Goal: Task Accomplishment & Management: Complete application form

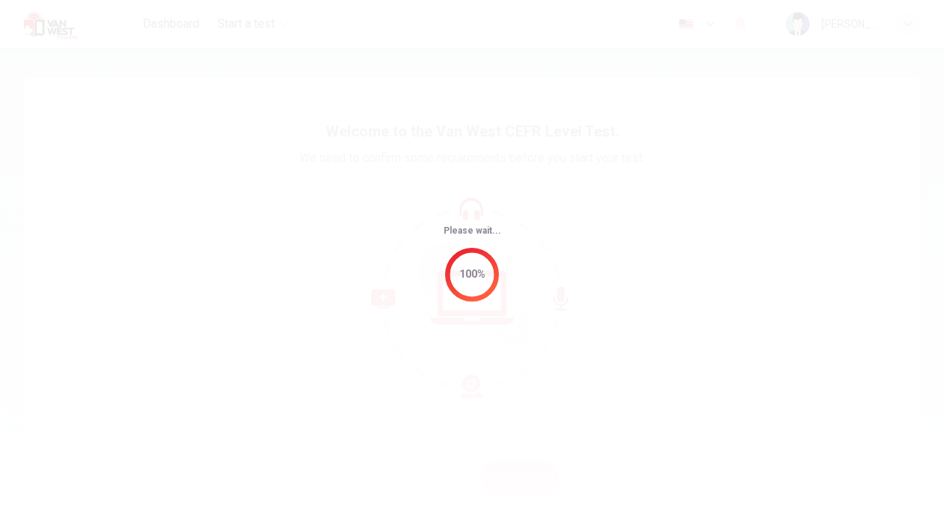
click at [482, 239] on div "Please wait... 100%" at bounding box center [472, 264] width 57 height 76
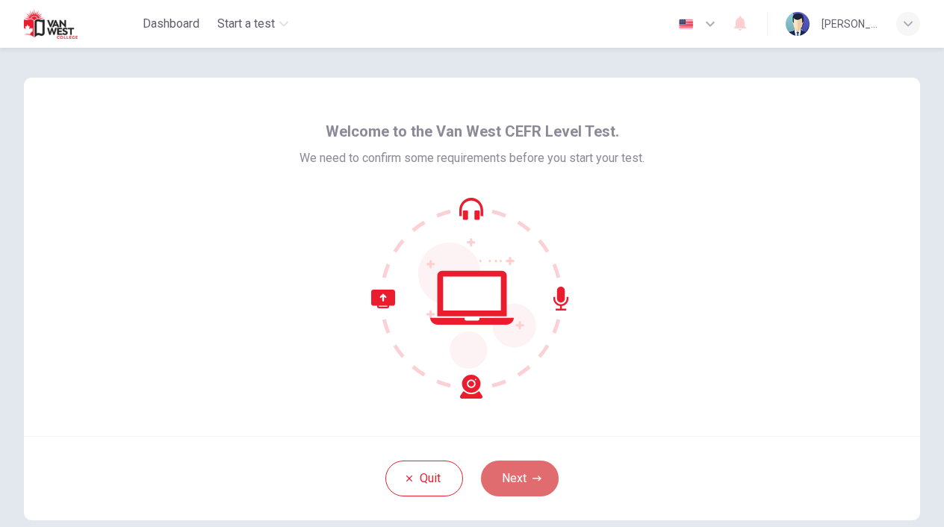
click at [542, 475] on button "Next" at bounding box center [520, 479] width 78 height 36
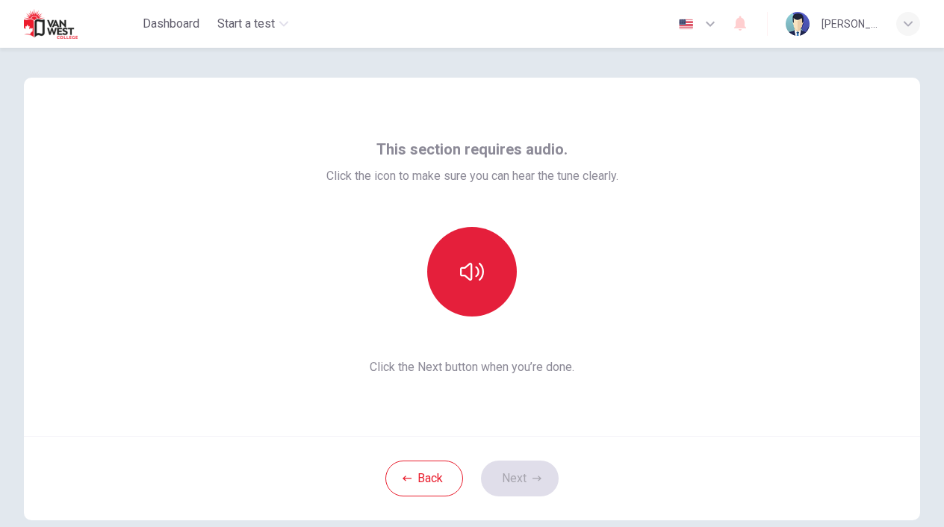
click at [486, 284] on button "button" at bounding box center [472, 272] width 90 height 90
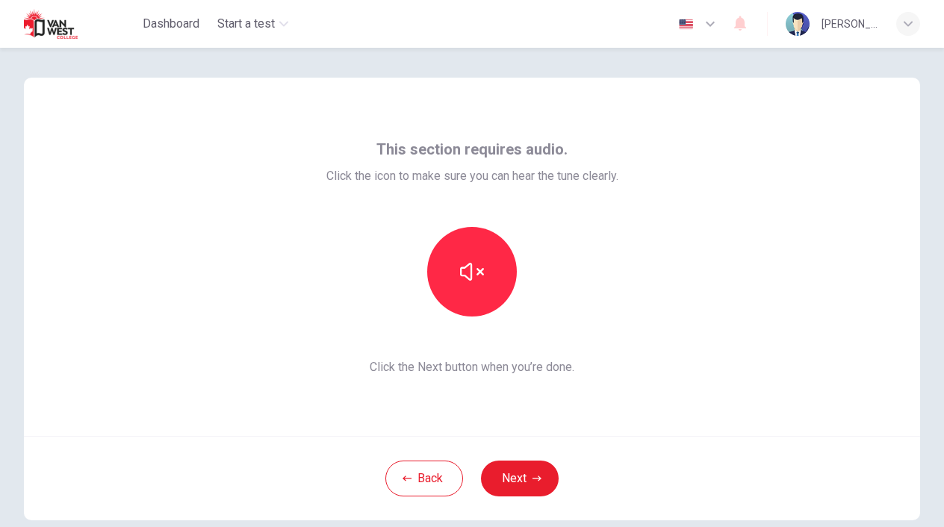
drag, startPoint x: 700, startPoint y: 54, endPoint x: 882, endPoint y: 255, distance: 271.7
click at [882, 255] on div "This section requires audio. Click the icon to make sure you can hear the tune …" at bounding box center [472, 257] width 896 height 358
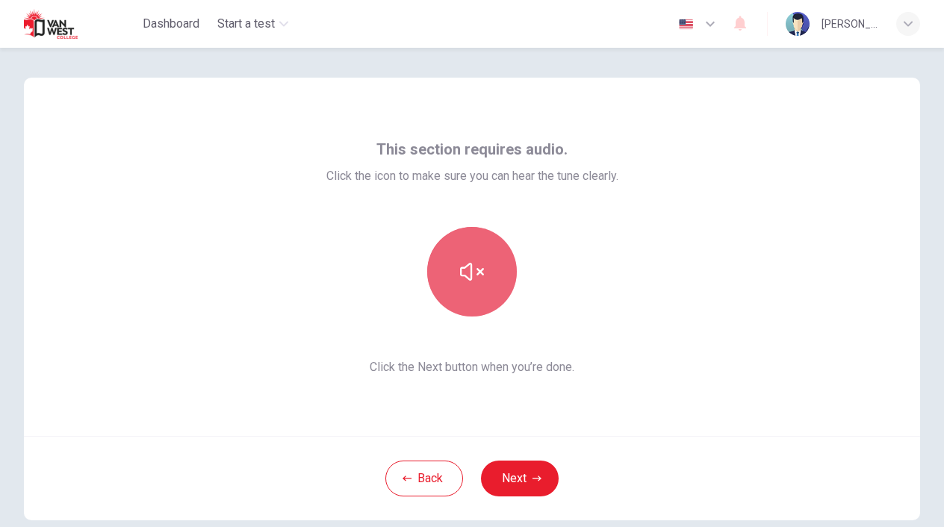
click at [503, 282] on button "button" at bounding box center [472, 272] width 90 height 90
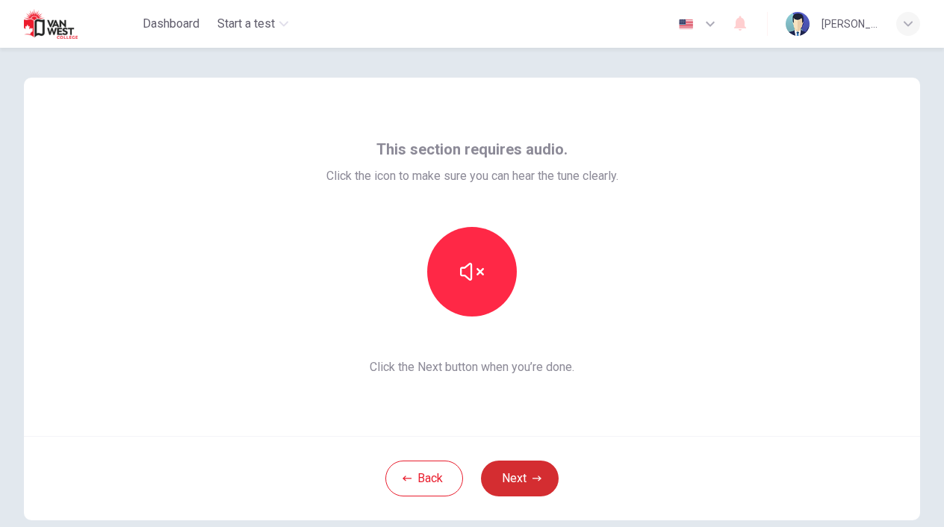
click at [529, 473] on button "Next" at bounding box center [520, 479] width 78 height 36
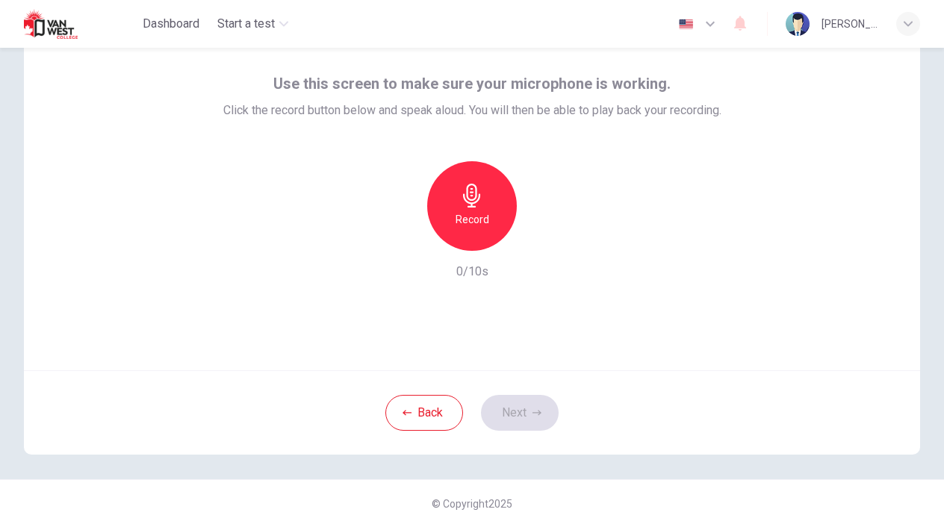
scroll to position [66, 0]
click at [425, 417] on button "Back" at bounding box center [424, 413] width 78 height 36
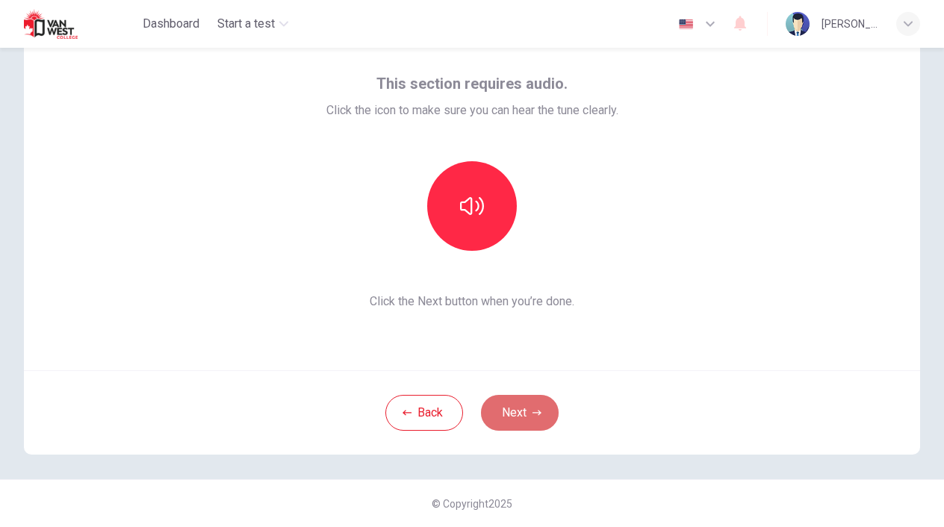
click at [520, 425] on button "Next" at bounding box center [520, 413] width 78 height 36
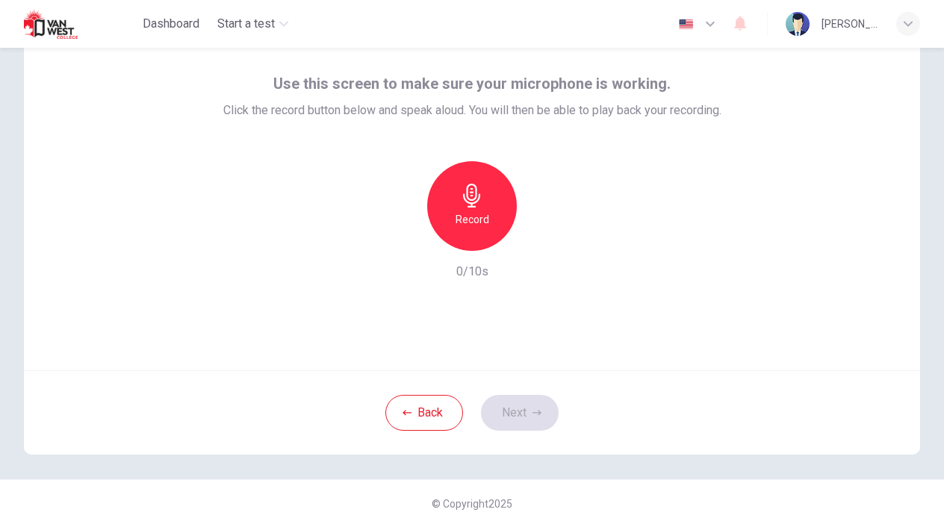
click at [497, 213] on div "Record" at bounding box center [472, 206] width 90 height 90
click at [538, 244] on icon "button" at bounding box center [540, 238] width 15 height 15
click at [509, 409] on button "Next" at bounding box center [520, 413] width 78 height 36
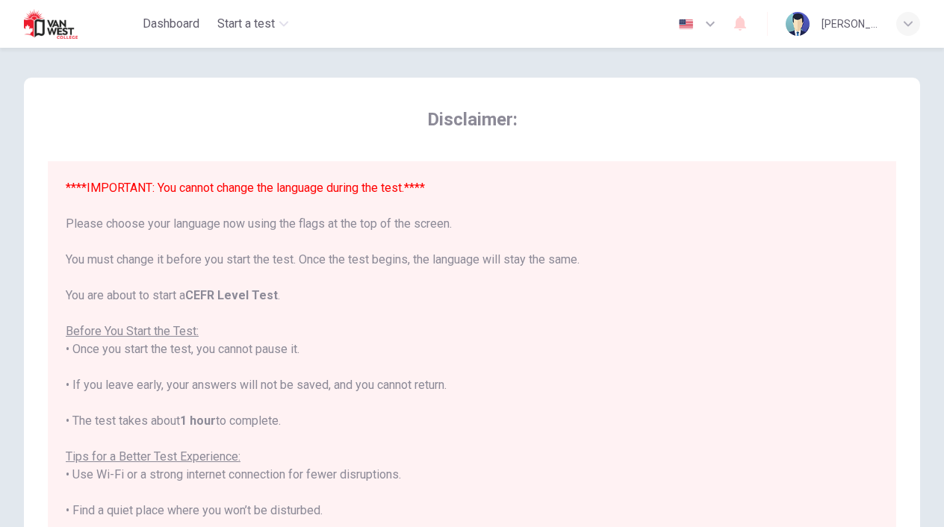
scroll to position [0, 0]
click at [466, 124] on span "Disclaimer:" at bounding box center [472, 120] width 848 height 24
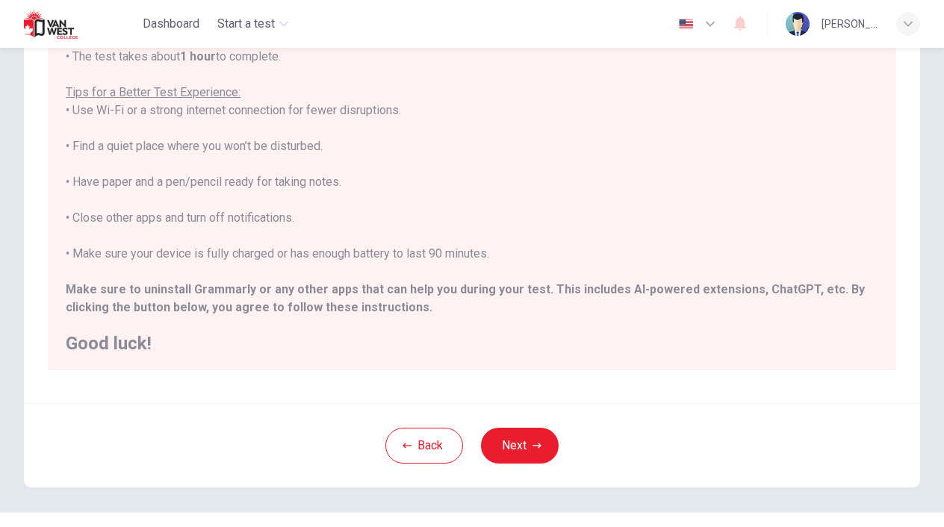
scroll to position [240, 0]
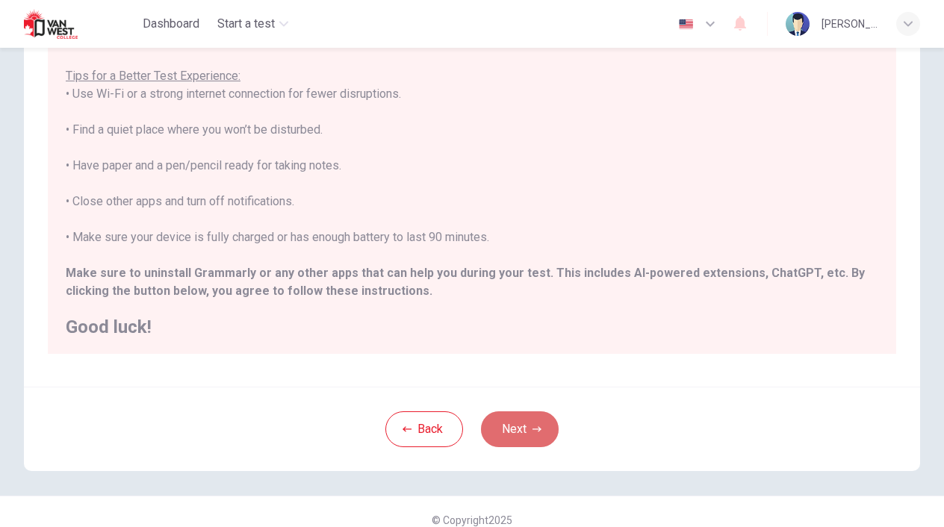
click at [508, 422] on button "Next" at bounding box center [520, 429] width 78 height 36
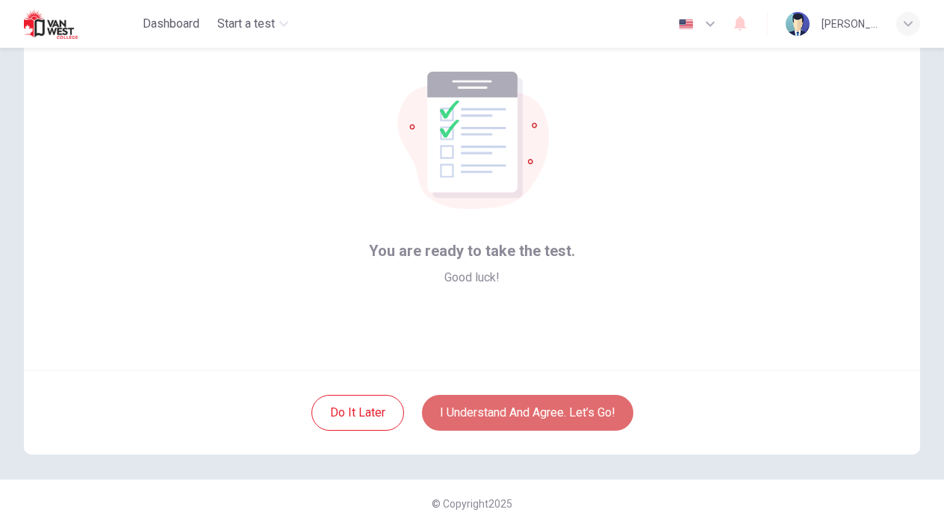
click at [493, 411] on button "I understand and agree. Let’s go!" at bounding box center [527, 413] width 211 height 36
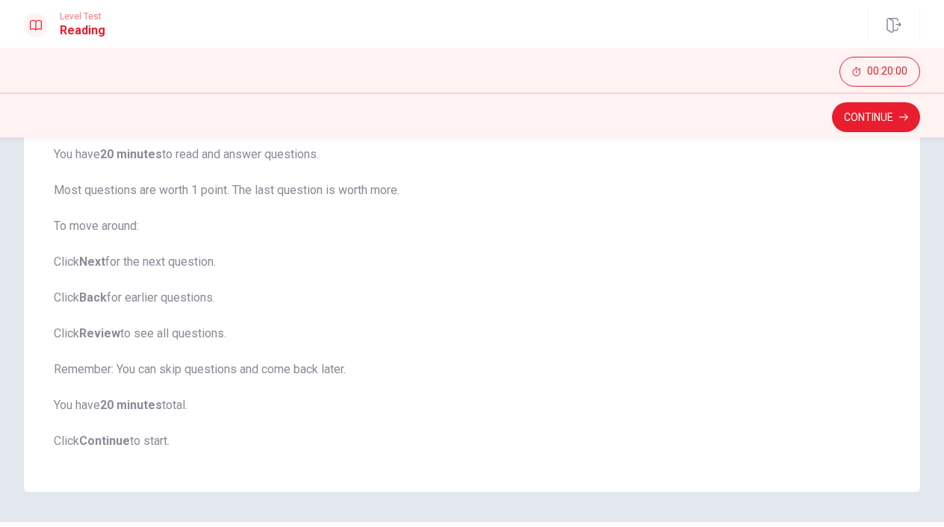
scroll to position [155, 0]
click at [861, 117] on button "Continue" at bounding box center [876, 117] width 88 height 30
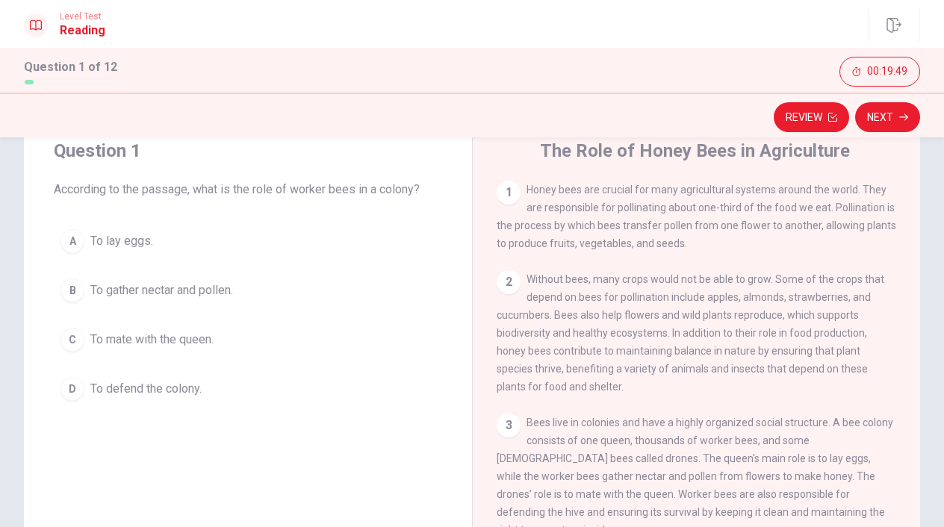
scroll to position [51, 0]
click at [515, 190] on div "1" at bounding box center [509, 194] width 24 height 24
click at [506, 193] on div "1" at bounding box center [509, 194] width 24 height 24
click at [73, 241] on div "A" at bounding box center [72, 243] width 24 height 24
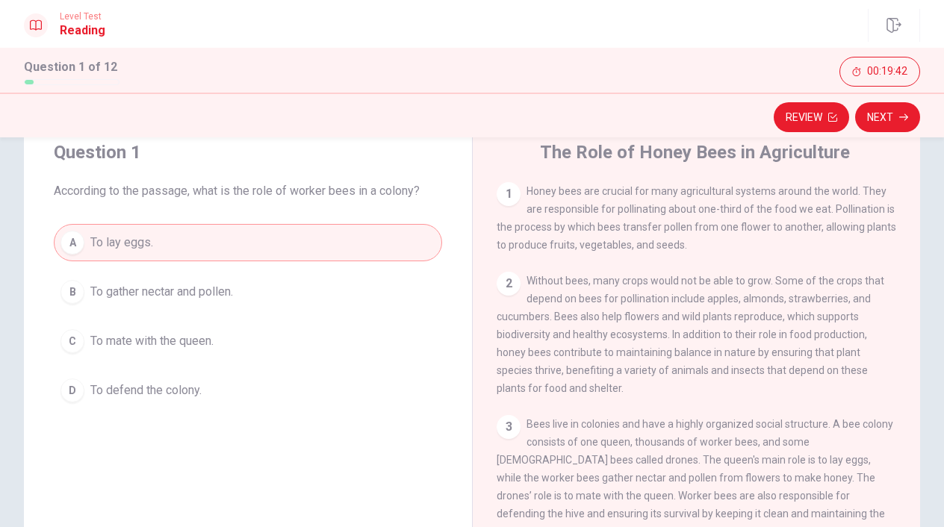
click at [108, 283] on span "To gather nectar and pollen." at bounding box center [161, 292] width 143 height 18
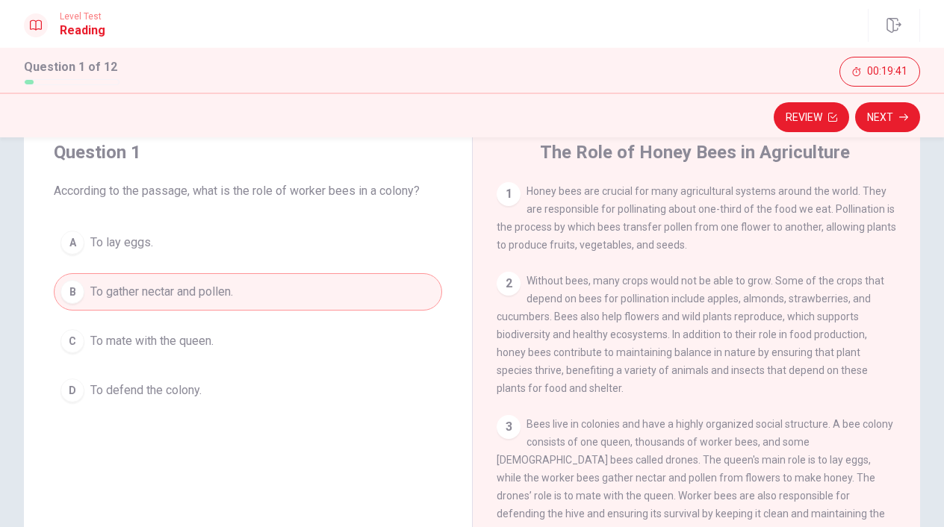
click at [127, 326] on button "C To mate with the queen." at bounding box center [248, 341] width 388 height 37
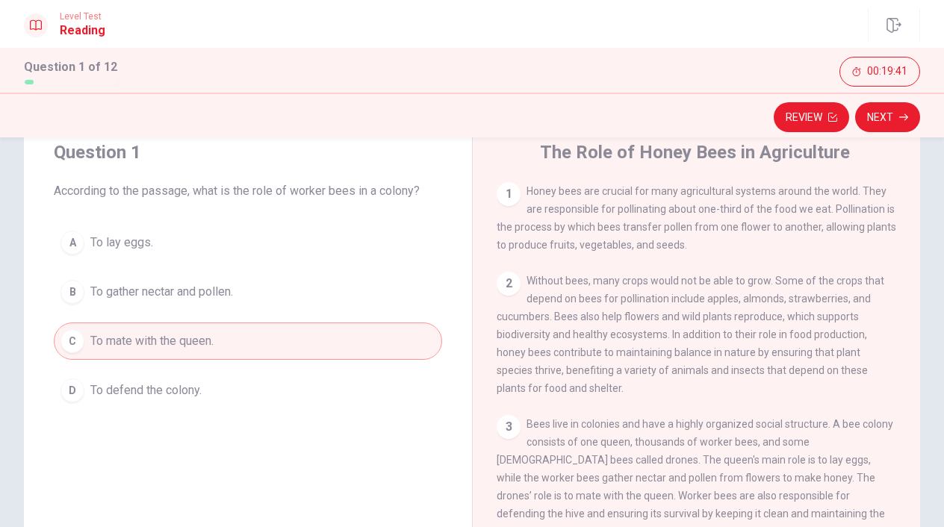
click at [140, 374] on button "D To defend the colony." at bounding box center [248, 390] width 388 height 37
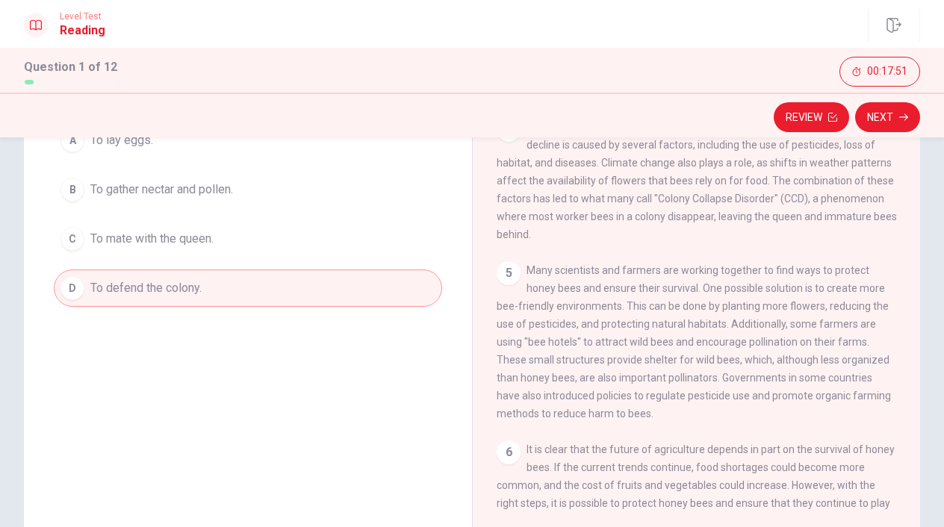
scroll to position [149, 0]
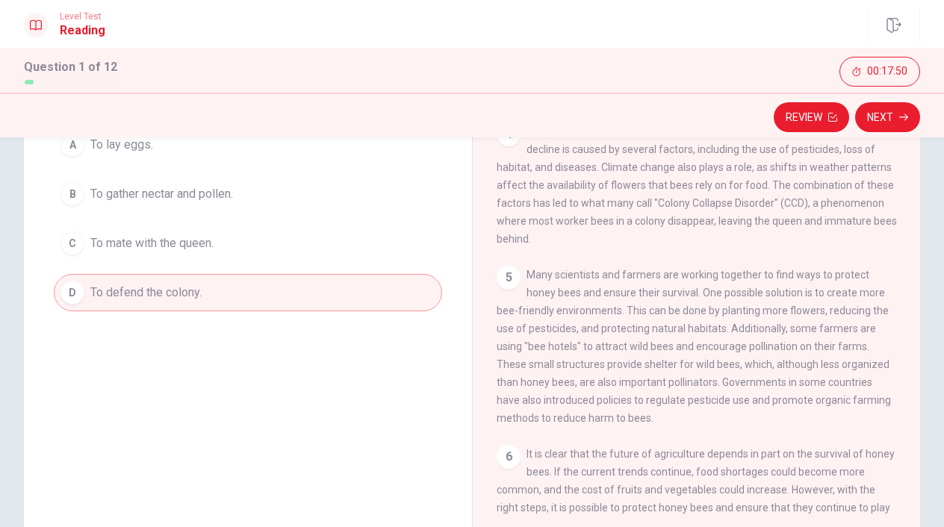
click at [343, 193] on button "B To gather nectar and pollen." at bounding box center [248, 193] width 388 height 37
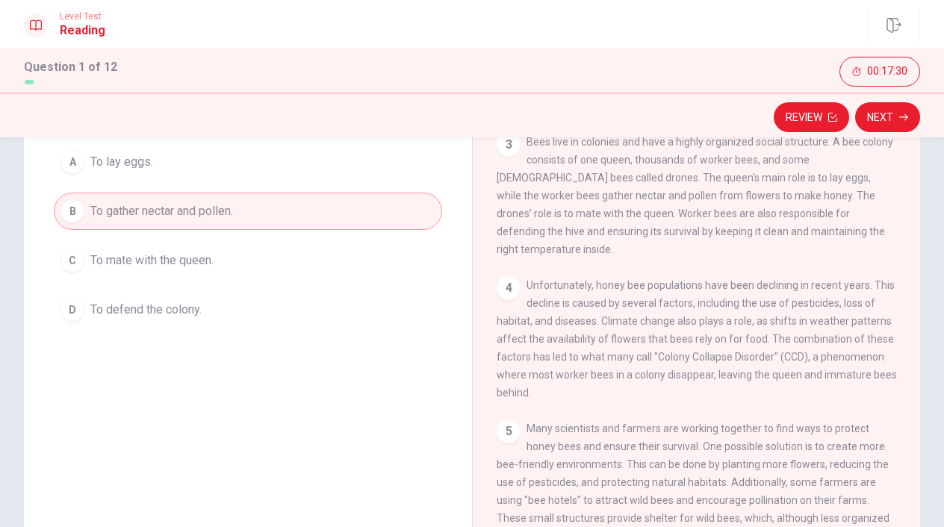
scroll to position [132, 0]
click at [889, 115] on button "Next" at bounding box center [887, 117] width 65 height 30
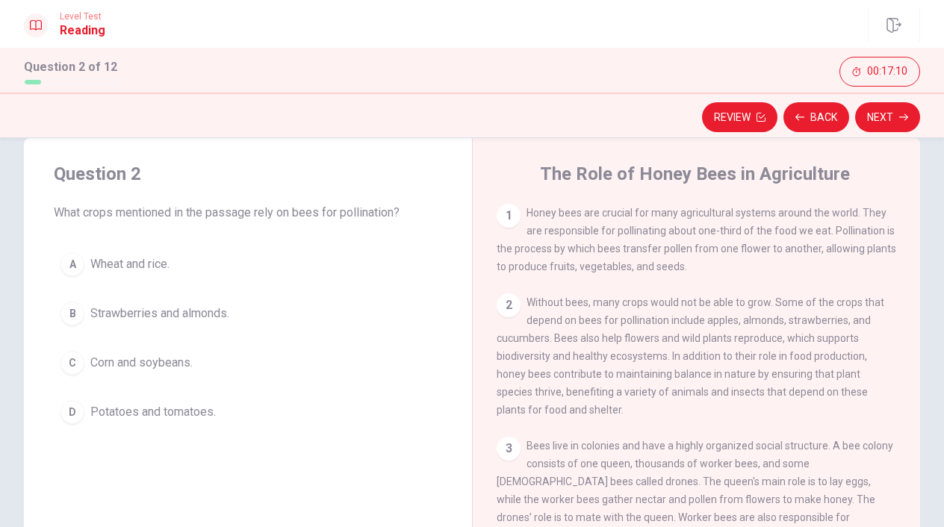
scroll to position [31, 0]
click at [208, 312] on span "Strawberries and almonds." at bounding box center [159, 312] width 139 height 18
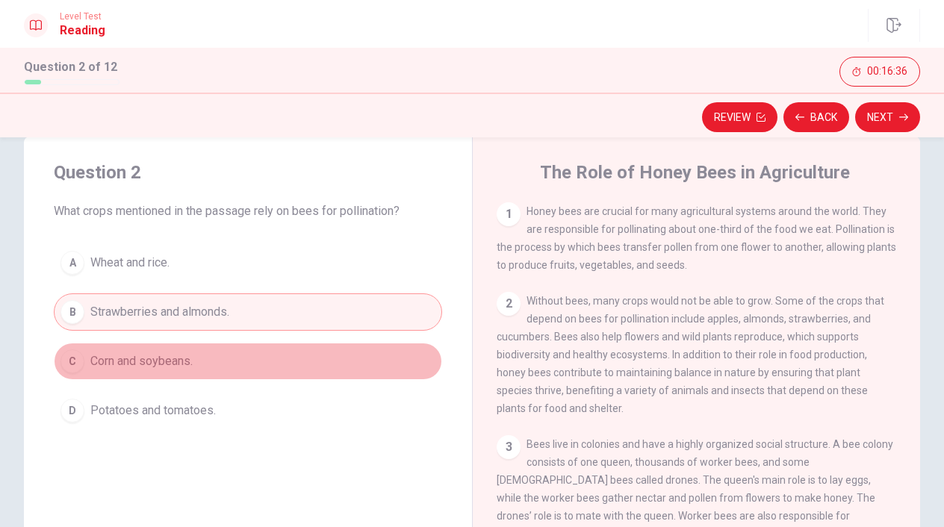
click at [217, 362] on button "C Corn and soybeans." at bounding box center [248, 361] width 388 height 37
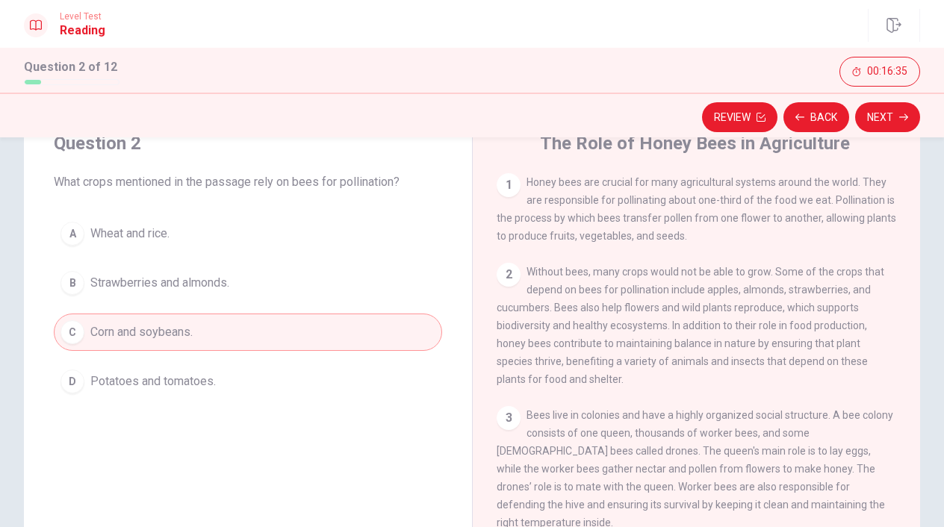
scroll to position [61, 0]
click at [222, 387] on button "D Potatoes and tomatoes." at bounding box center [248, 379] width 388 height 37
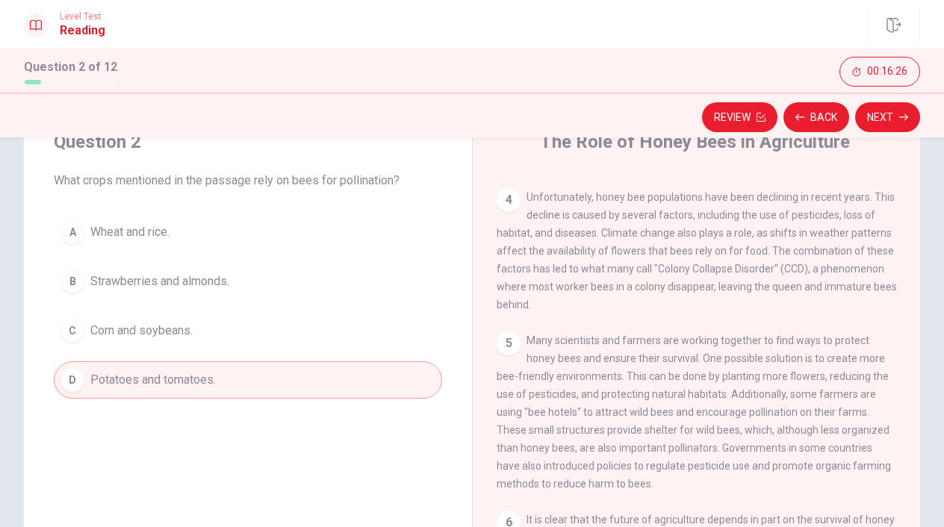
scroll to position [359, 0]
click at [892, 112] on button "Next" at bounding box center [887, 117] width 65 height 30
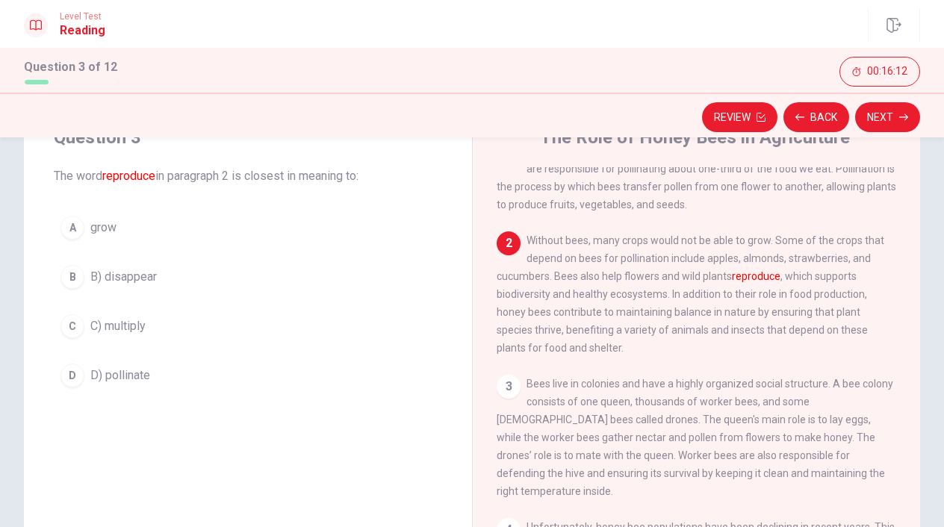
scroll to position [28, 0]
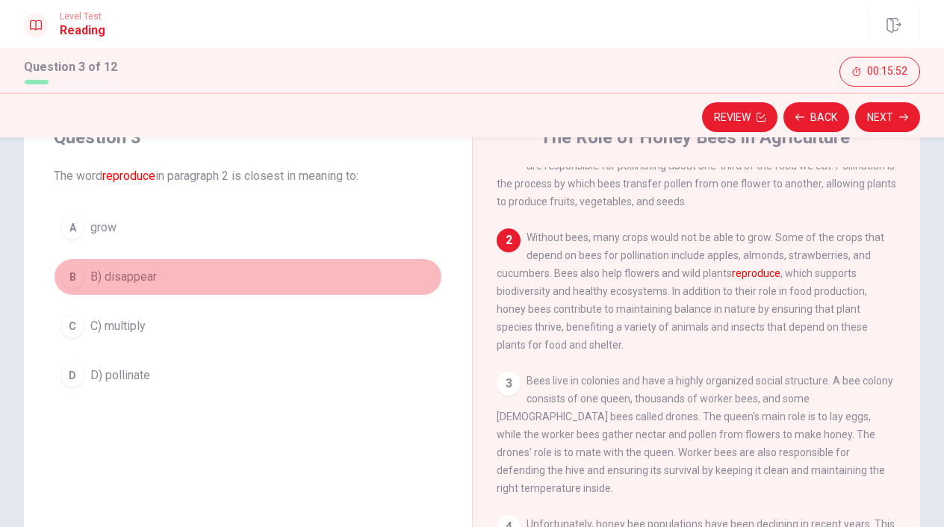
click at [211, 279] on button "B B) disappear" at bounding box center [248, 276] width 388 height 37
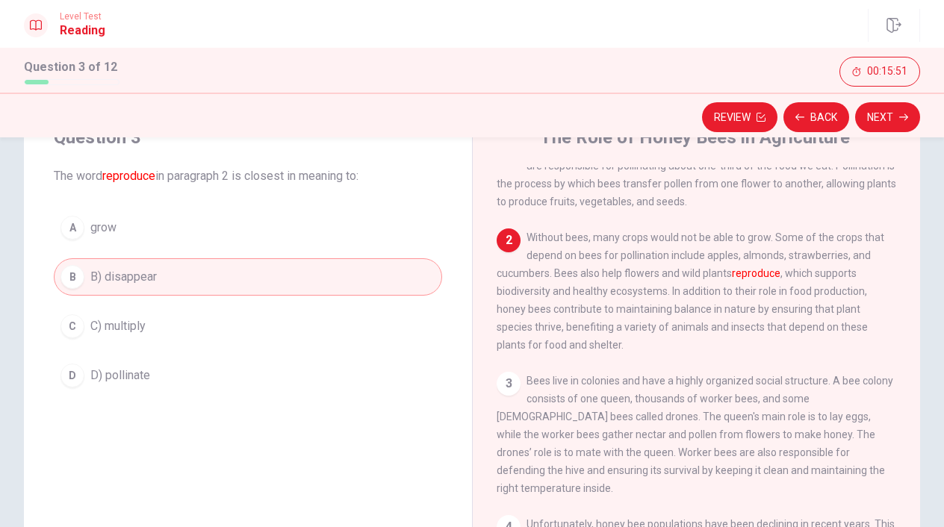
click at [208, 375] on button "D D) pollinate" at bounding box center [248, 375] width 388 height 37
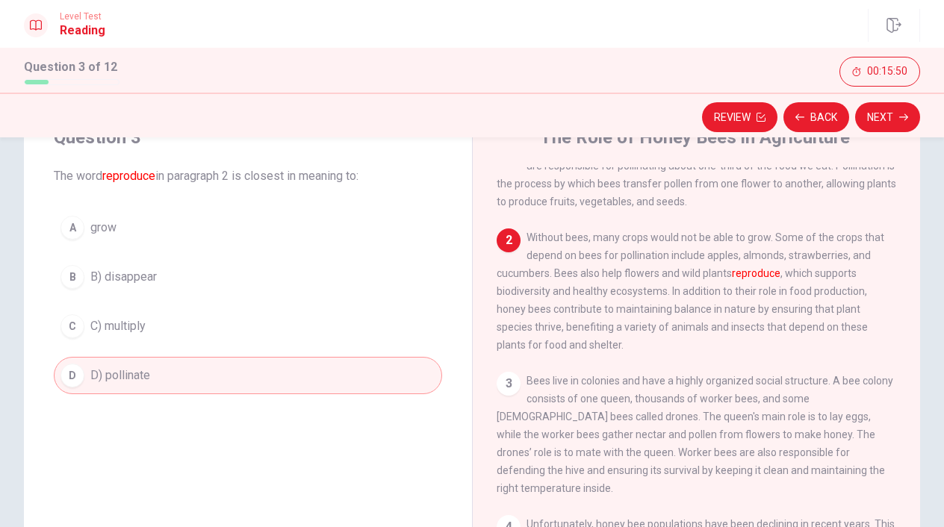
click at [216, 290] on button "B B) disappear" at bounding box center [248, 276] width 388 height 37
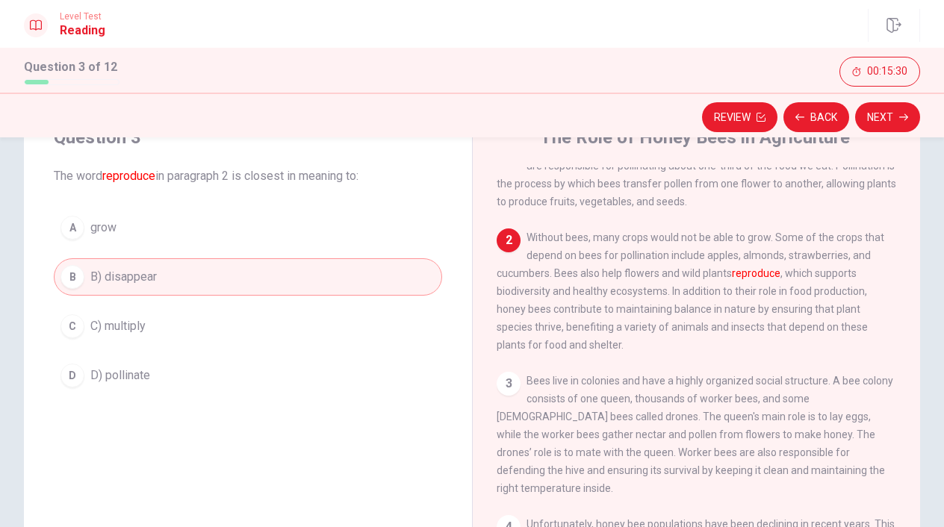
click at [383, 347] on div "A grow B B) disappear C C) multiply D D) pollinate" at bounding box center [248, 301] width 388 height 185
click at [364, 385] on button "D D) pollinate" at bounding box center [248, 375] width 388 height 37
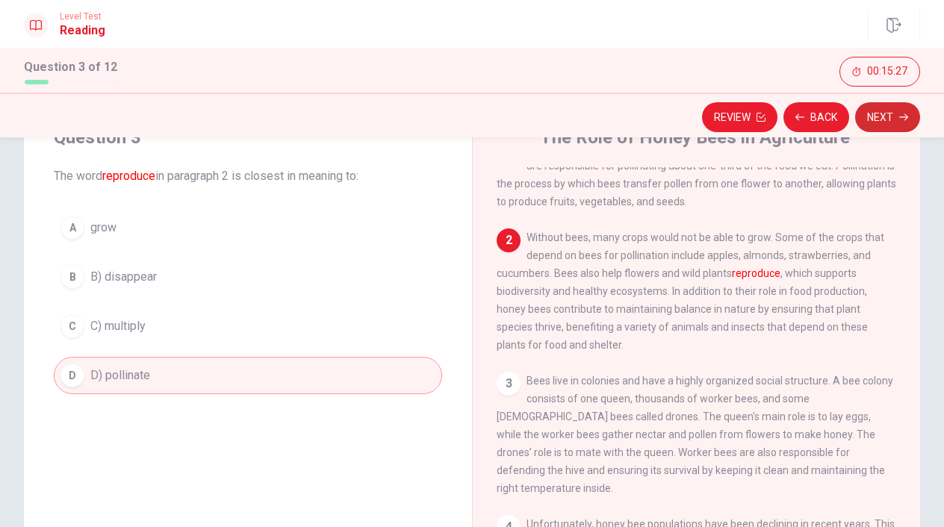
click at [882, 111] on button "Next" at bounding box center [887, 117] width 65 height 30
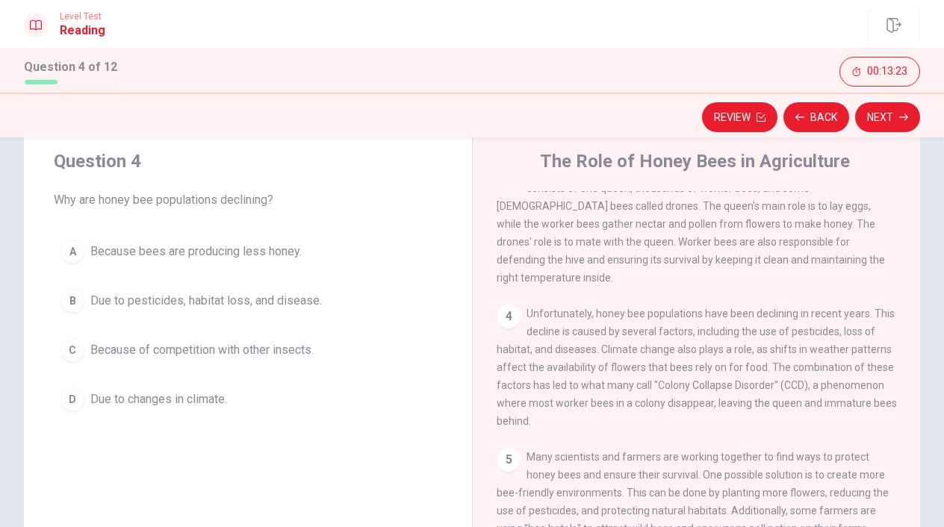
scroll to position [264, 0]
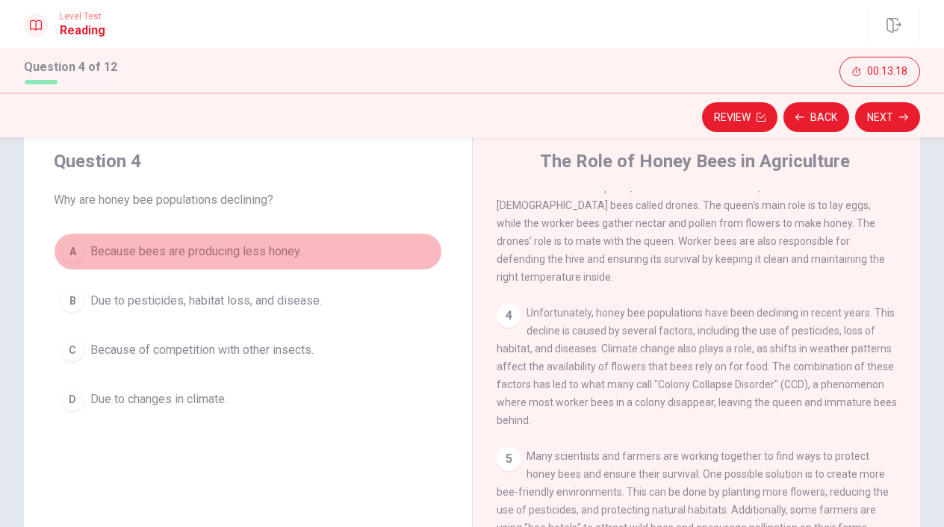
click at [259, 261] on button "A Because bees are producing less honey." at bounding box center [248, 251] width 388 height 37
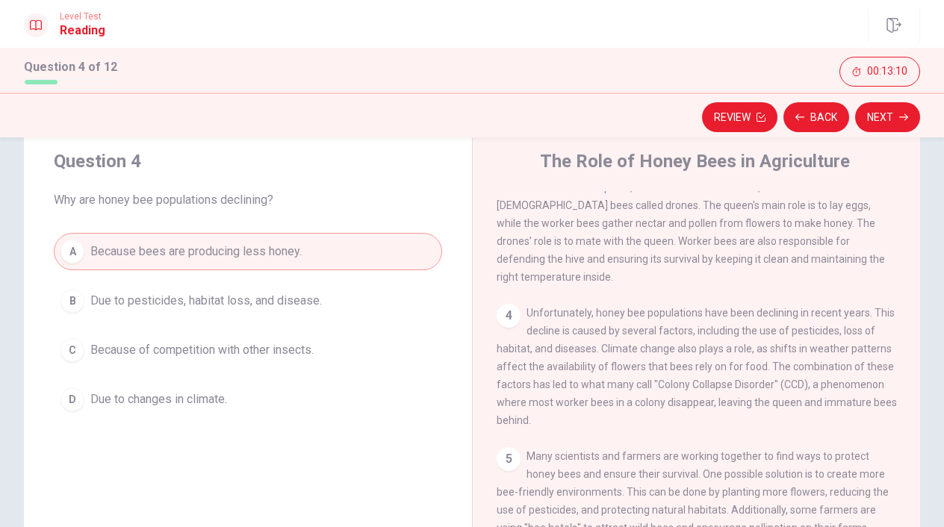
click at [267, 370] on div "A Because bees are producing less honey. B Due to pesticides, habitat loss, and…" at bounding box center [248, 325] width 388 height 185
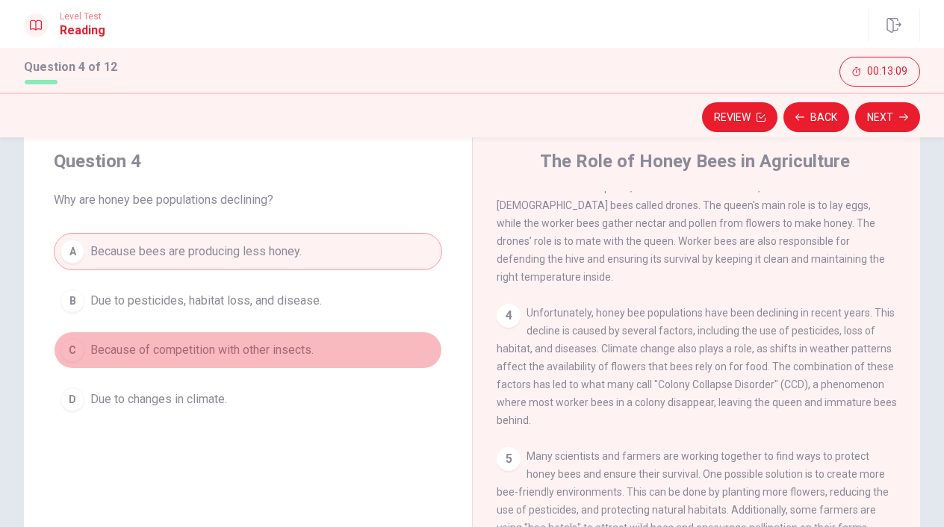
click at [276, 337] on button "C Because of competition with other insects." at bounding box center [248, 350] width 388 height 37
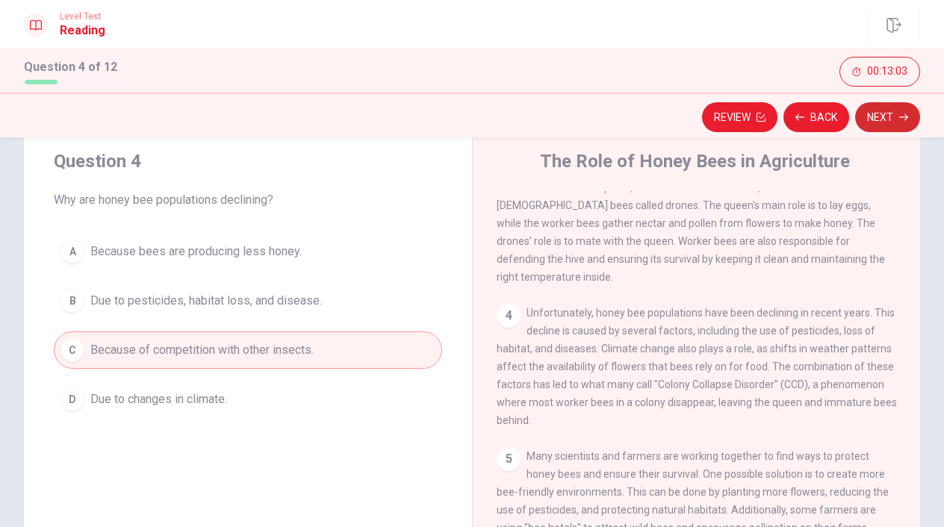
click at [891, 117] on button "Next" at bounding box center [887, 117] width 65 height 30
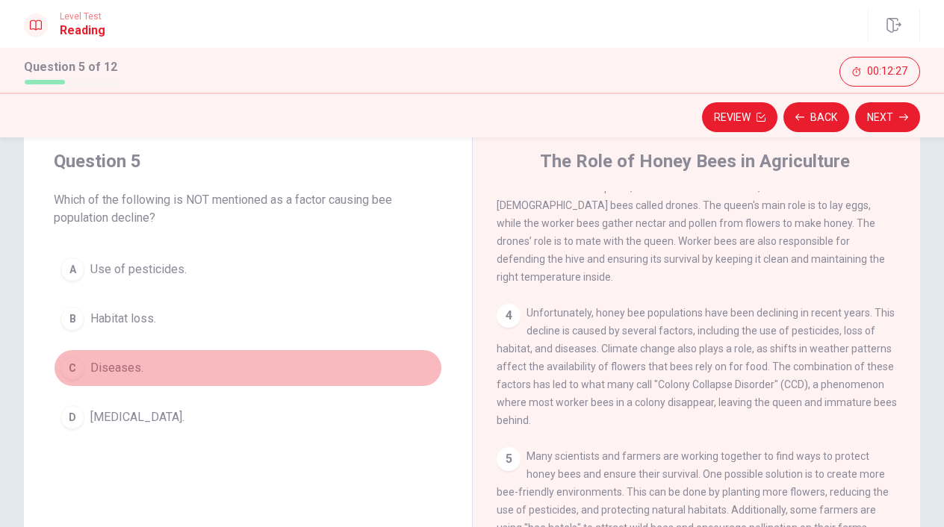
click at [142, 367] on span "Diseases." at bounding box center [116, 368] width 53 height 18
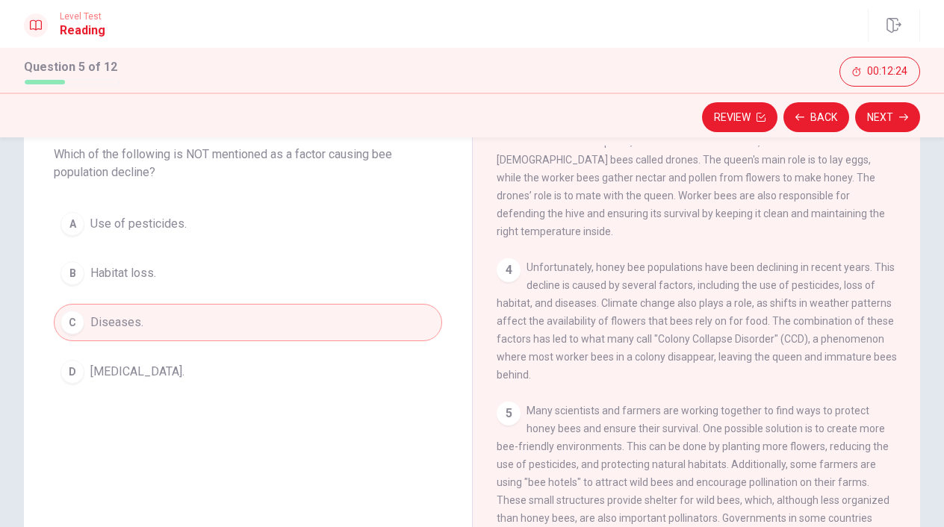
scroll to position [91, 0]
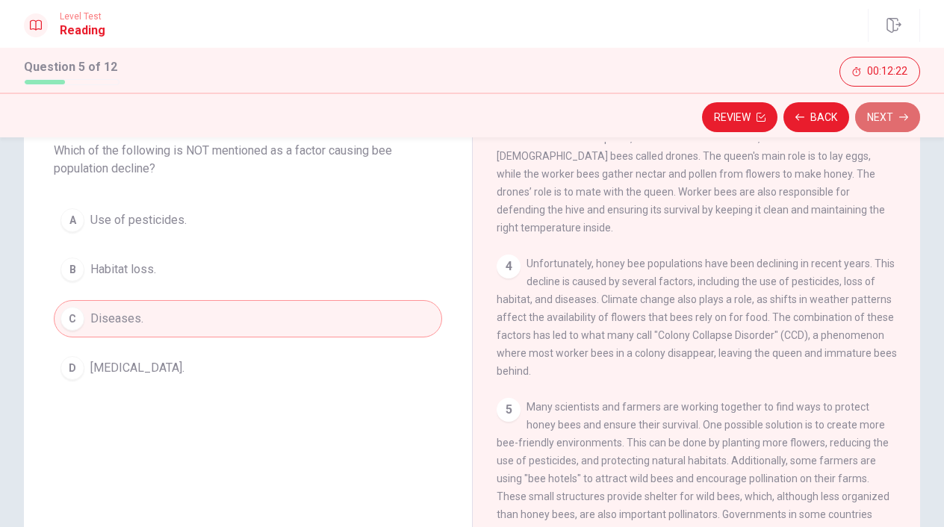
click at [880, 125] on button "Next" at bounding box center [887, 117] width 65 height 30
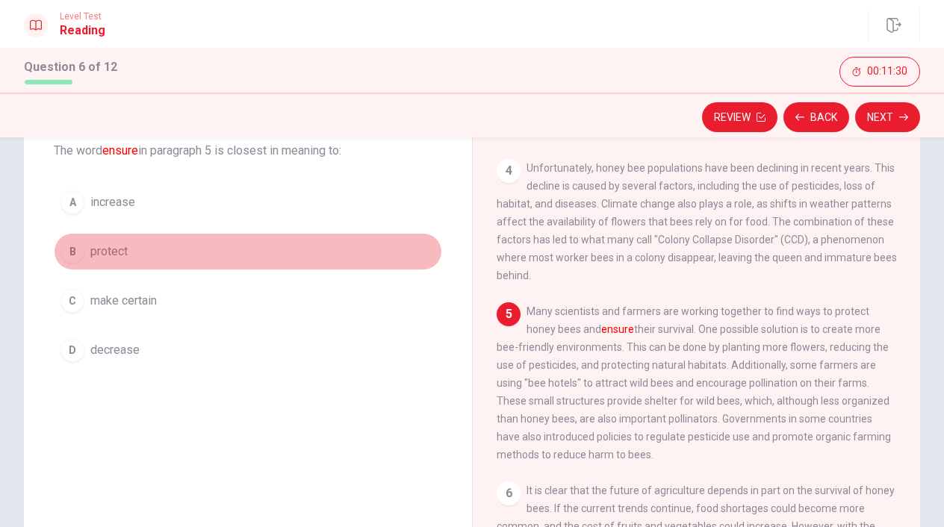
click at [254, 240] on button "B protect" at bounding box center [248, 251] width 388 height 37
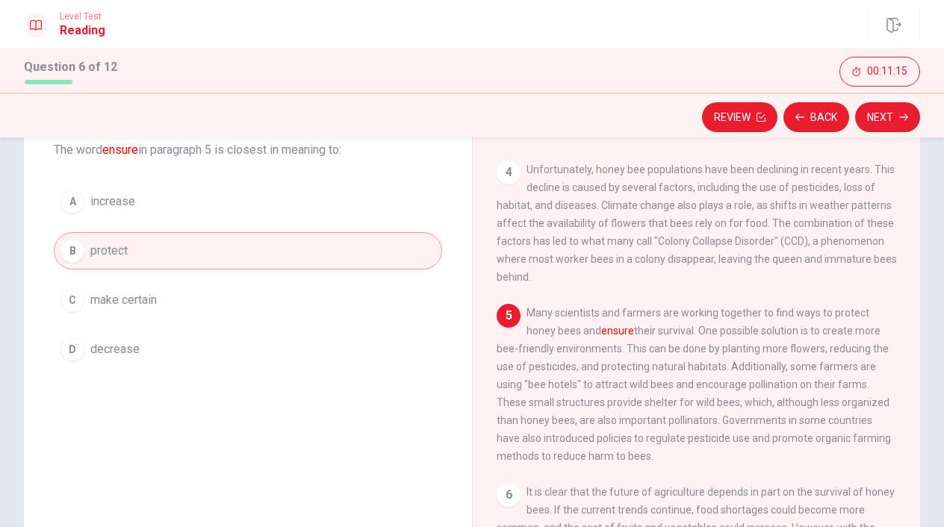
scroll to position [357, 0]
click at [877, 120] on button "Next" at bounding box center [887, 117] width 65 height 30
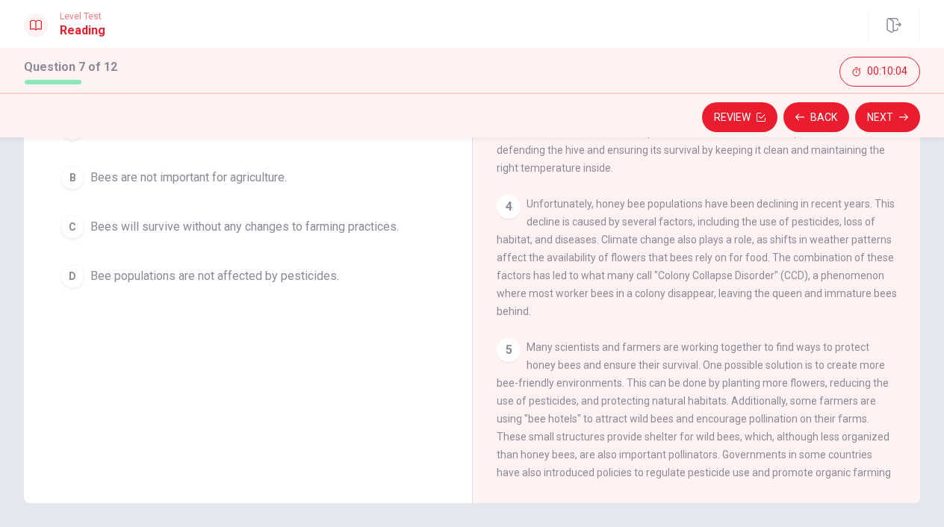
scroll to position [28, 0]
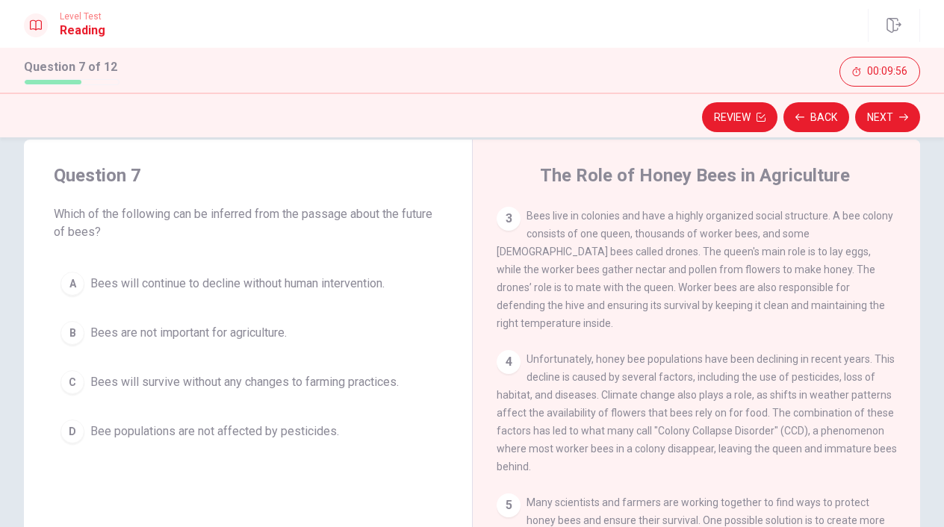
click at [292, 269] on button "A Bees will continue to decline without human intervention." at bounding box center [248, 283] width 388 height 37
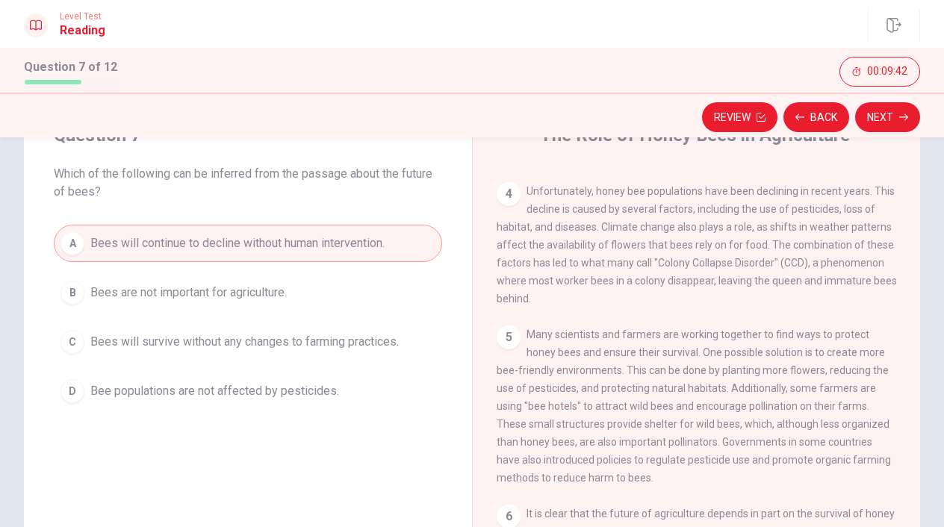
scroll to position [69, 0]
click at [243, 343] on span "Bees will survive without any changes to farming practices." at bounding box center [244, 341] width 308 height 18
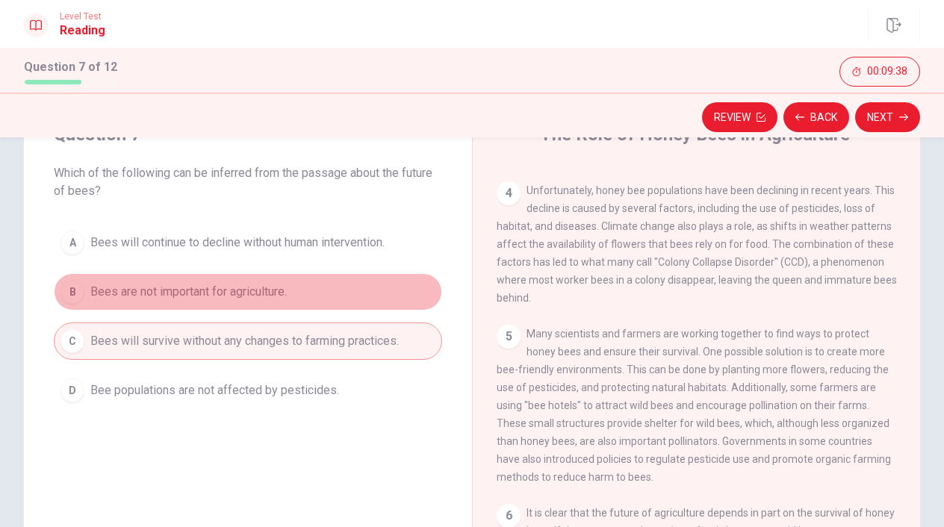
click at [248, 297] on span "Bees are not important for agriculture." at bounding box center [188, 292] width 196 height 18
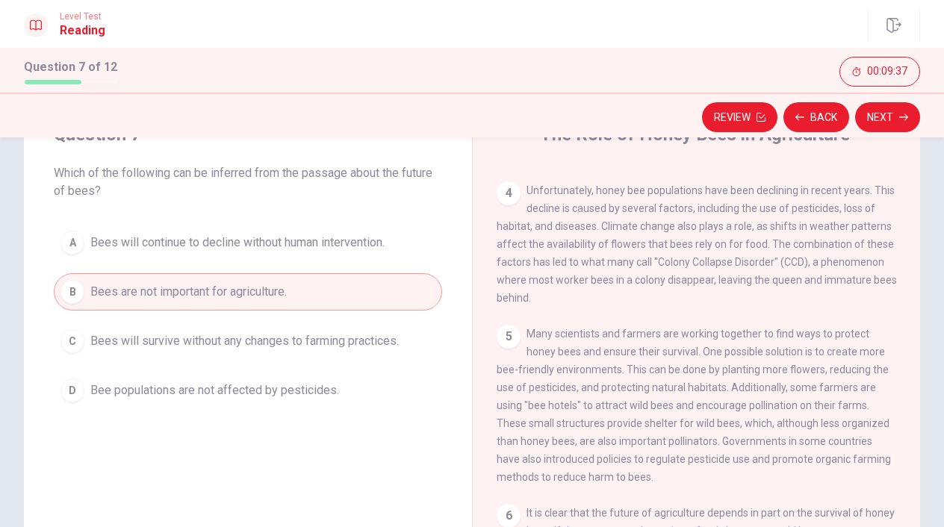
click at [273, 244] on span "Bees will continue to decline without human intervention." at bounding box center [237, 243] width 294 height 18
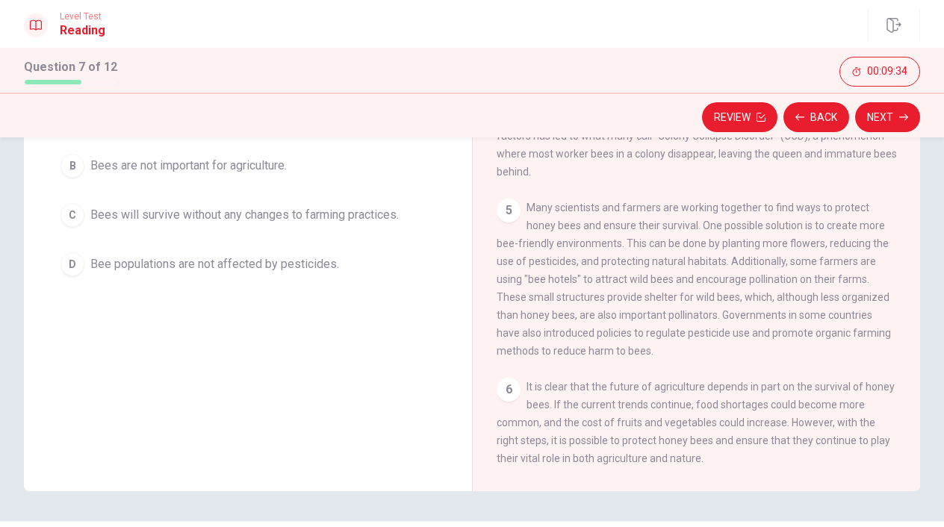
scroll to position [203, 0]
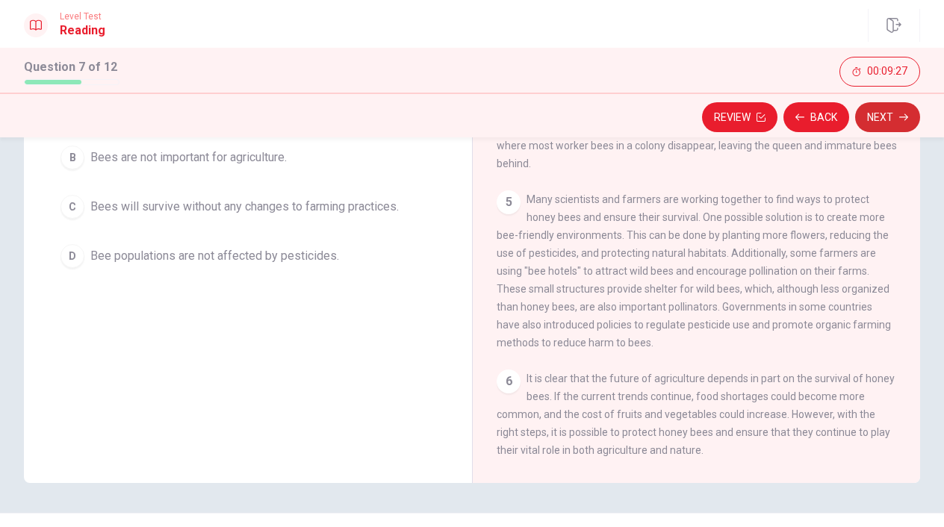
click at [874, 125] on button "Next" at bounding box center [887, 117] width 65 height 30
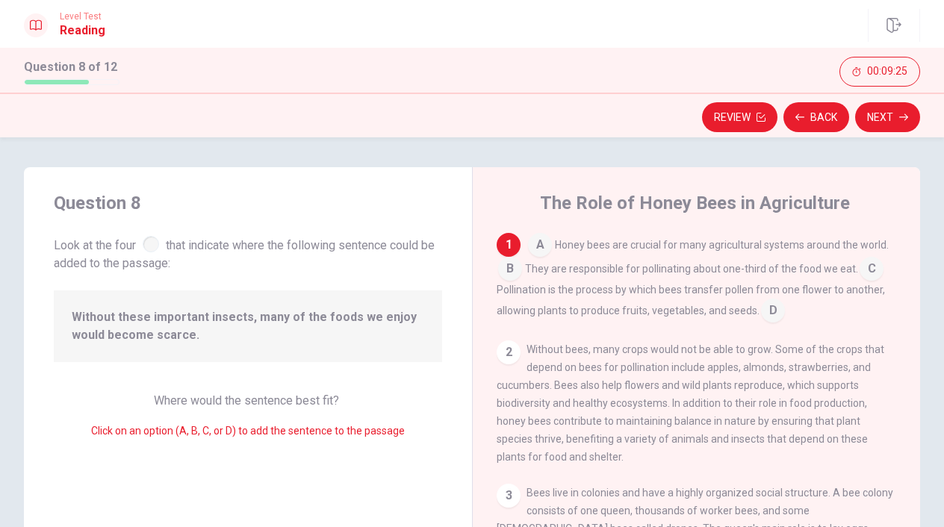
scroll to position [0, 0]
click at [331, 246] on span "Look at the four that indicate where the following sentence could be added to t…" at bounding box center [248, 253] width 388 height 40
click at [151, 247] on div at bounding box center [151, 244] width 16 height 16
click at [207, 351] on div "Without these important insects, many of the foods we enjoy would become scarce." at bounding box center [248, 326] width 388 height 72
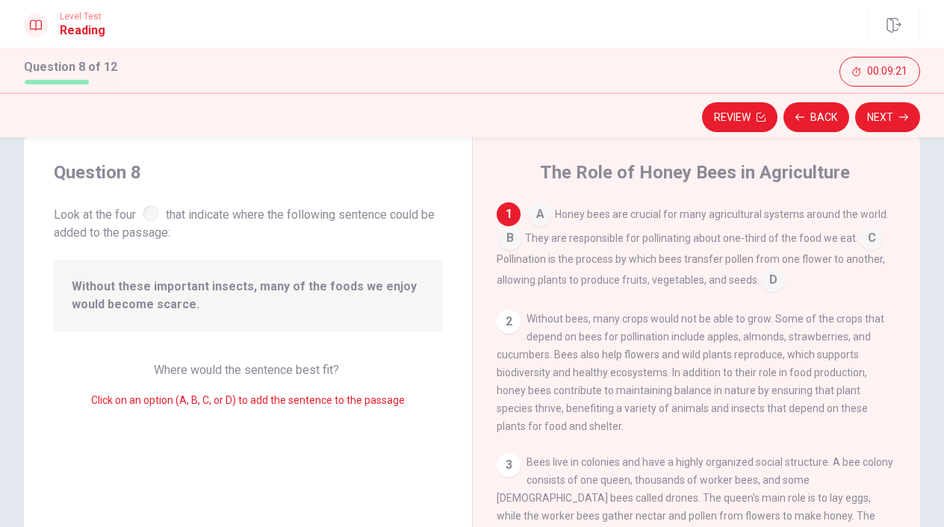
scroll to position [65, 0]
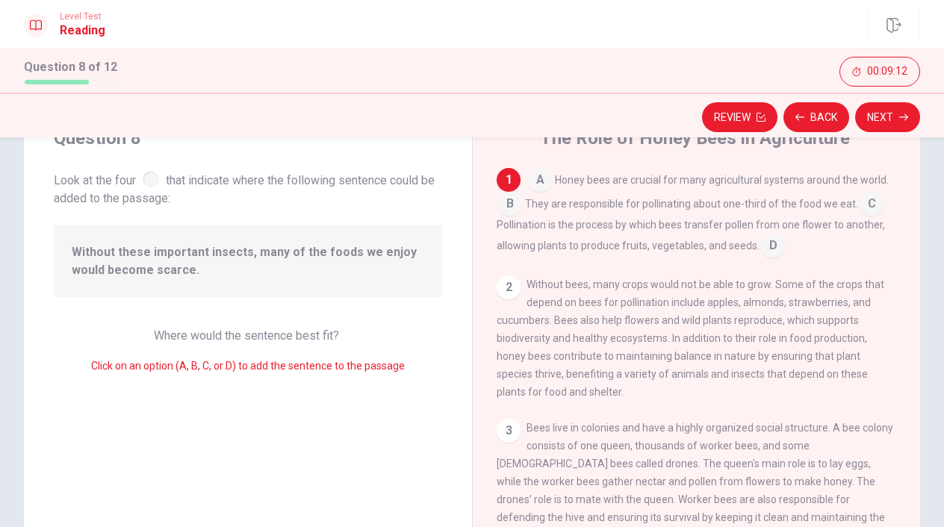
click at [535, 174] on input at bounding box center [540, 181] width 24 height 24
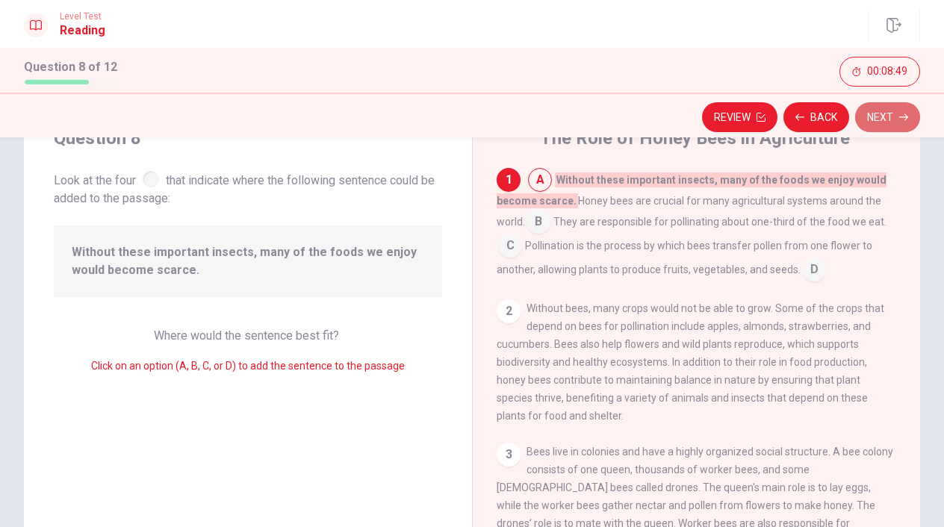
click at [903, 107] on button "Next" at bounding box center [887, 117] width 65 height 30
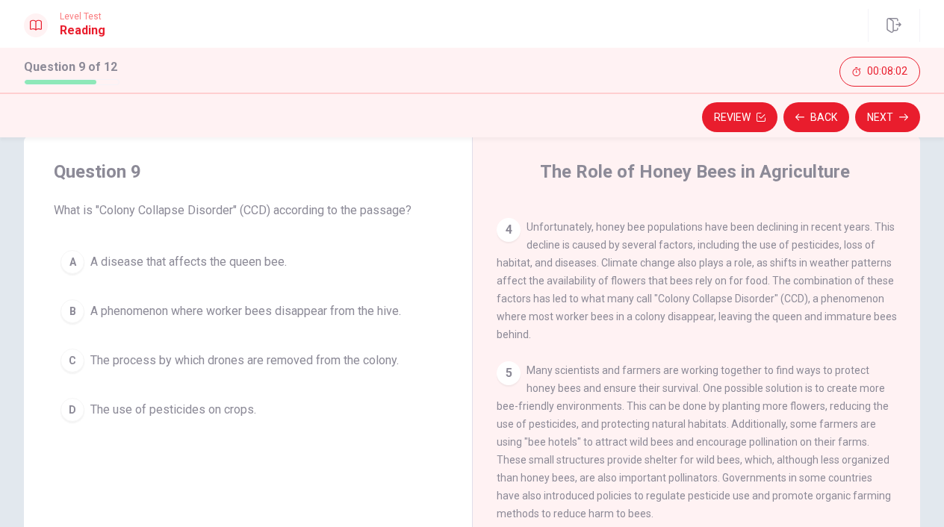
scroll to position [359, 0]
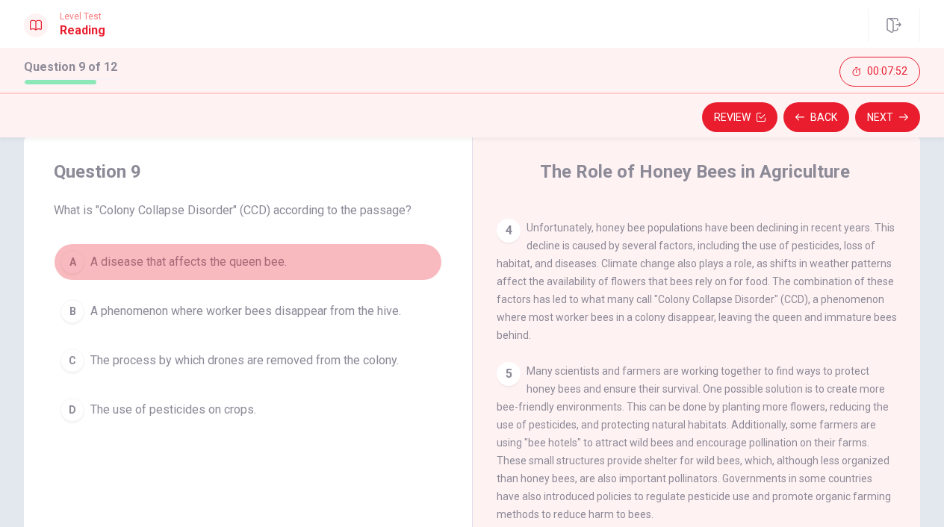
click at [229, 265] on span "A disease that affects the queen bee." at bounding box center [188, 262] width 196 height 18
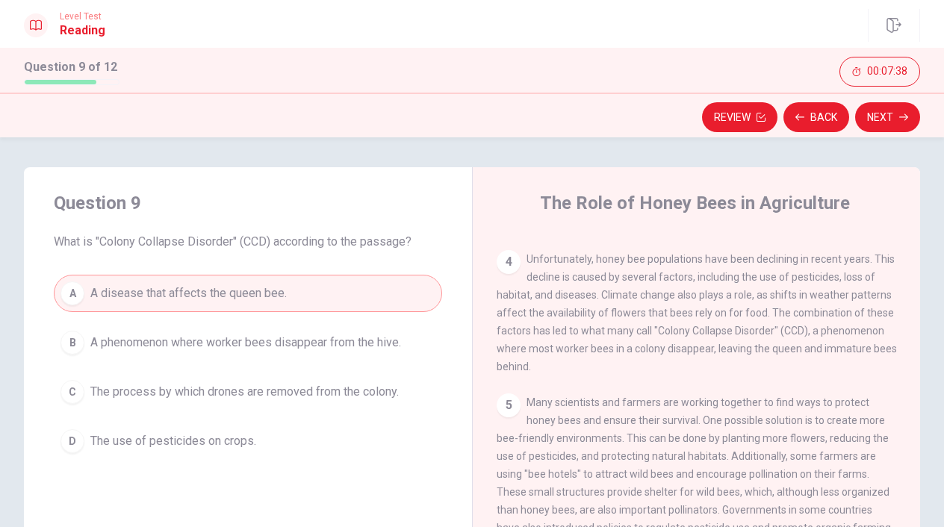
scroll to position [0, 0]
click at [886, 119] on button "Next" at bounding box center [887, 117] width 65 height 30
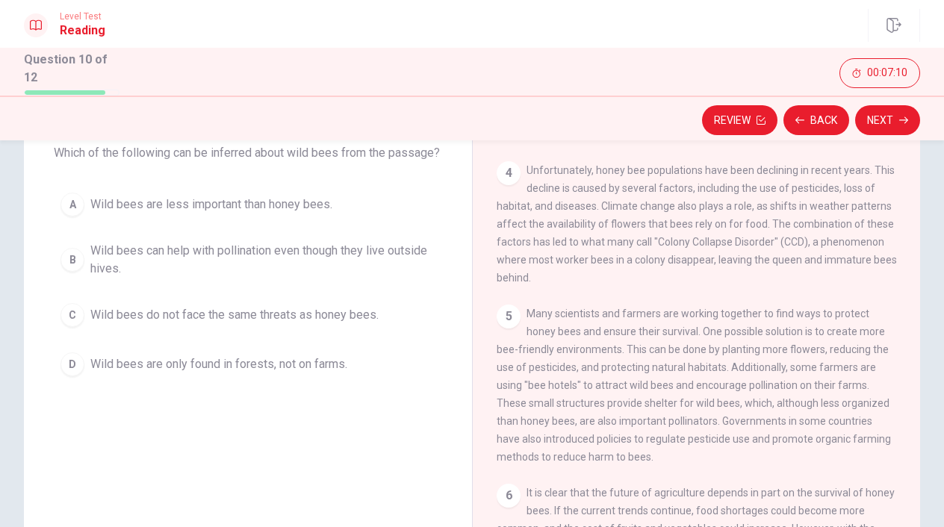
scroll to position [96, 0]
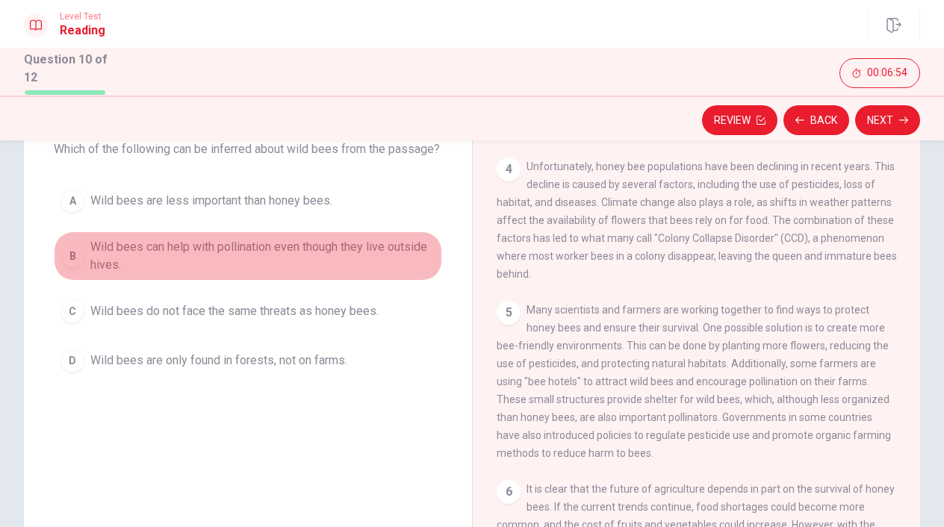
click at [277, 268] on span "Wild bees can help with pollination even though they live outside hives." at bounding box center [262, 256] width 345 height 36
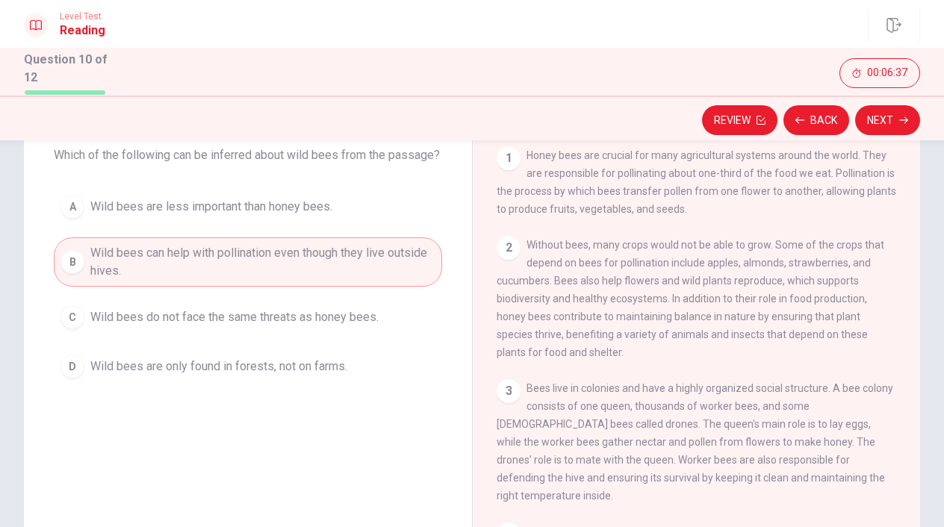
scroll to position [0, 0]
click at [270, 216] on span "Wild bees are less important than honey bees." at bounding box center [211, 207] width 242 height 18
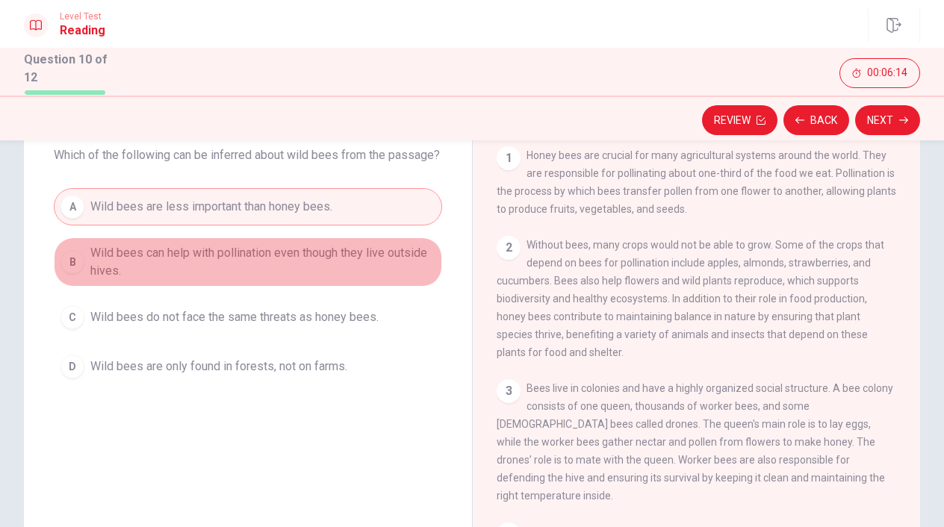
click at [270, 280] on span "Wild bees can help with pollination even though they live outside hives." at bounding box center [262, 262] width 345 height 36
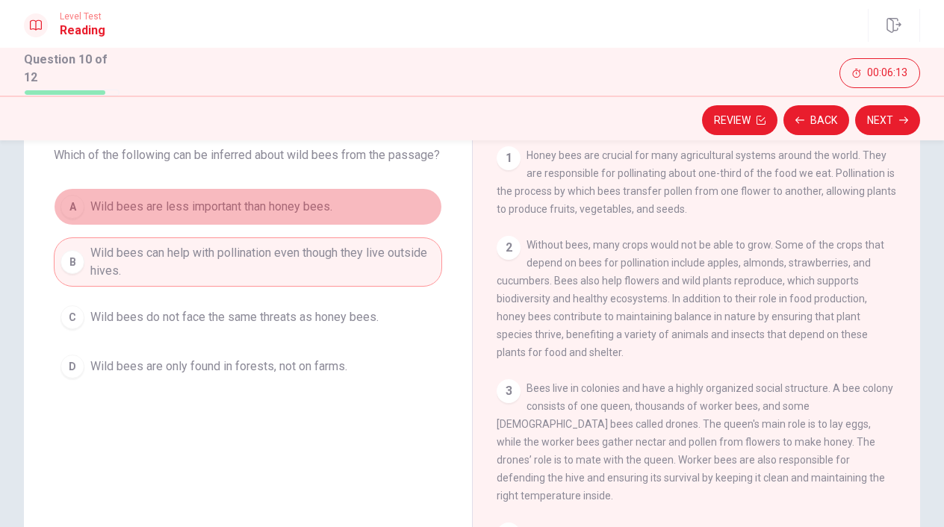
click at [277, 226] on button "A Wild bees are less important than honey bees." at bounding box center [248, 206] width 388 height 37
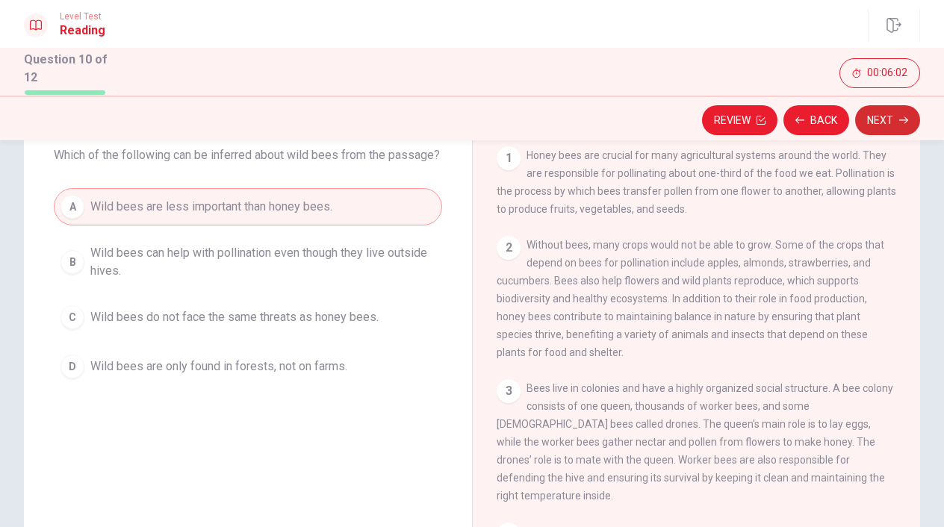
click at [888, 116] on button "Next" at bounding box center [887, 120] width 65 height 30
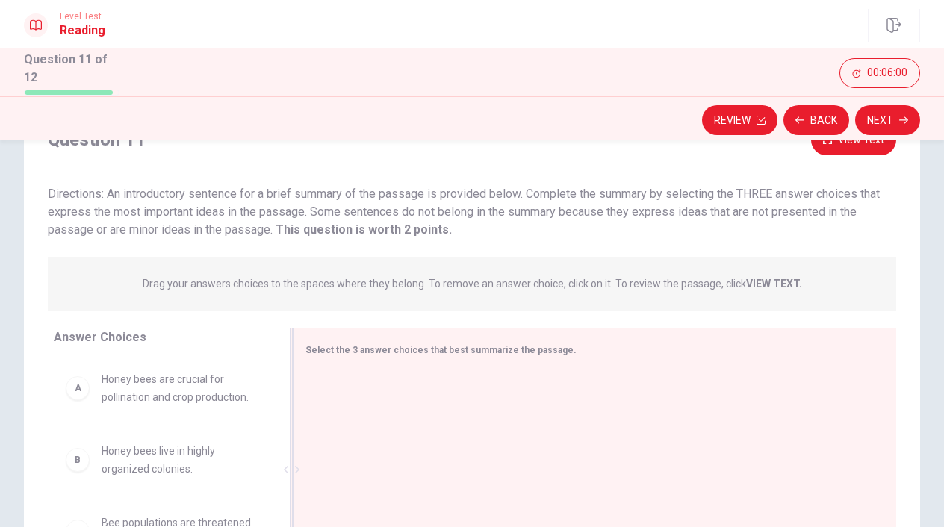
scroll to position [57, 0]
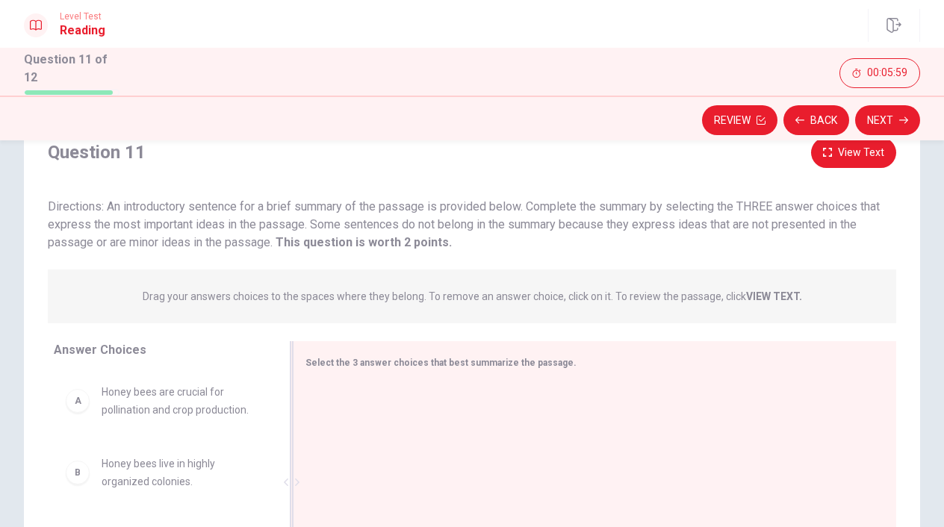
click at [464, 402] on div at bounding box center [588, 484] width 567 height 200
click at [492, 378] on div "Select the 3 answer choices that best summarize the passage." at bounding box center [594, 482] width 603 height 282
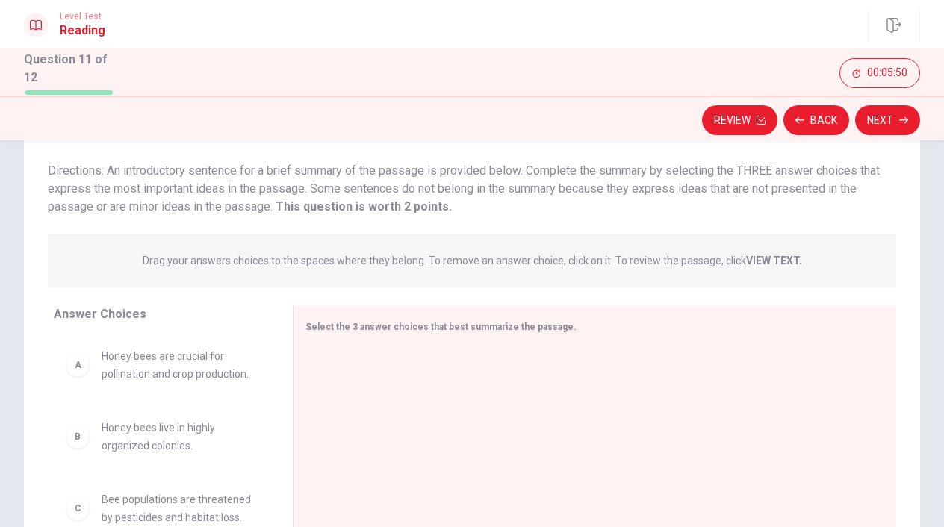
scroll to position [-1, 0]
click at [94, 370] on div "A Honey bees are crucial for pollination and crop production." at bounding box center [161, 365] width 191 height 36
click at [83, 375] on div "A Honey bees are crucial for pollination and crop production." at bounding box center [161, 365] width 191 height 36
click at [78, 367] on div "A" at bounding box center [78, 365] width 24 height 24
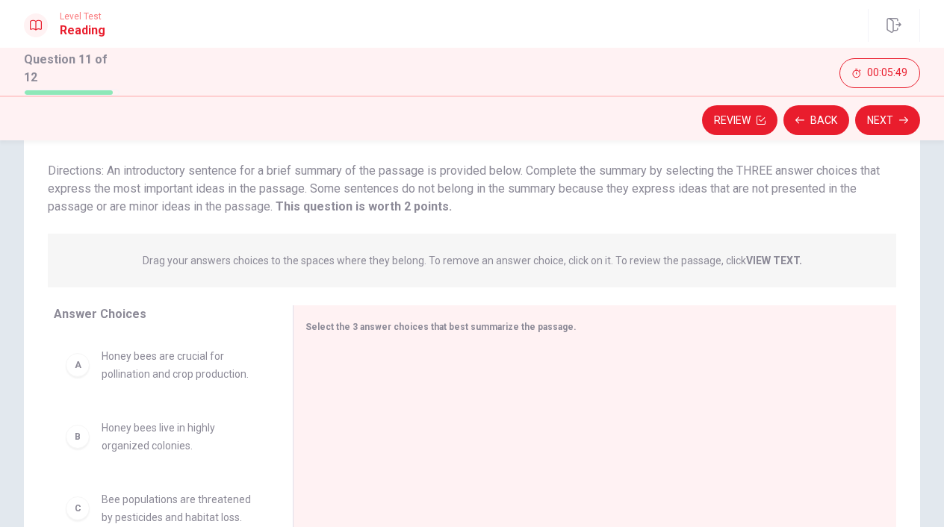
click at [88, 420] on div "B Honey bees live in highly organized colonies." at bounding box center [161, 437] width 191 height 36
click at [90, 438] on div "B Honey bees live in highly organized colonies." at bounding box center [161, 437] width 191 height 36
click at [158, 436] on span "Honey bees live in highly organized colonies." at bounding box center [179, 437] width 155 height 36
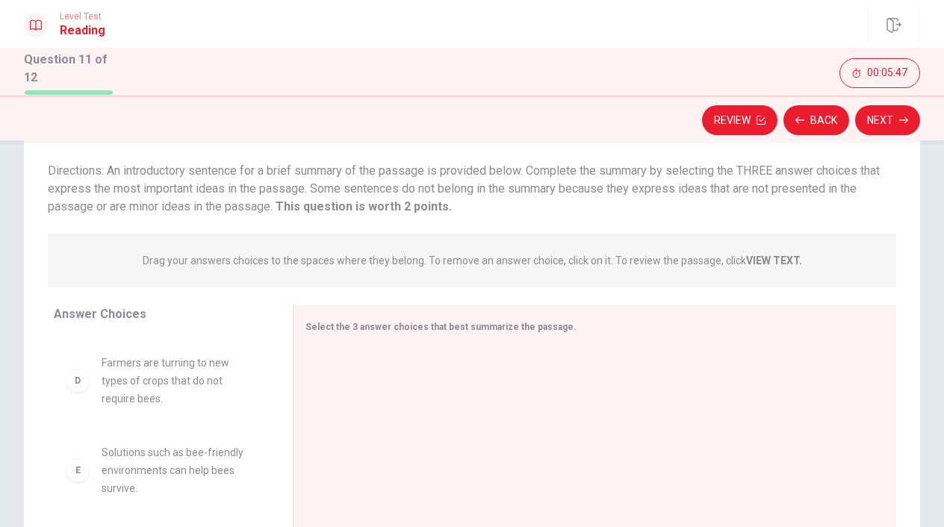
click at [152, 444] on span "Solutions such as bee-friendly environments can help bees survive." at bounding box center [179, 471] width 155 height 54
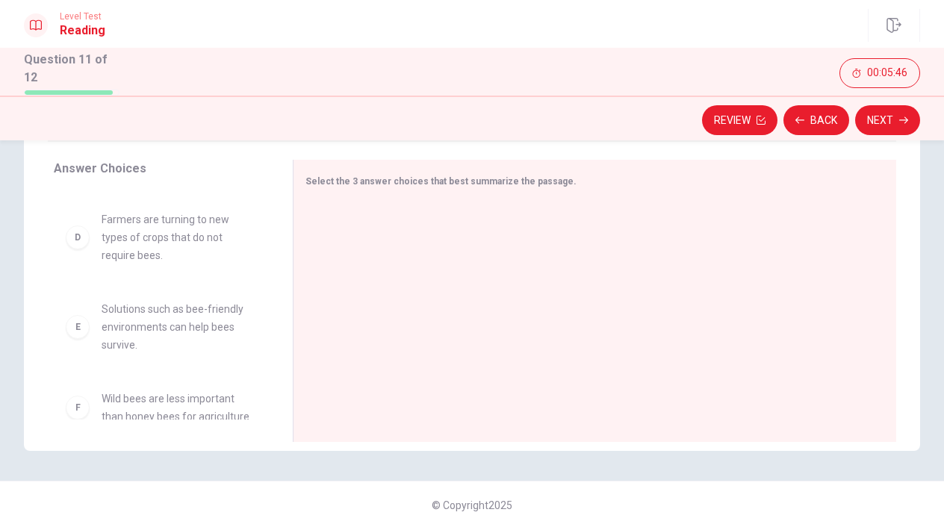
scroll to position [237, 0]
click at [72, 397] on div "F" at bounding box center [78, 409] width 24 height 24
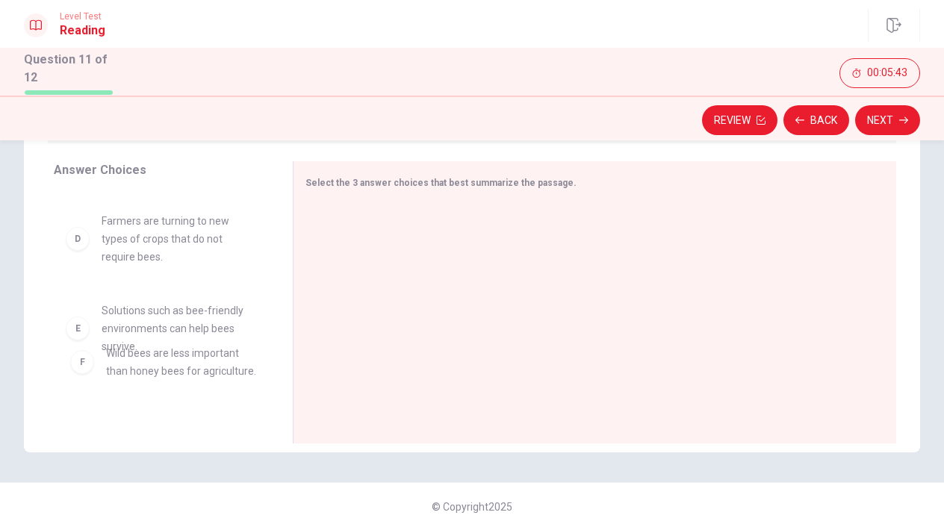
drag, startPoint x: 85, startPoint y: 390, endPoint x: 92, endPoint y: 365, distance: 25.5
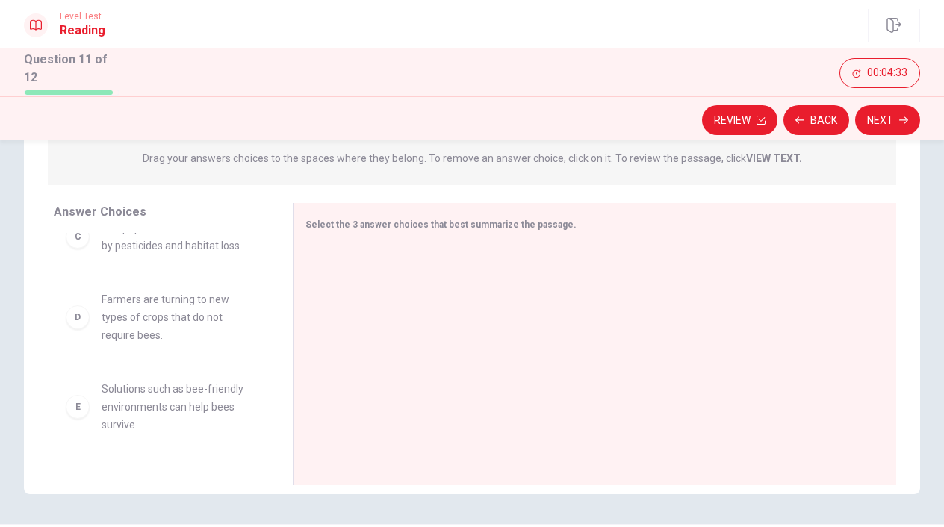
scroll to position [172, 0]
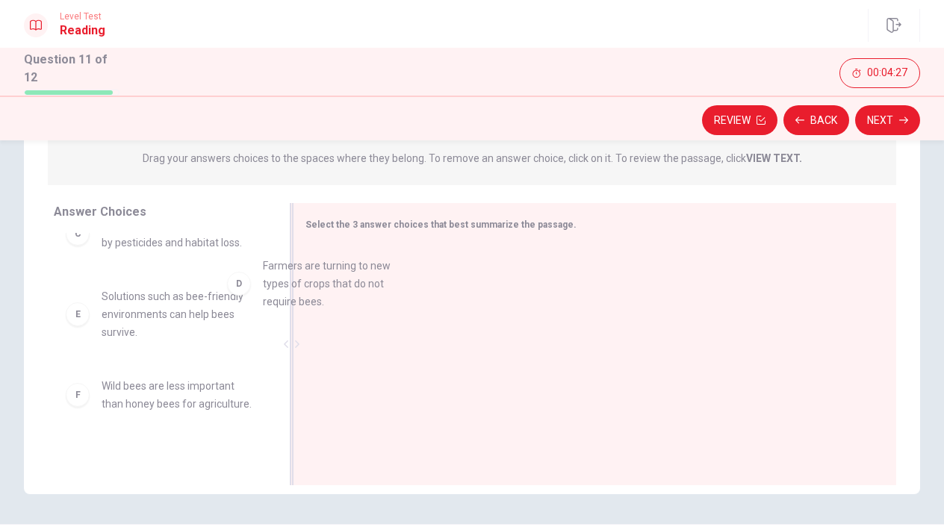
drag, startPoint x: 215, startPoint y: 307, endPoint x: 393, endPoint y: 270, distance: 181.4
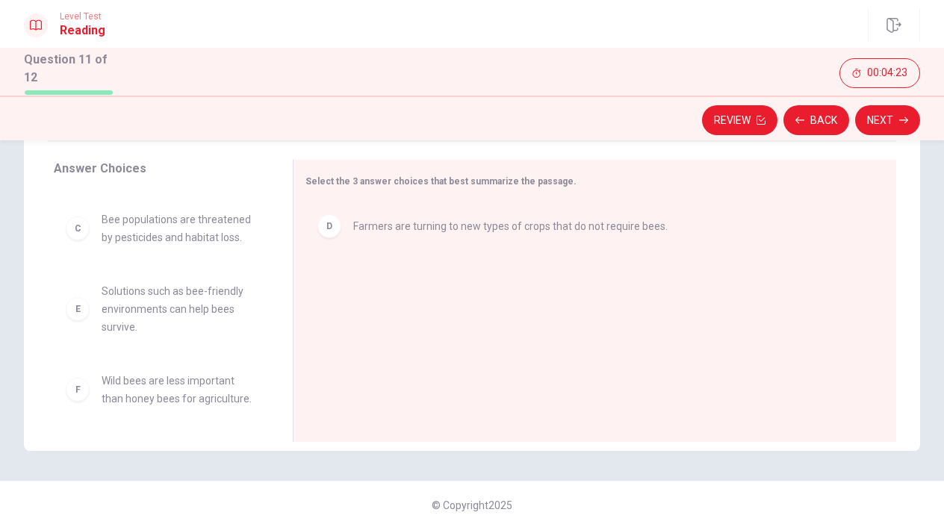
scroll to position [237, 0]
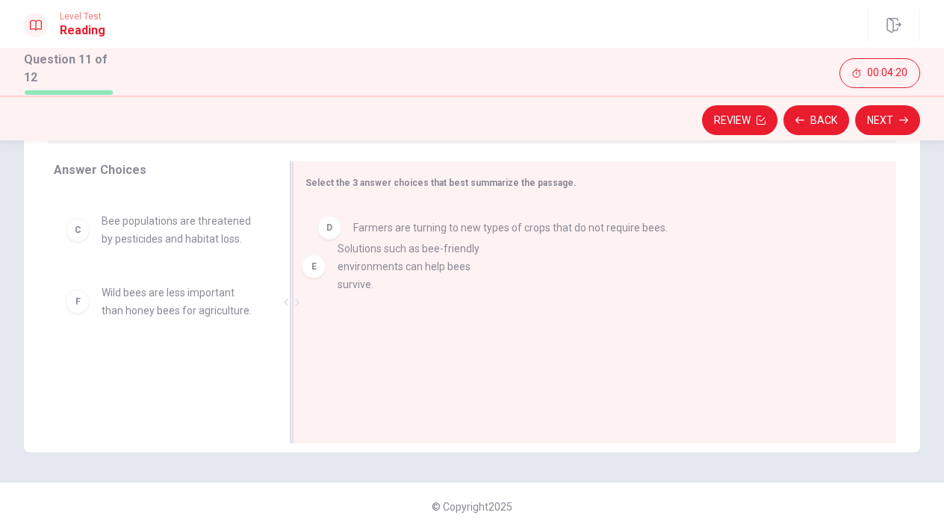
drag, startPoint x: 205, startPoint y: 316, endPoint x: 449, endPoint y: 274, distance: 247.7
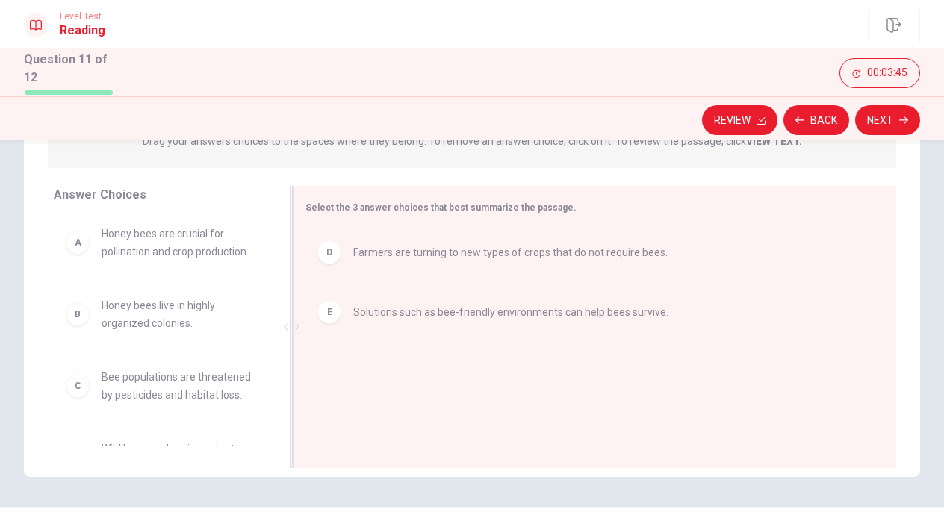
scroll to position [0, 0]
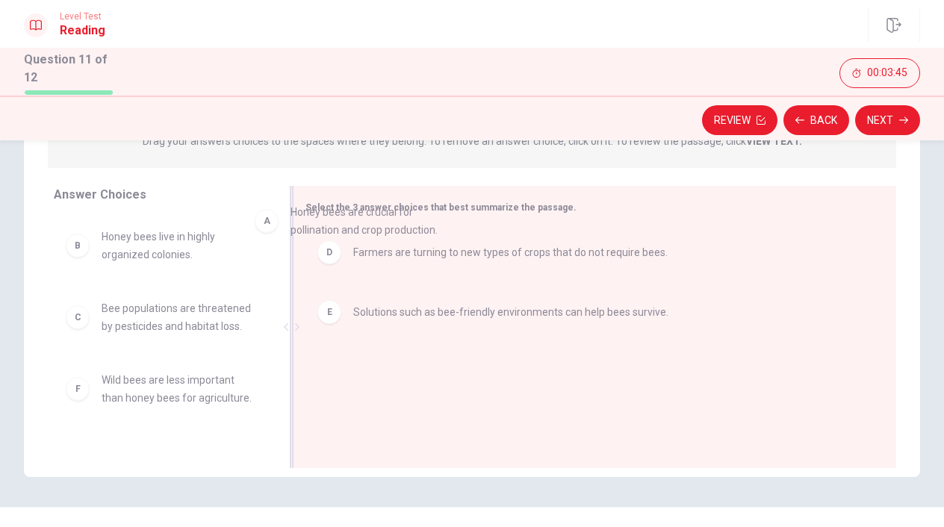
drag, startPoint x: 238, startPoint y: 237, endPoint x: 482, endPoint y: 202, distance: 246.0
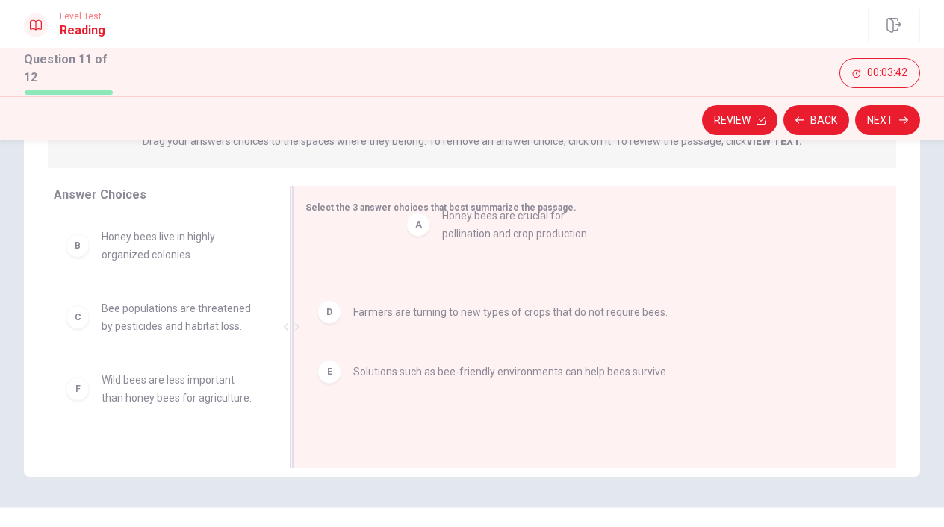
drag, startPoint x: 228, startPoint y: 247, endPoint x: 572, endPoint y: 228, distance: 344.0
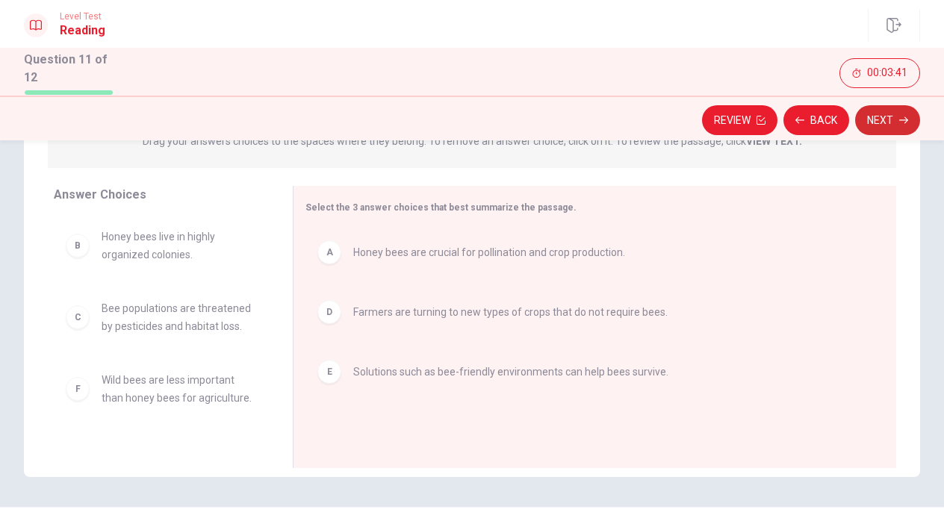
click at [861, 122] on button "Next" at bounding box center [887, 120] width 65 height 30
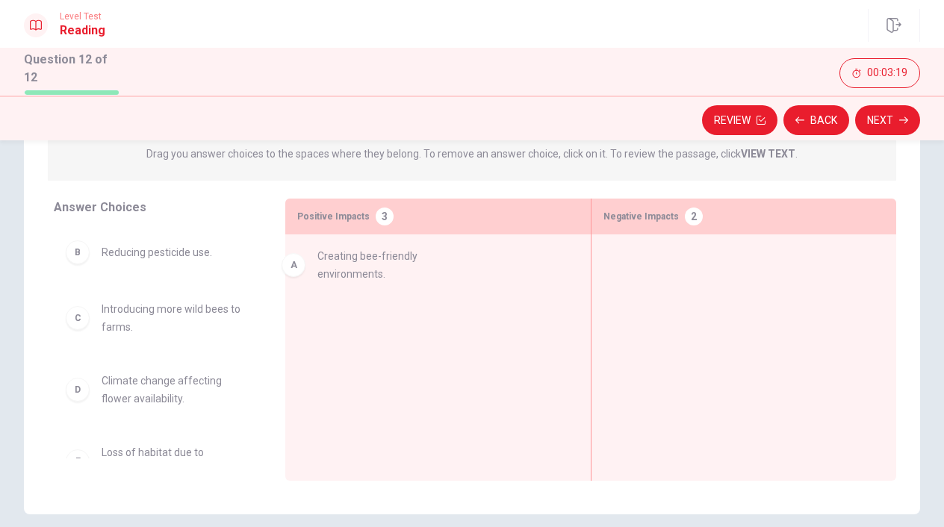
drag, startPoint x: 183, startPoint y: 260, endPoint x: 417, endPoint y: 264, distance: 233.7
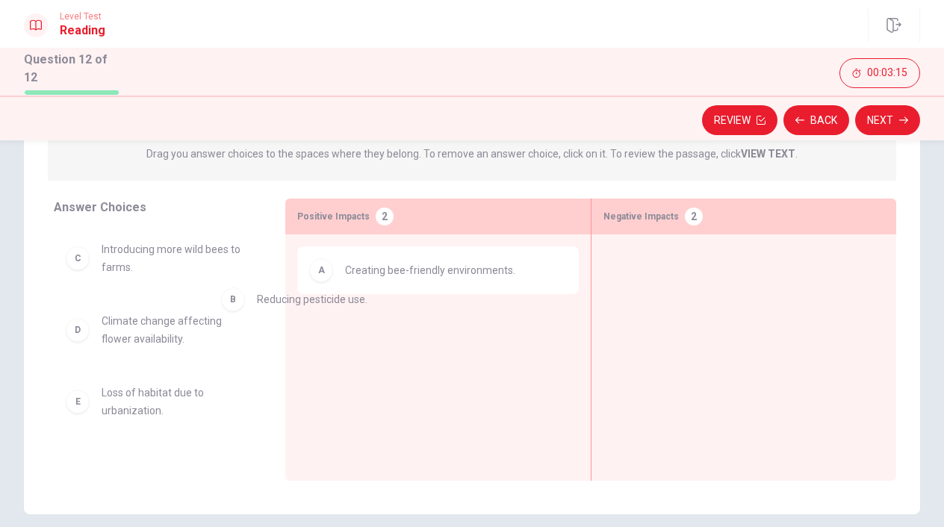
drag, startPoint x: 202, startPoint y: 262, endPoint x: 443, endPoint y: 328, distance: 250.0
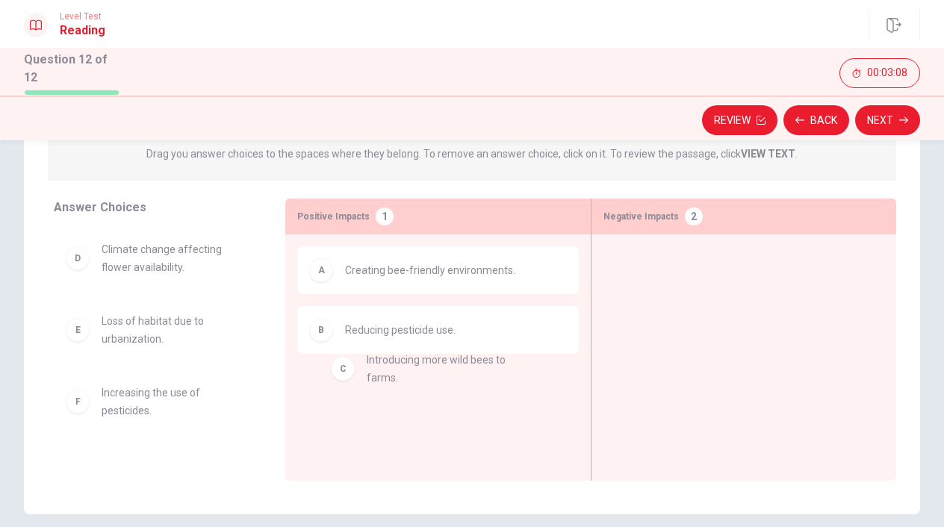
drag, startPoint x: 208, startPoint y: 259, endPoint x: 473, endPoint y: 374, distance: 289.6
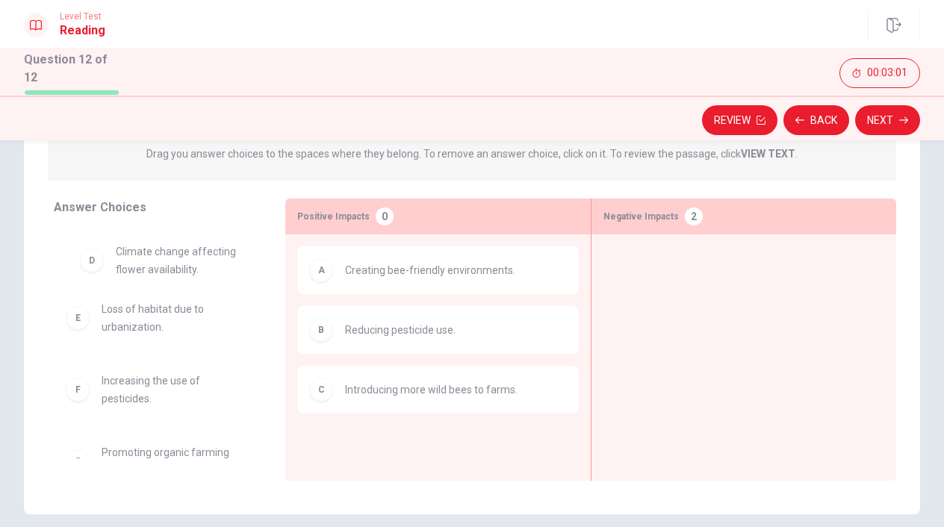
drag, startPoint x: 177, startPoint y: 270, endPoint x: 196, endPoint y: 276, distance: 19.8
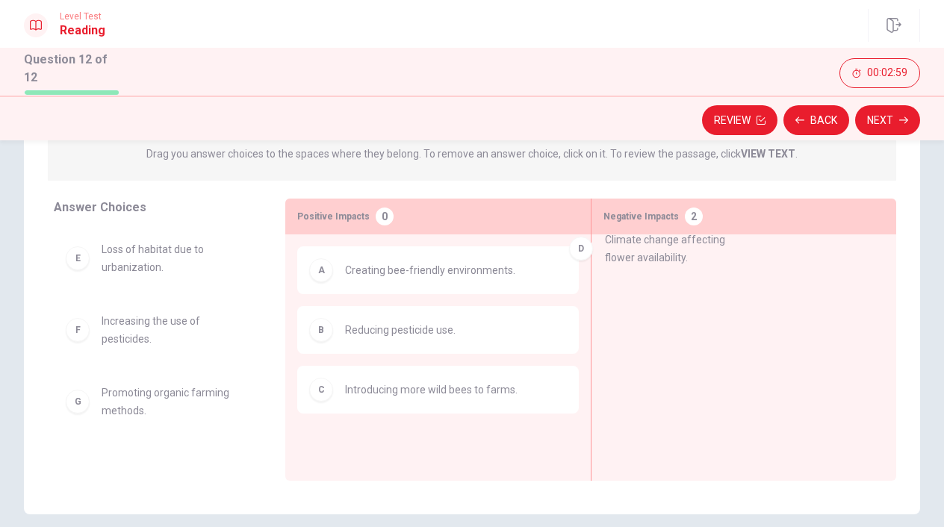
drag, startPoint x: 187, startPoint y: 261, endPoint x: 705, endPoint y: 258, distance: 517.5
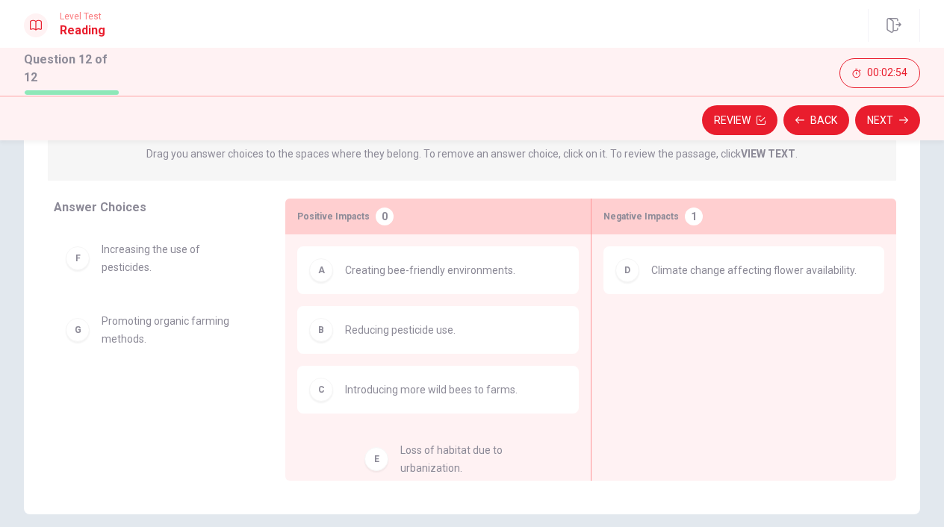
drag, startPoint x: 212, startPoint y: 252, endPoint x: 504, endPoint y: 450, distance: 353.1
drag, startPoint x: 220, startPoint y: 267, endPoint x: 476, endPoint y: 440, distance: 309.2
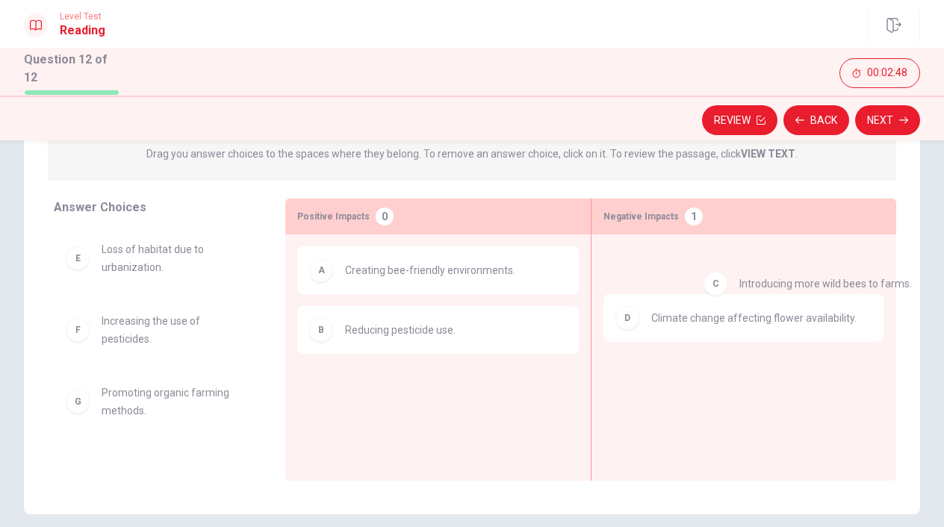
drag, startPoint x: 361, startPoint y: 380, endPoint x: 794, endPoint y: 257, distance: 450.3
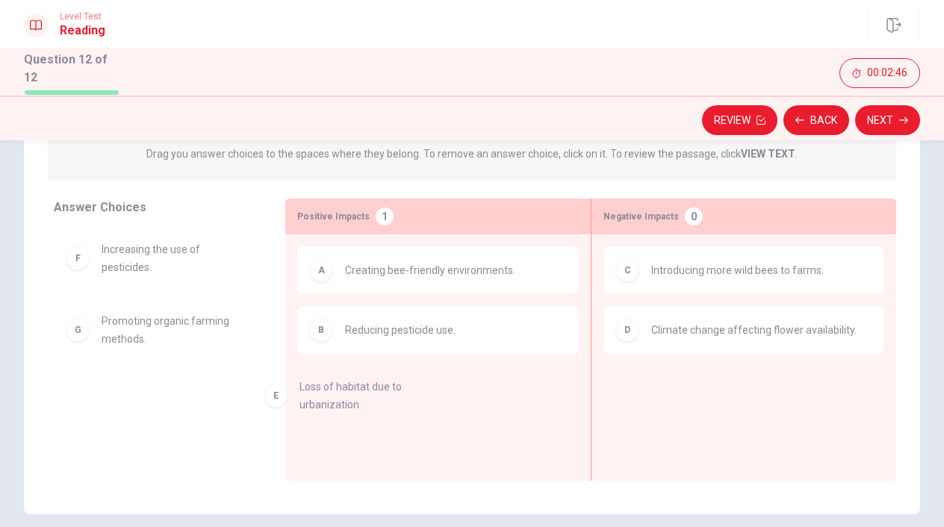
drag, startPoint x: 216, startPoint y: 255, endPoint x: 451, endPoint y: 406, distance: 279.4
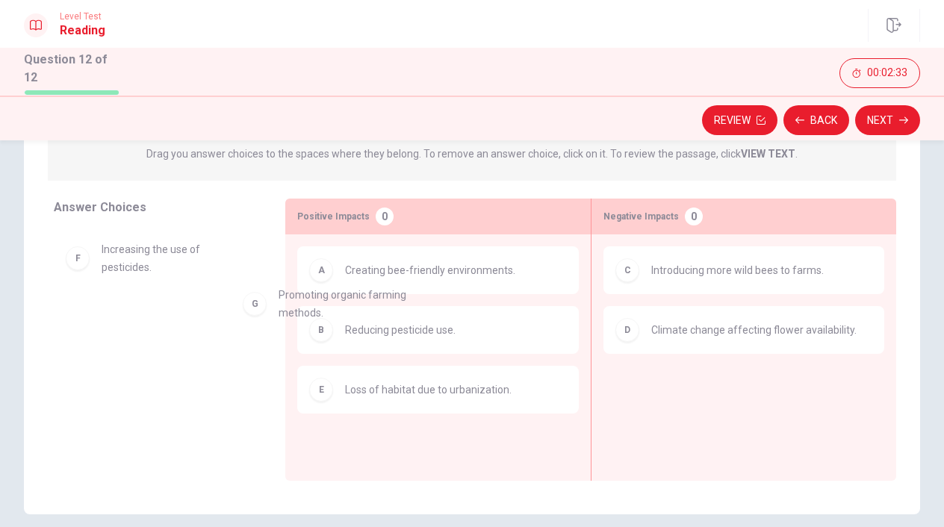
drag, startPoint x: 229, startPoint y: 333, endPoint x: 228, endPoint y: 314, distance: 18.7
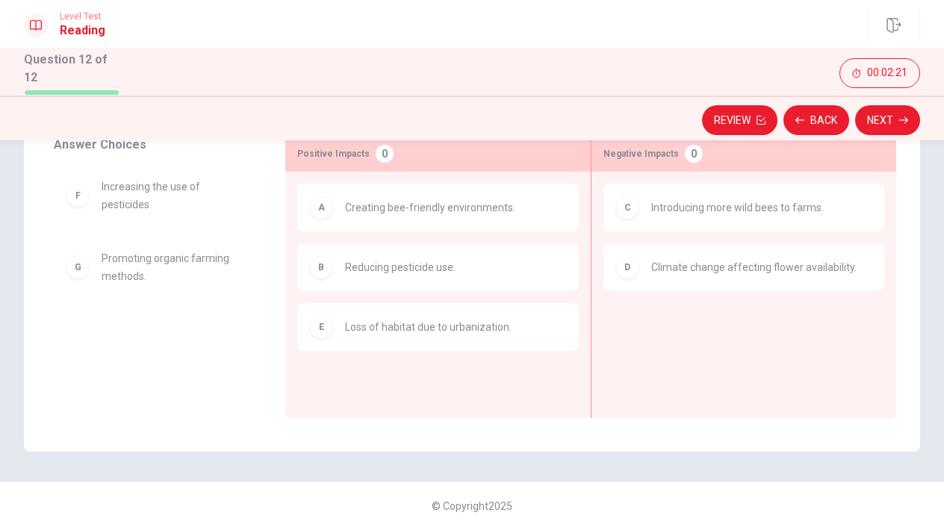
scroll to position [237, 0]
drag, startPoint x: 143, startPoint y: 239, endPoint x: 440, endPoint y: 349, distance: 316.8
drag, startPoint x: 146, startPoint y: 202, endPoint x: 418, endPoint y: 253, distance: 277.2
drag, startPoint x: 199, startPoint y: 200, endPoint x: 0, endPoint y: 302, distance: 223.1
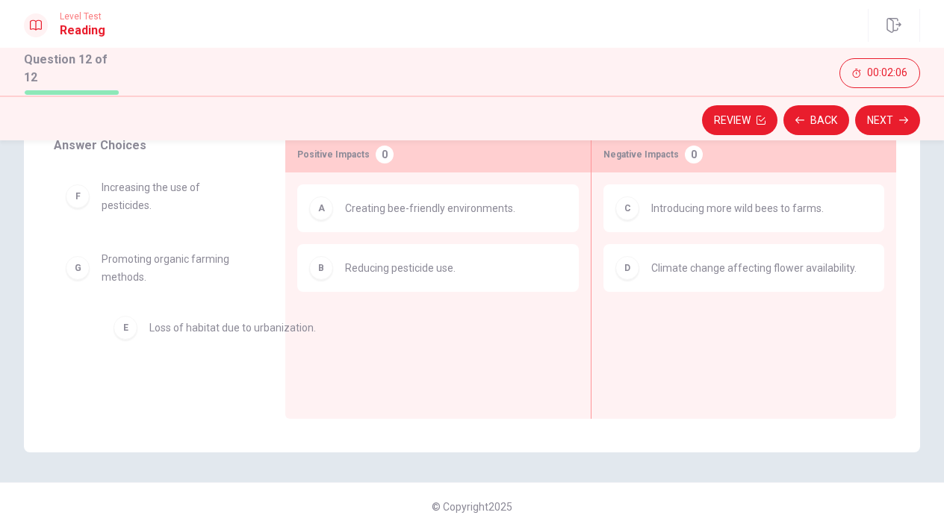
drag, startPoint x: 450, startPoint y: 337, endPoint x: 199, endPoint y: 343, distance: 251.0
drag, startPoint x: 201, startPoint y: 202, endPoint x: 389, endPoint y: 359, distance: 244.9
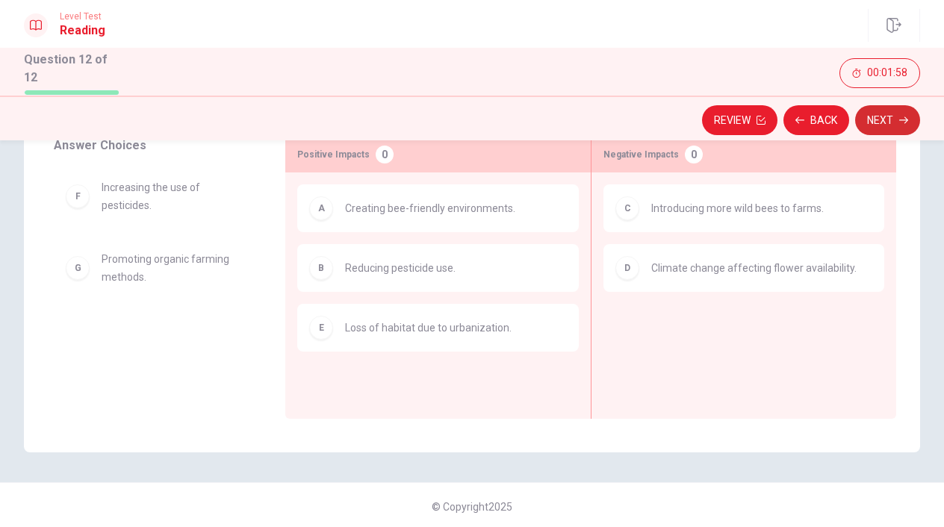
click at [887, 122] on button "Next" at bounding box center [887, 120] width 65 height 30
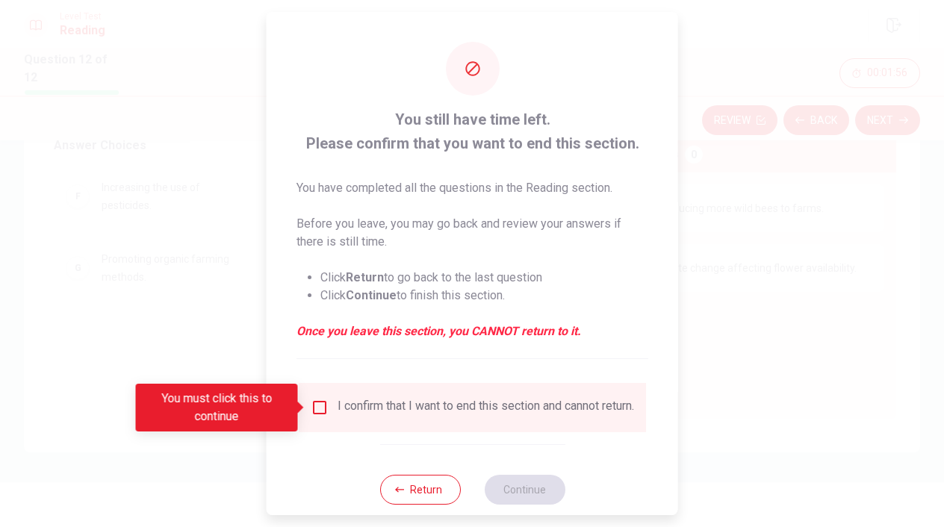
click at [314, 414] on input "You must click this to continue" at bounding box center [320, 408] width 18 height 18
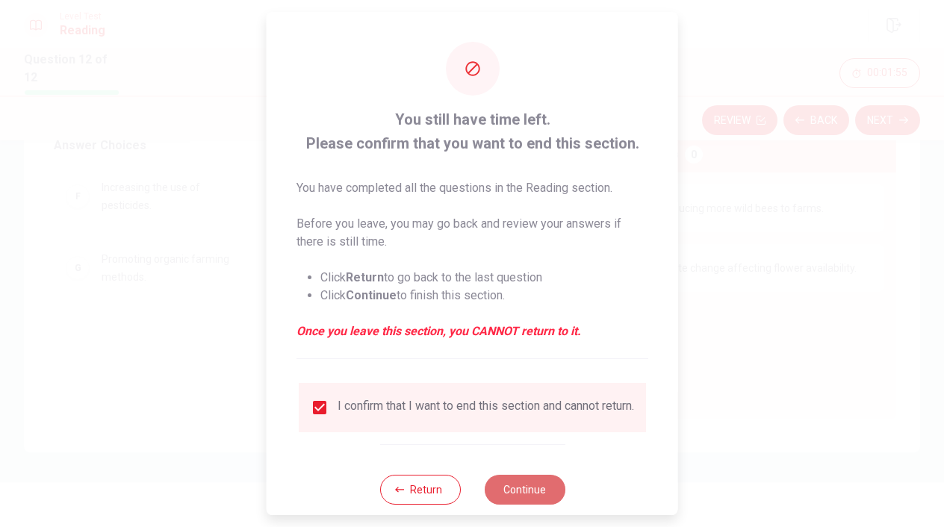
click at [523, 495] on button "Continue" at bounding box center [524, 490] width 81 height 30
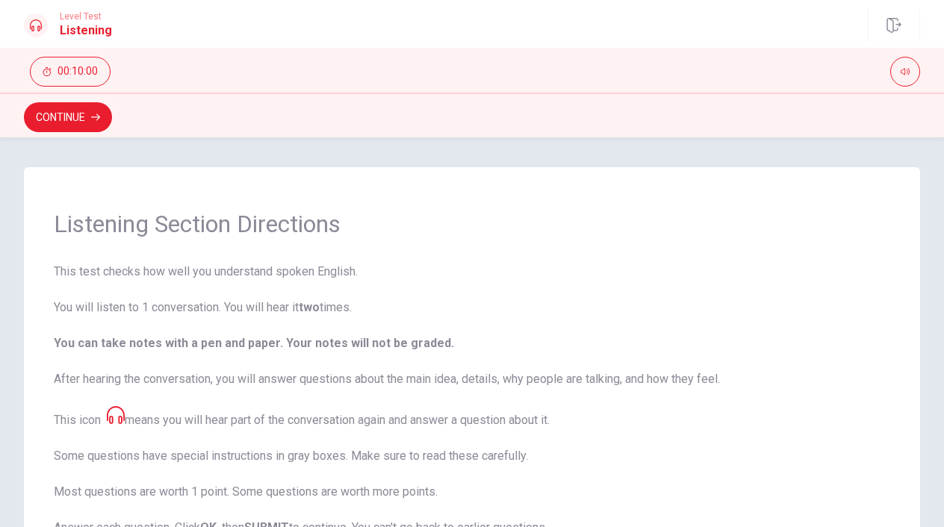
scroll to position [0, 0]
click at [79, 119] on button "Continue" at bounding box center [68, 117] width 88 height 30
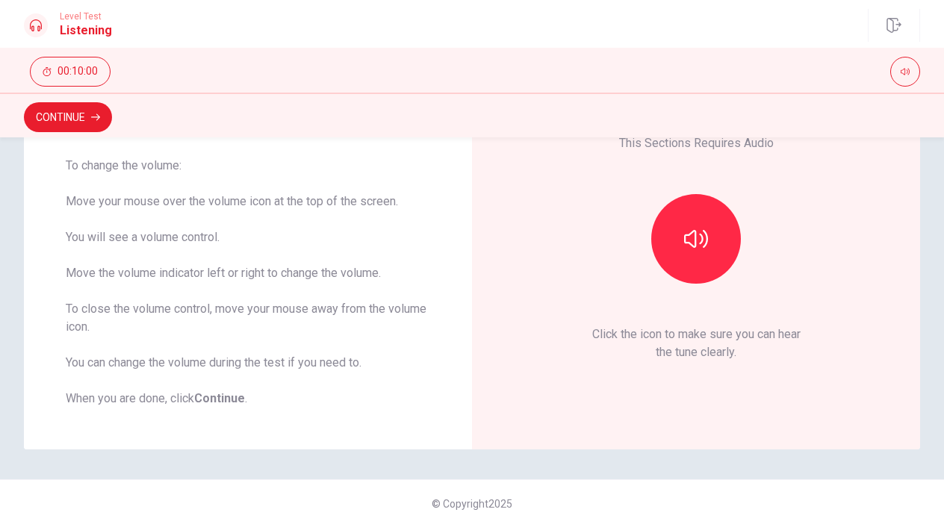
scroll to position [121, 0]
click at [701, 232] on icon "button" at bounding box center [696, 239] width 24 height 24
click at [102, 112] on button "Continue" at bounding box center [68, 117] width 88 height 30
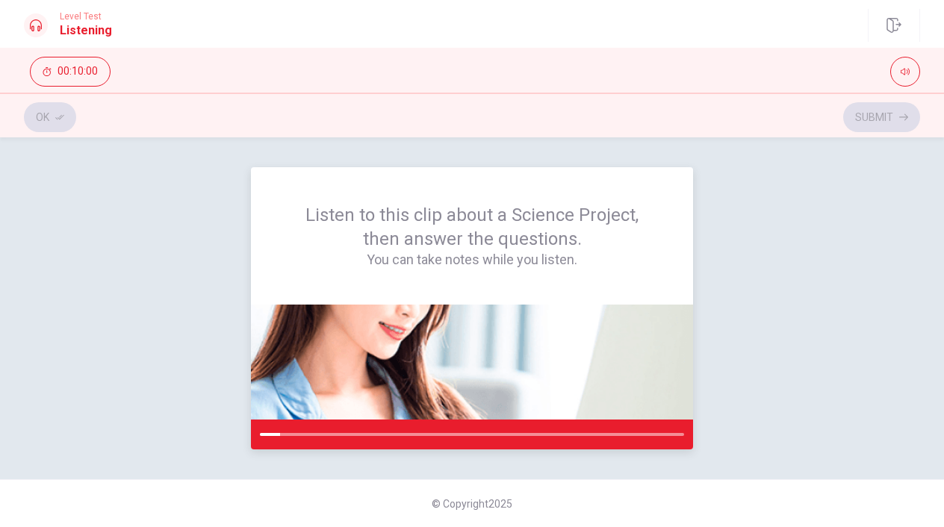
click at [462, 320] on img at bounding box center [472, 362] width 442 height 115
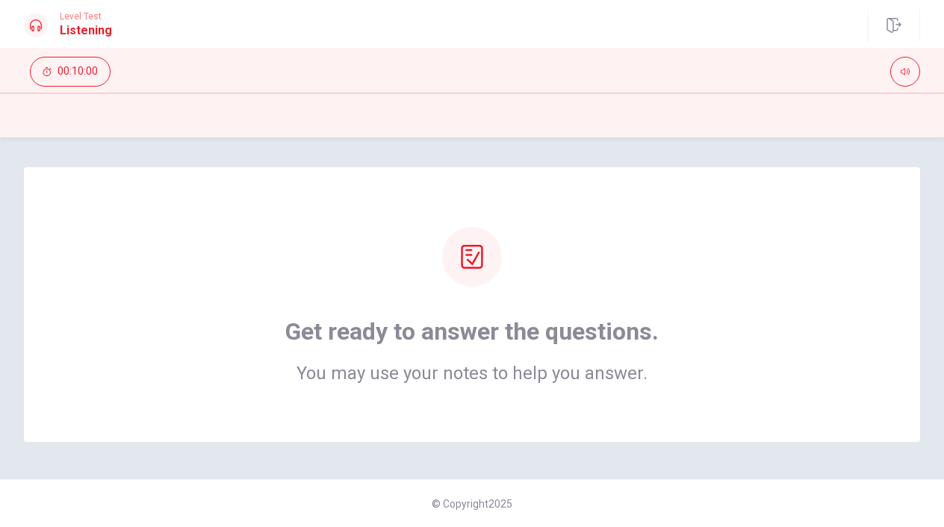
click at [477, 259] on icon at bounding box center [472, 257] width 24 height 24
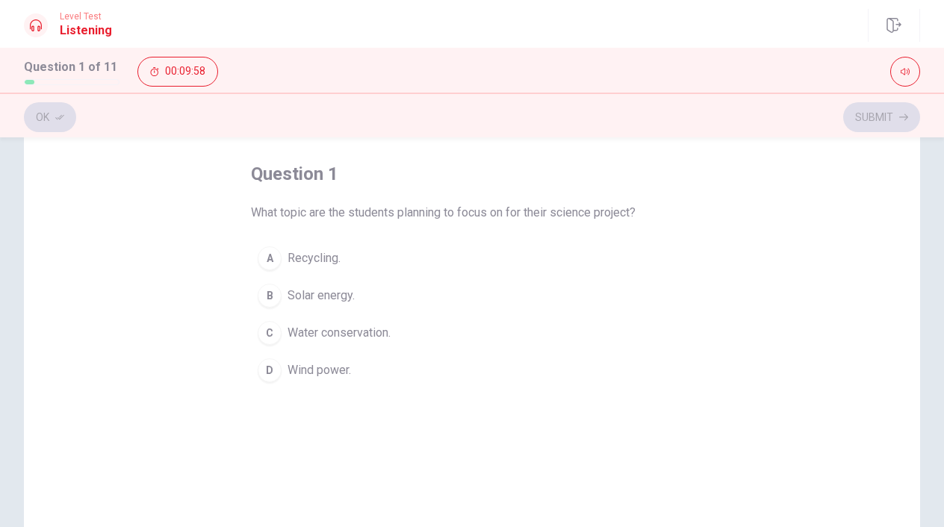
scroll to position [65, 0]
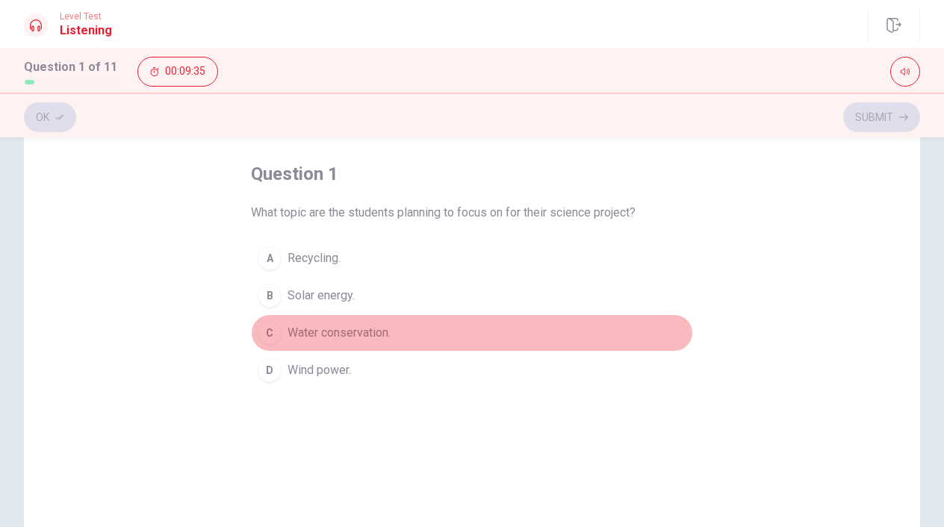
click at [342, 335] on span "Water conservation." at bounding box center [338, 333] width 103 height 18
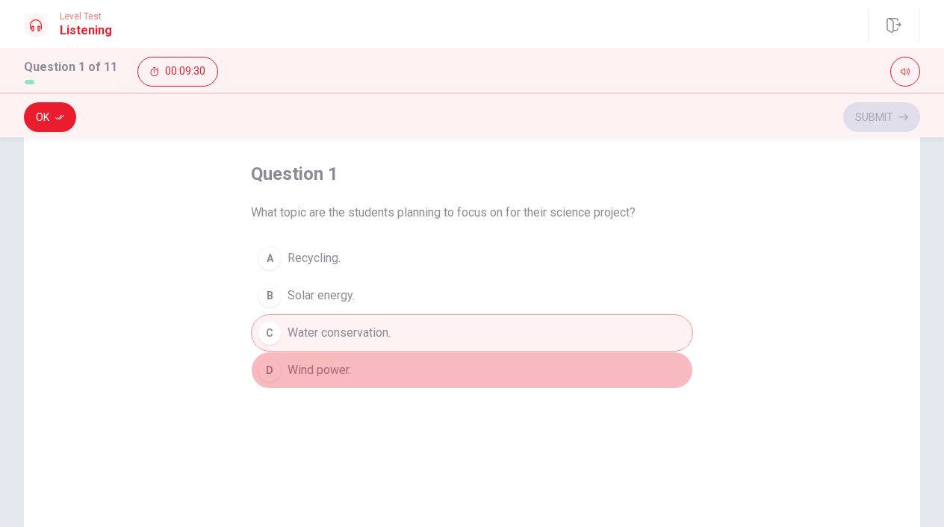
click at [315, 367] on span "Wind power." at bounding box center [318, 370] width 63 height 18
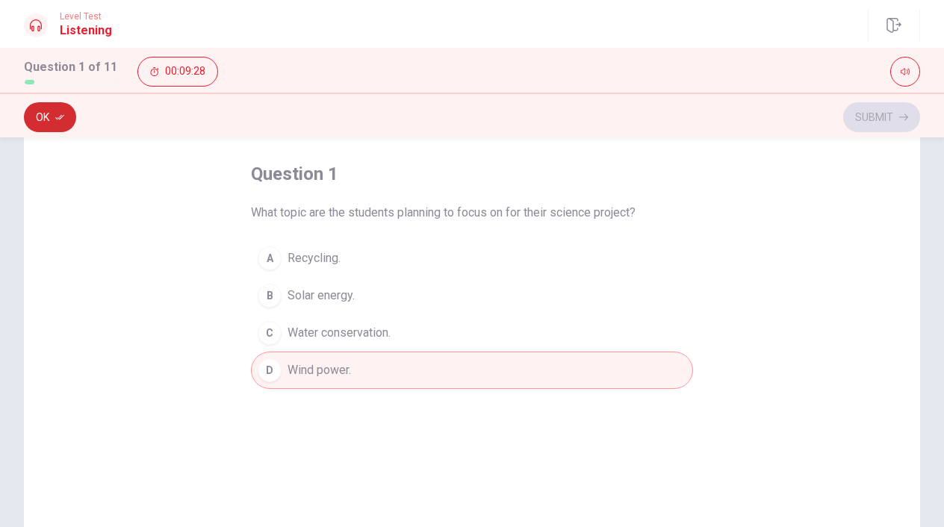
click at [57, 122] on button "Ok" at bounding box center [50, 117] width 52 height 30
click at [867, 115] on button "Submit" at bounding box center [881, 117] width 77 height 30
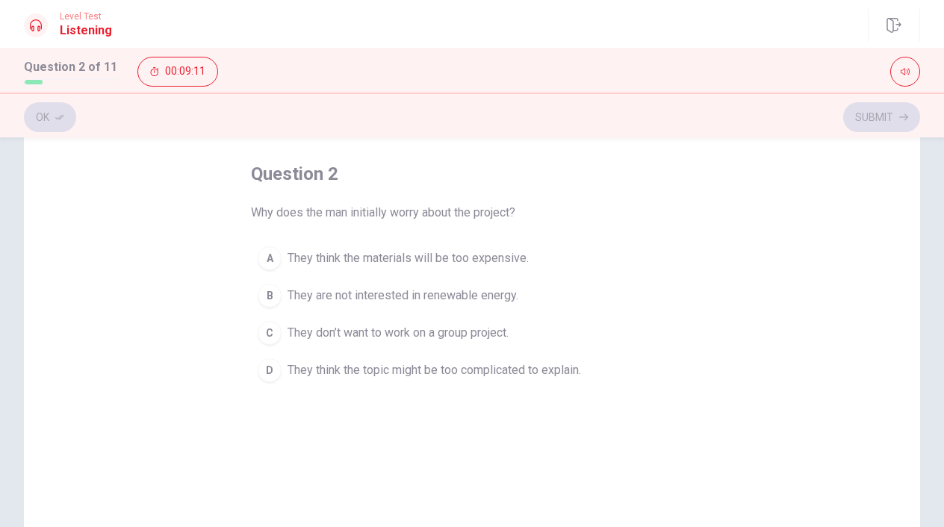
click at [422, 266] on span "They think the materials will be too expensive." at bounding box center [407, 258] width 241 height 18
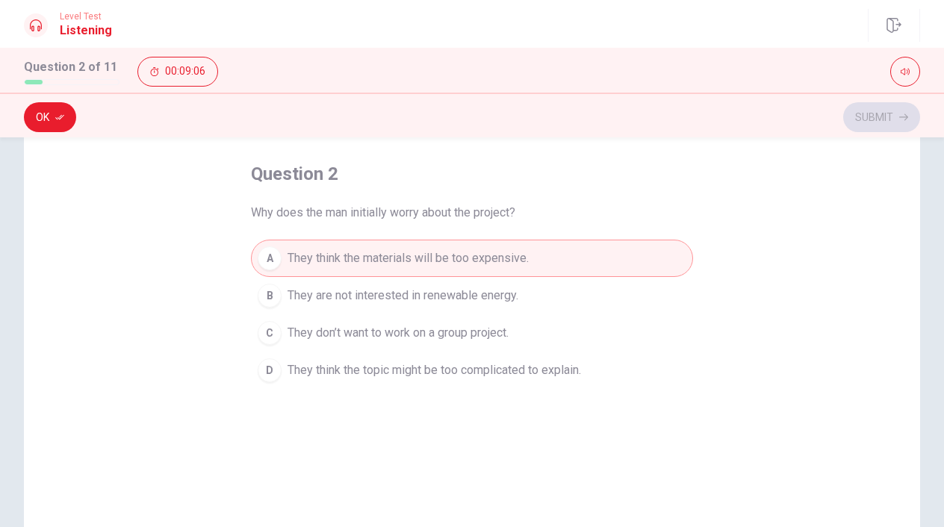
click at [429, 360] on button "D They think the topic might be too complicated to explain." at bounding box center [472, 370] width 442 height 37
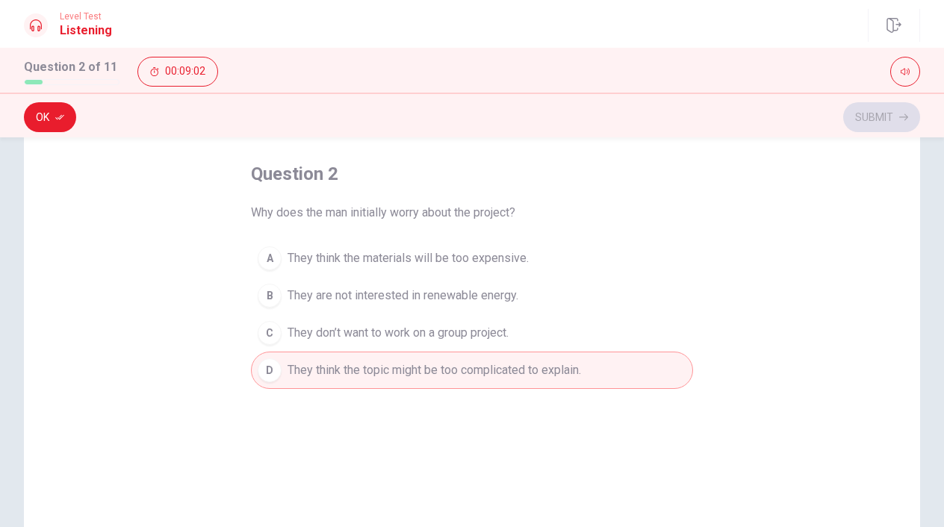
click at [501, 293] on span "They are not interested in renewable energy." at bounding box center [402, 296] width 231 height 18
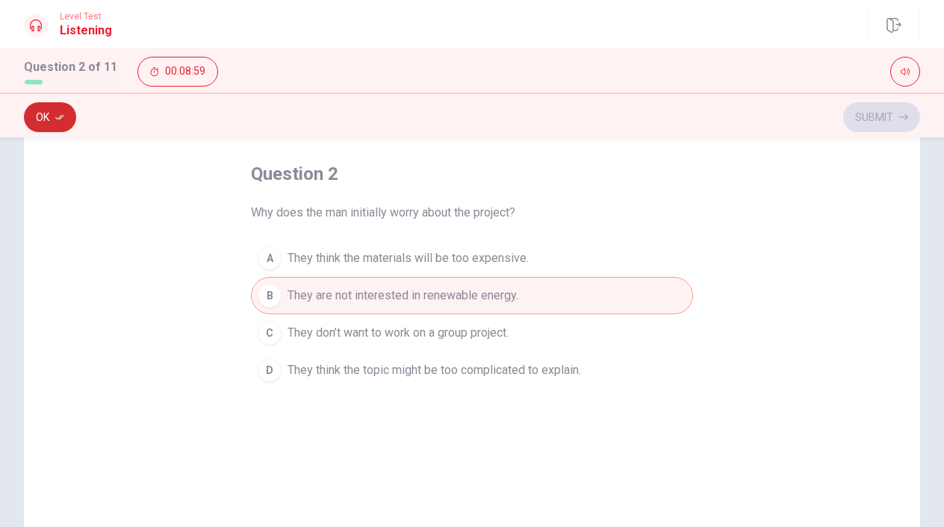
click at [54, 117] on button "Ok" at bounding box center [50, 117] width 52 height 30
click at [848, 122] on button "Submit" at bounding box center [881, 117] width 77 height 30
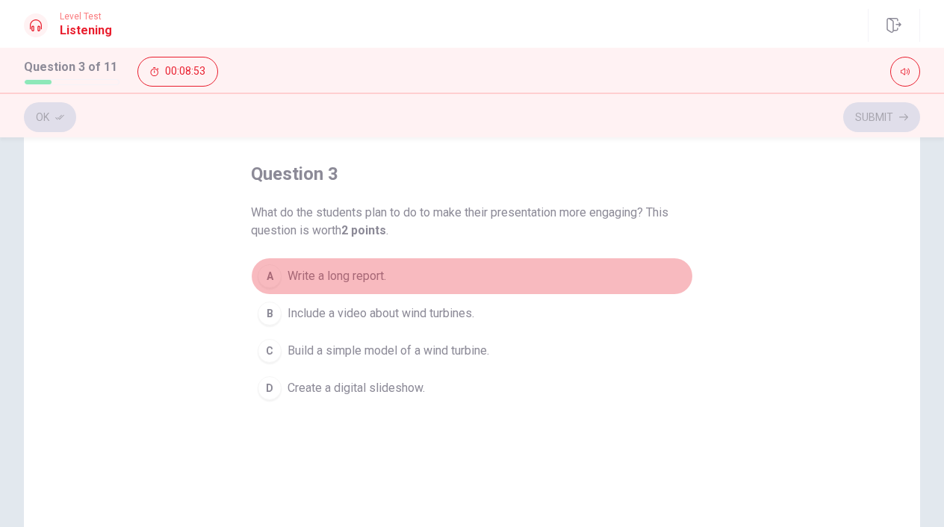
click at [320, 293] on button "A Write a long report." at bounding box center [472, 276] width 442 height 37
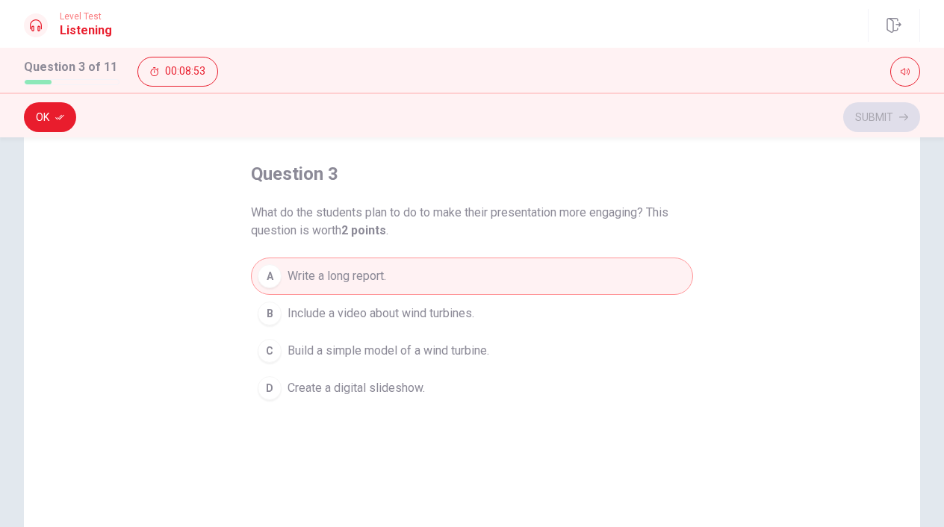
click at [331, 331] on button "B Include a video about wind turbines." at bounding box center [472, 313] width 442 height 37
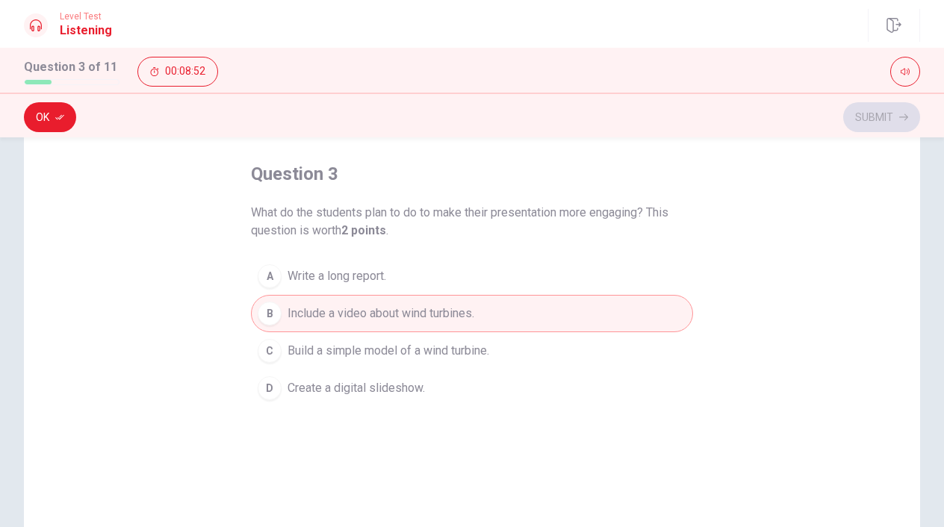
click at [335, 282] on span "Write a long report." at bounding box center [336, 276] width 99 height 18
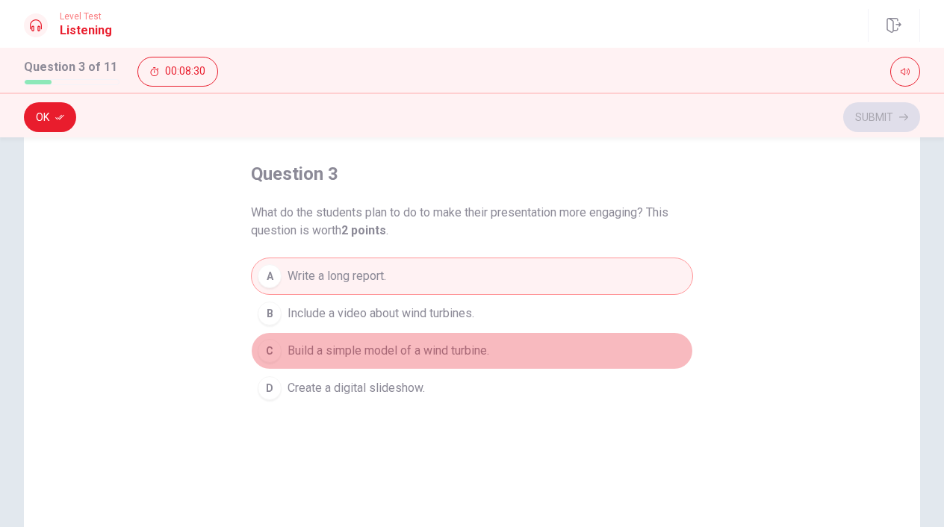
click at [343, 361] on button "C Build a simple model of a wind turbine." at bounding box center [472, 350] width 442 height 37
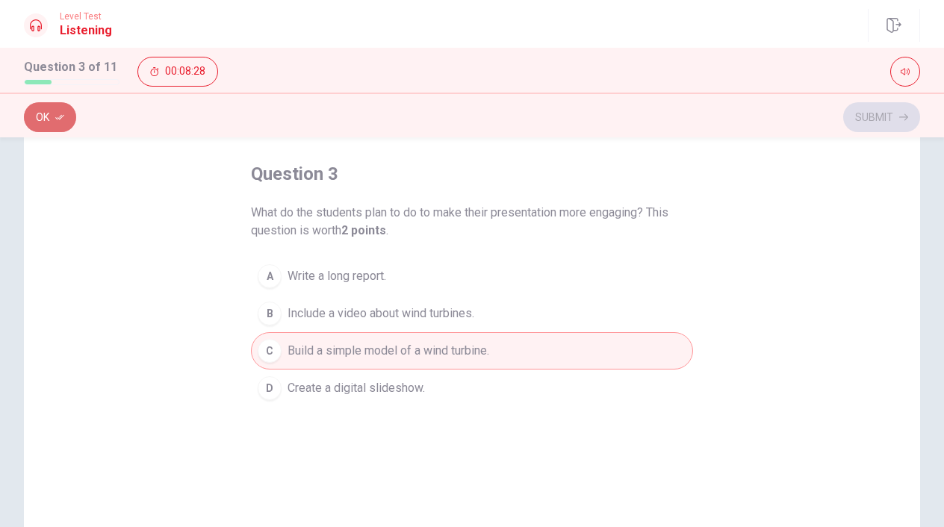
click at [46, 113] on button "Ok" at bounding box center [50, 117] width 52 height 30
click at [850, 113] on button "Submit" at bounding box center [881, 117] width 77 height 30
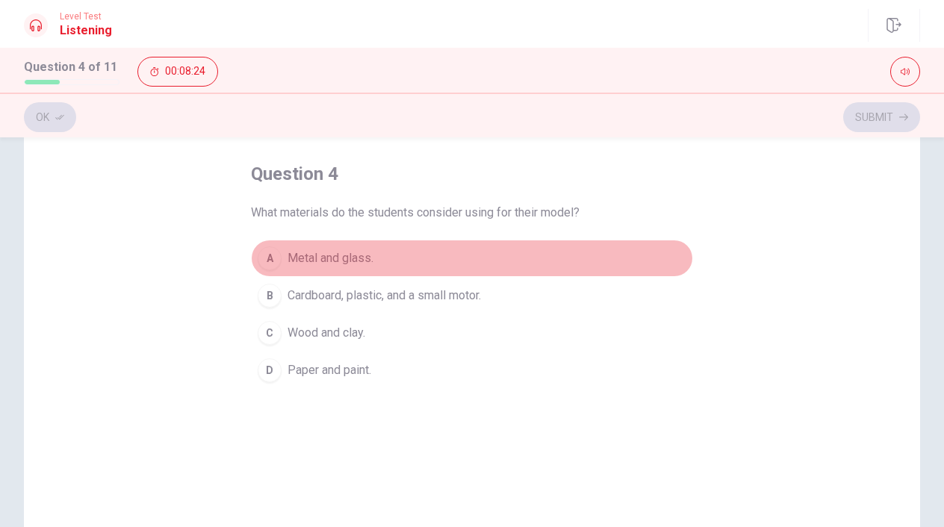
click at [343, 258] on span "Metal and glass." at bounding box center [330, 258] width 86 height 18
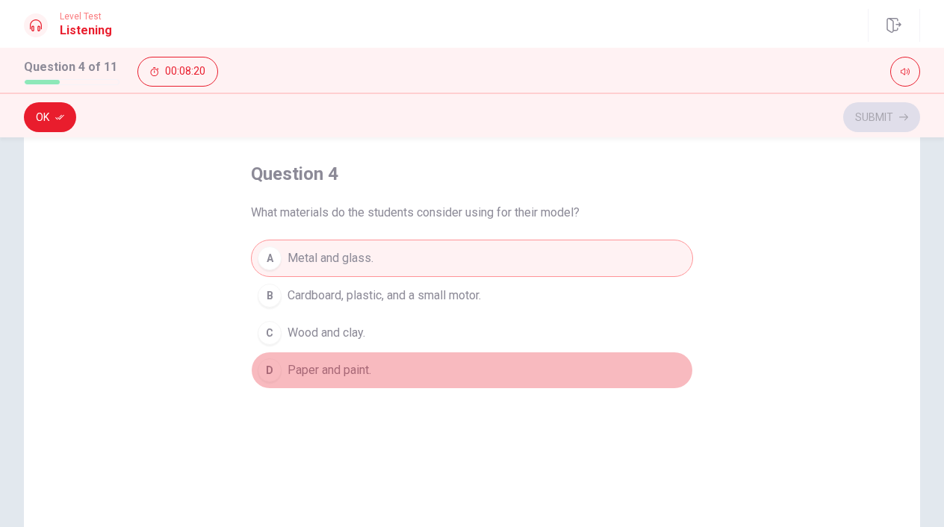
click at [317, 379] on button "D Paper and paint." at bounding box center [472, 370] width 442 height 37
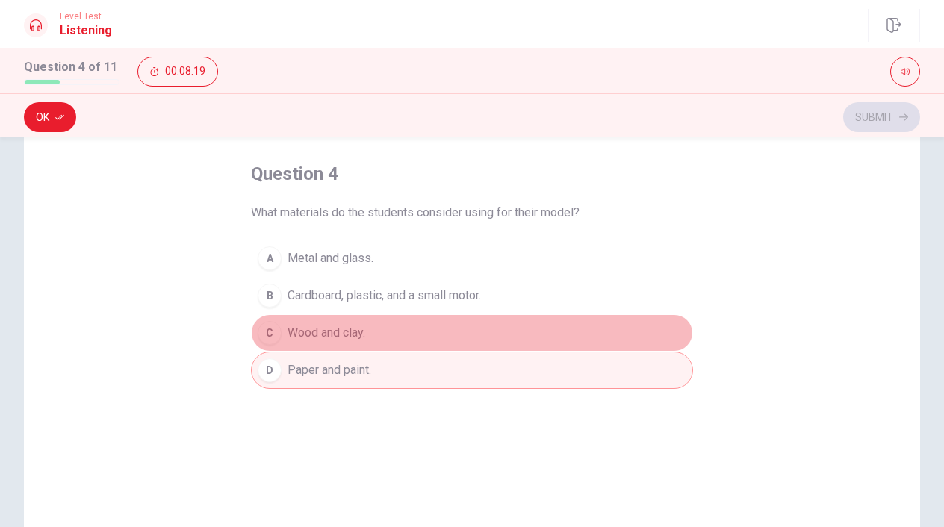
click at [310, 350] on button "C Wood and clay." at bounding box center [472, 332] width 442 height 37
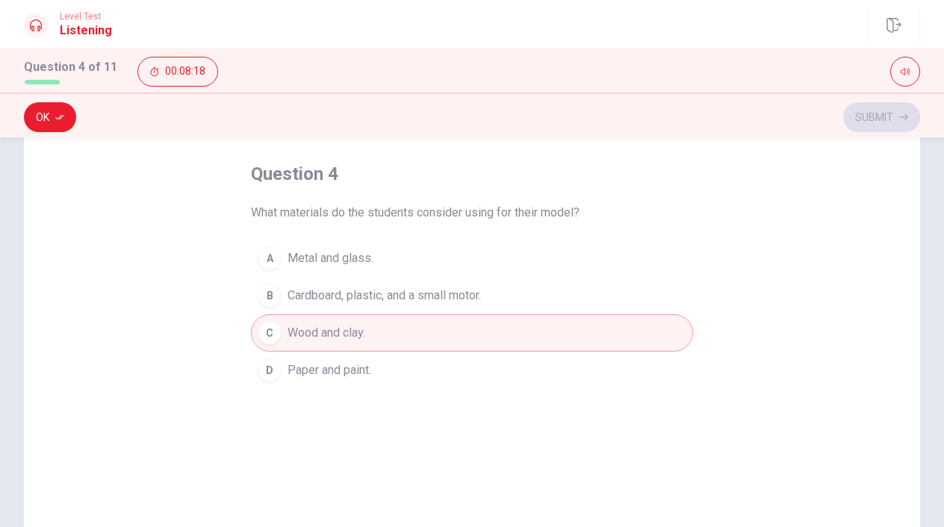
click at [308, 299] on span "Cardboard, plastic, and a small motor." at bounding box center [383, 296] width 193 height 18
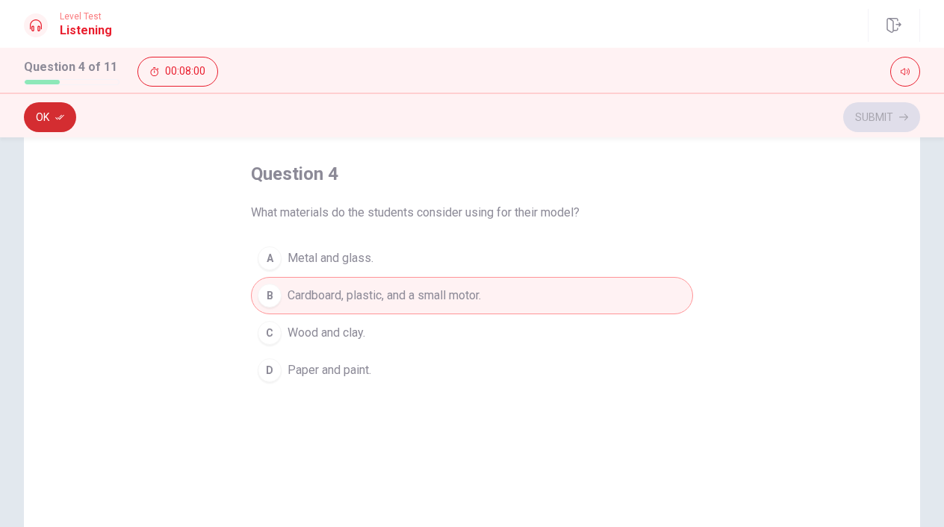
click at [68, 119] on button "Ok" at bounding box center [50, 117] width 52 height 30
click at [874, 105] on button "Submit" at bounding box center [881, 117] width 77 height 30
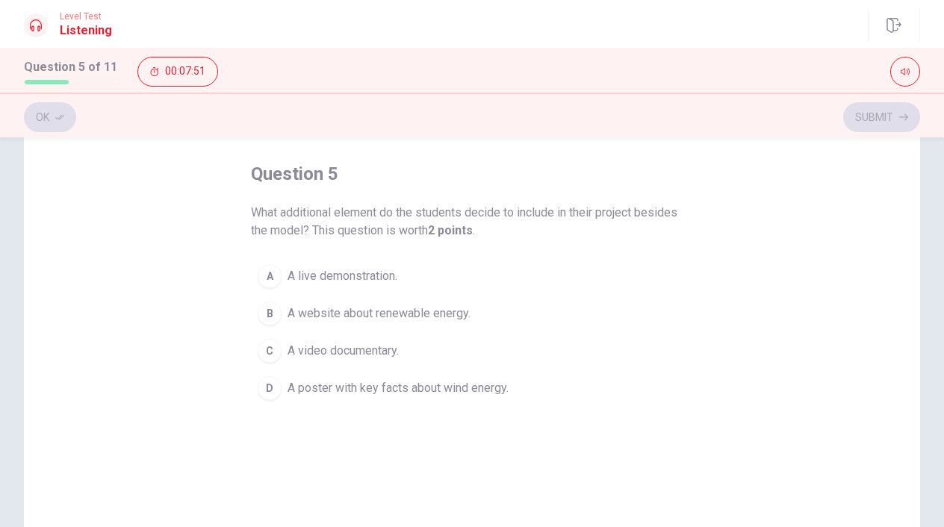
click at [381, 267] on span "A live demonstration." at bounding box center [342, 276] width 110 height 18
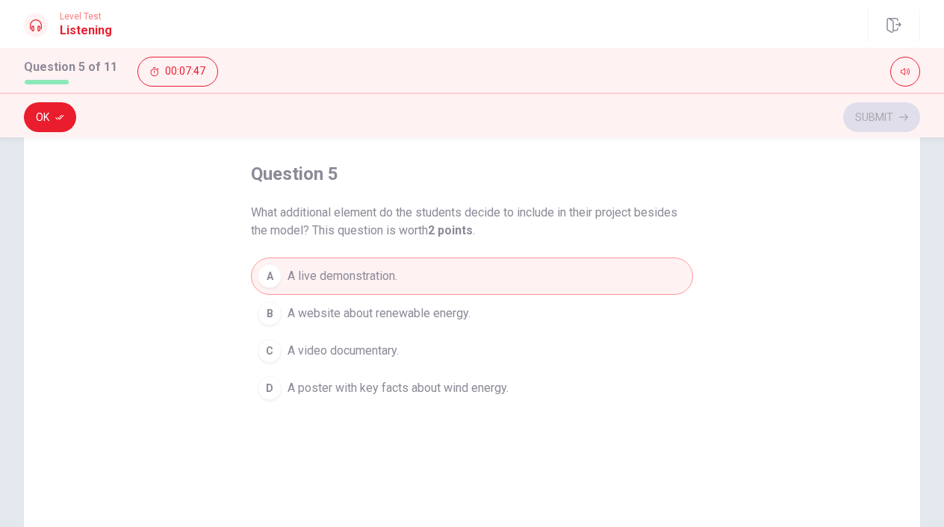
drag, startPoint x: 402, startPoint y: 233, endPoint x: 473, endPoint y: 232, distance: 70.9
click at [473, 233] on span "What additional element do the students decide to include in their project besi…" at bounding box center [472, 222] width 442 height 36
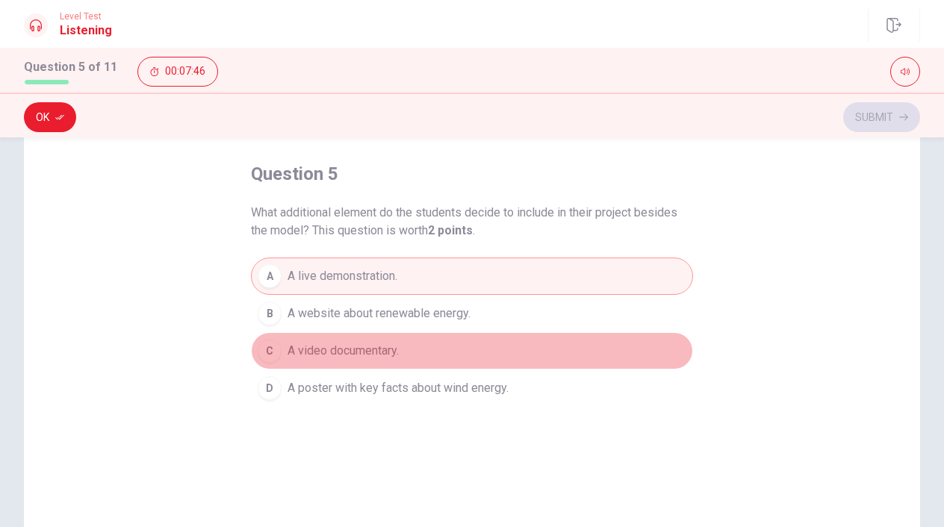
click at [379, 336] on button "C A video documentary." at bounding box center [472, 350] width 442 height 37
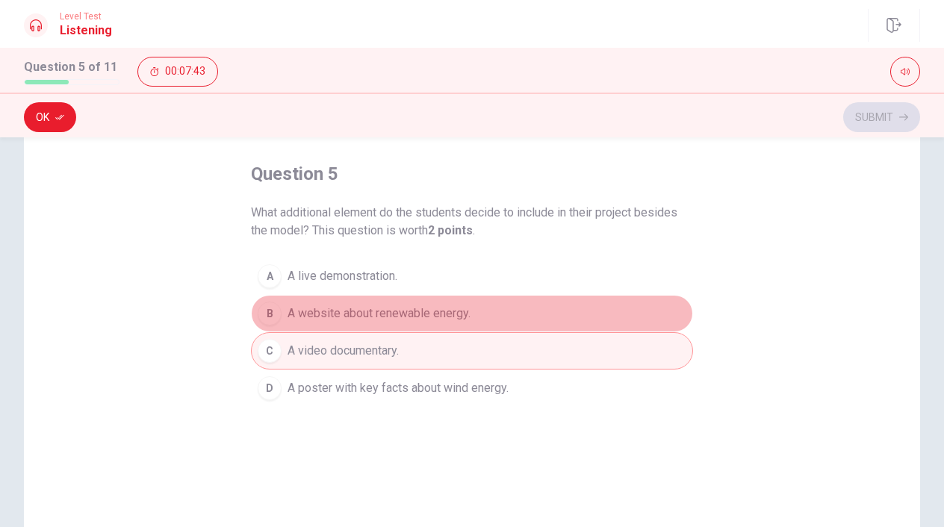
click at [404, 313] on span "A website about renewable energy." at bounding box center [378, 314] width 183 height 18
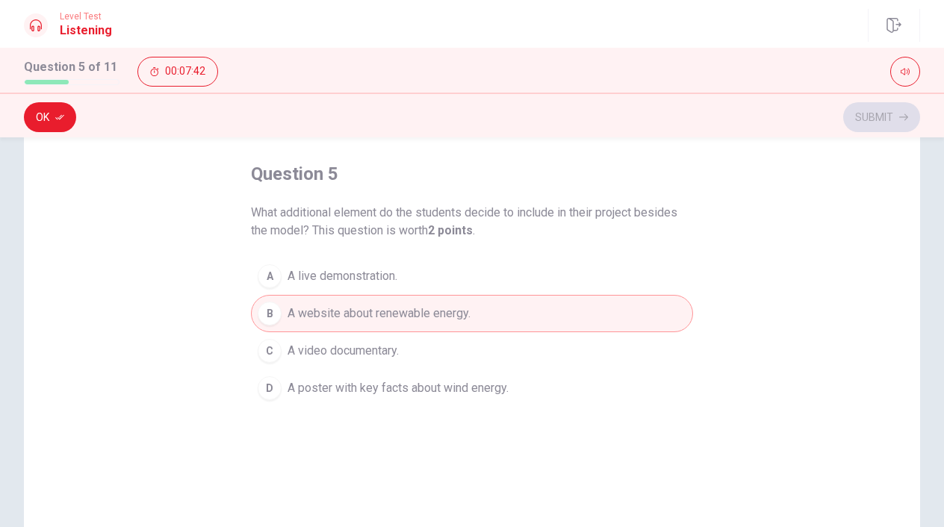
click at [372, 274] on span "A live demonstration." at bounding box center [342, 276] width 110 height 18
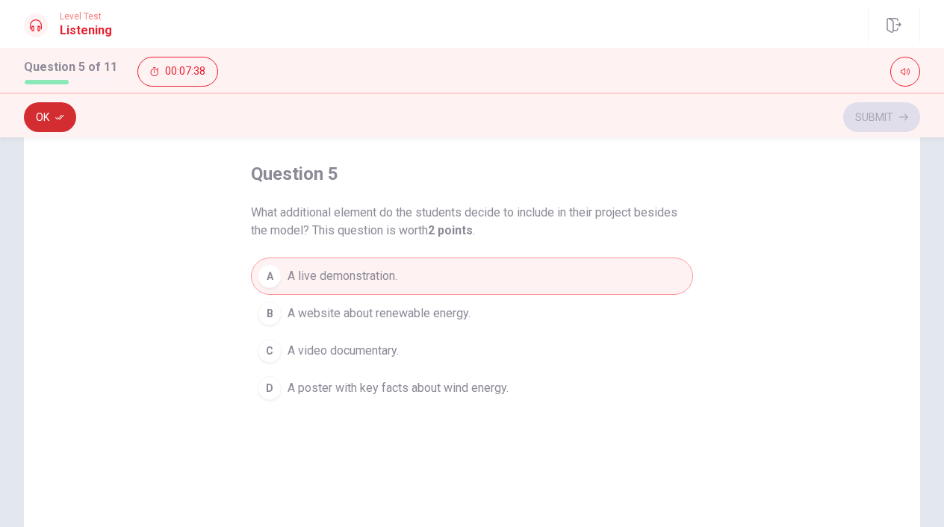
click at [64, 121] on icon "button" at bounding box center [59, 117] width 9 height 9
click at [320, 381] on span "A poster with key facts about wind energy." at bounding box center [397, 388] width 221 height 18
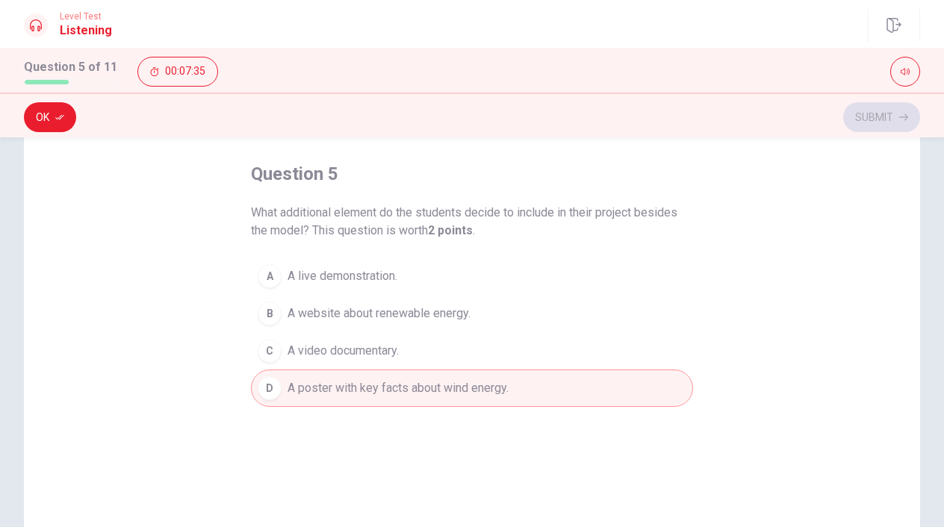
click at [319, 253] on div "question 5 What additional element do the students decide to include in their p…" at bounding box center [472, 284] width 442 height 245
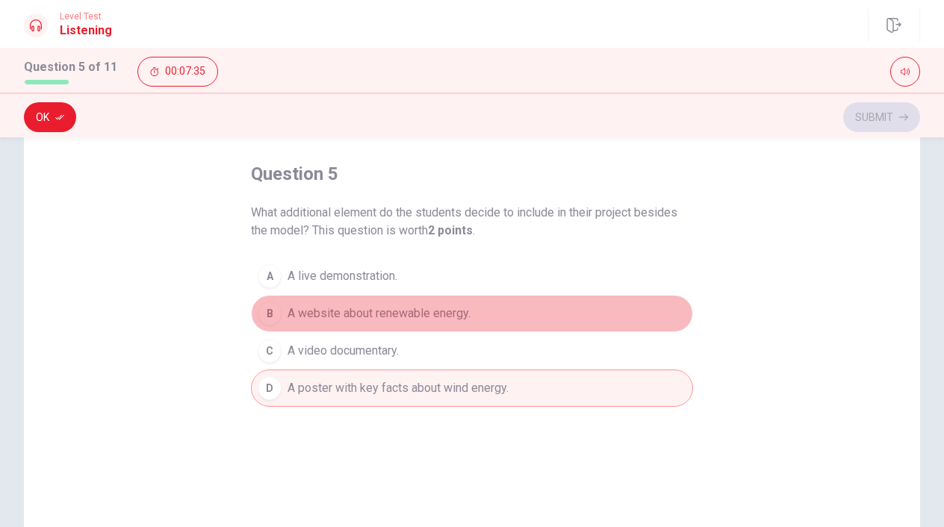
click at [322, 302] on button "B A website about renewable energy." at bounding box center [472, 313] width 442 height 37
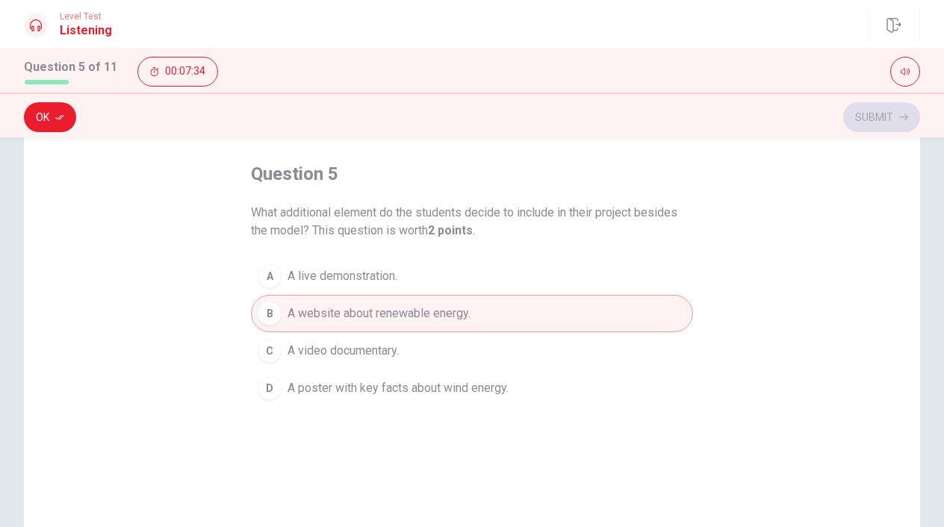
click at [320, 277] on span "A live demonstration." at bounding box center [342, 276] width 110 height 18
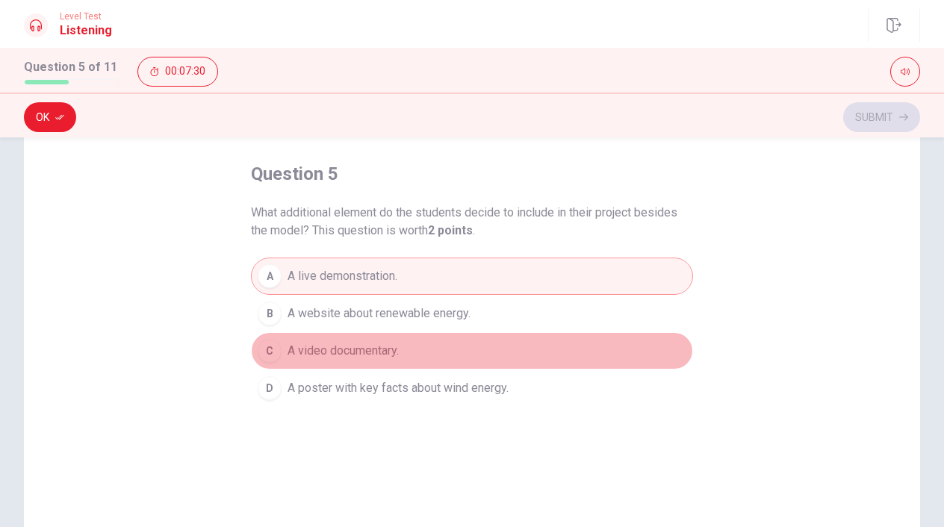
click at [290, 335] on button "C A video documentary." at bounding box center [472, 350] width 442 height 37
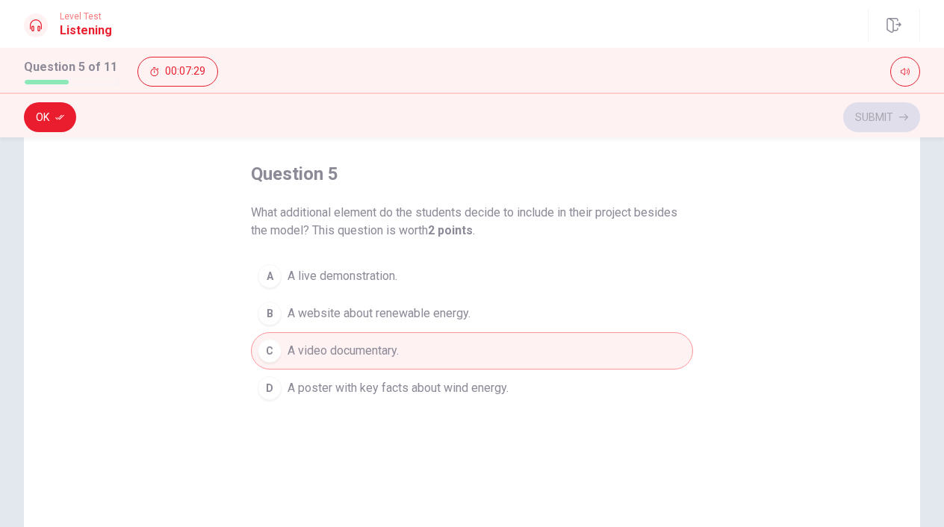
click at [287, 320] on span "A website about renewable energy." at bounding box center [378, 314] width 183 height 18
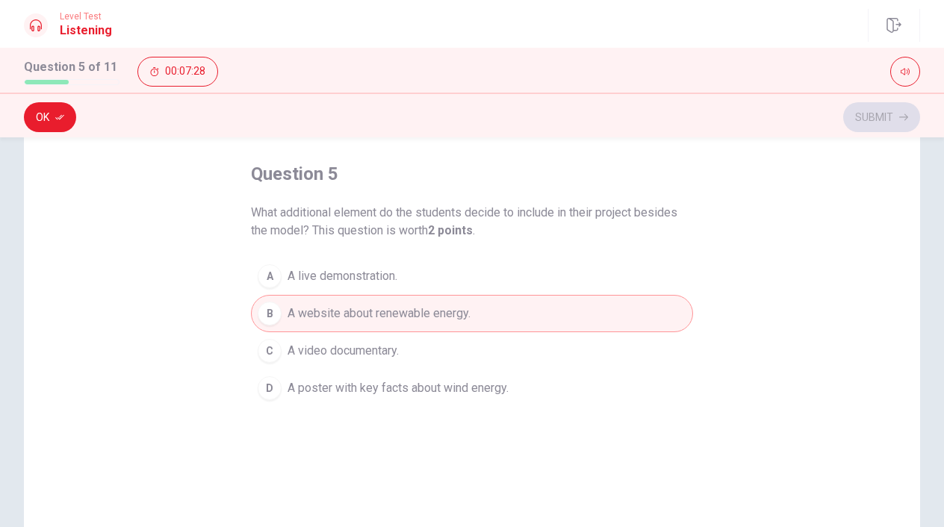
click at [283, 280] on button "A A live demonstration." at bounding box center [472, 276] width 442 height 37
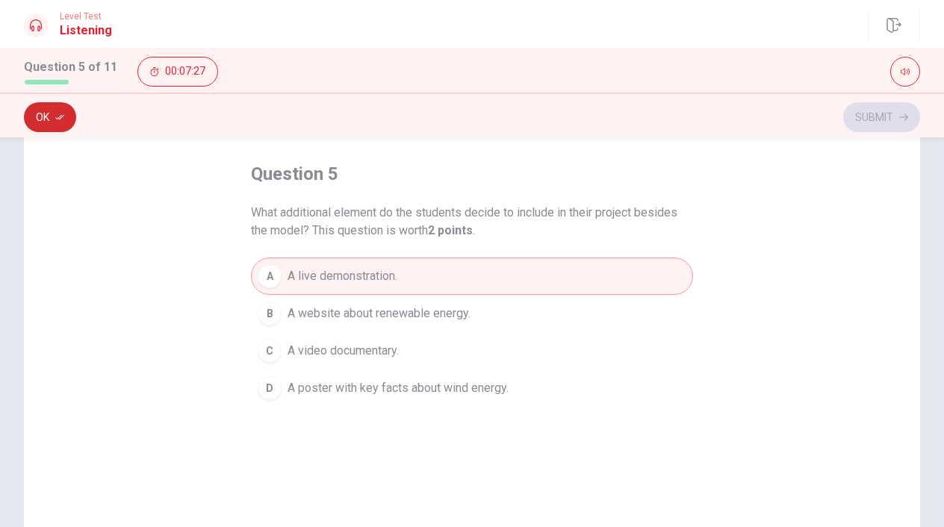
click at [54, 116] on button "Ok" at bounding box center [50, 117] width 52 height 30
click at [846, 134] on div "Ok Submit" at bounding box center [472, 115] width 944 height 45
click at [855, 127] on button "Submit" at bounding box center [881, 117] width 77 height 30
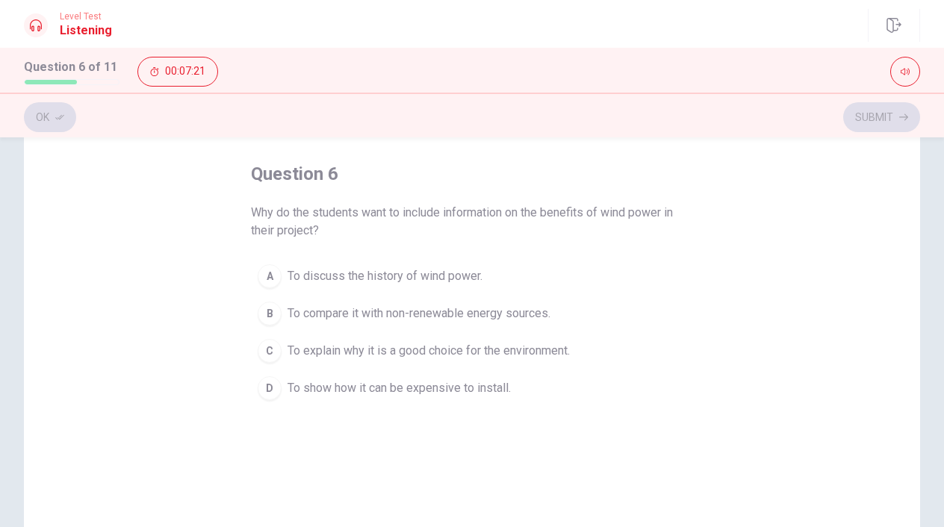
click at [490, 391] on span "To show how it can be expensive to install." at bounding box center [398, 388] width 223 height 18
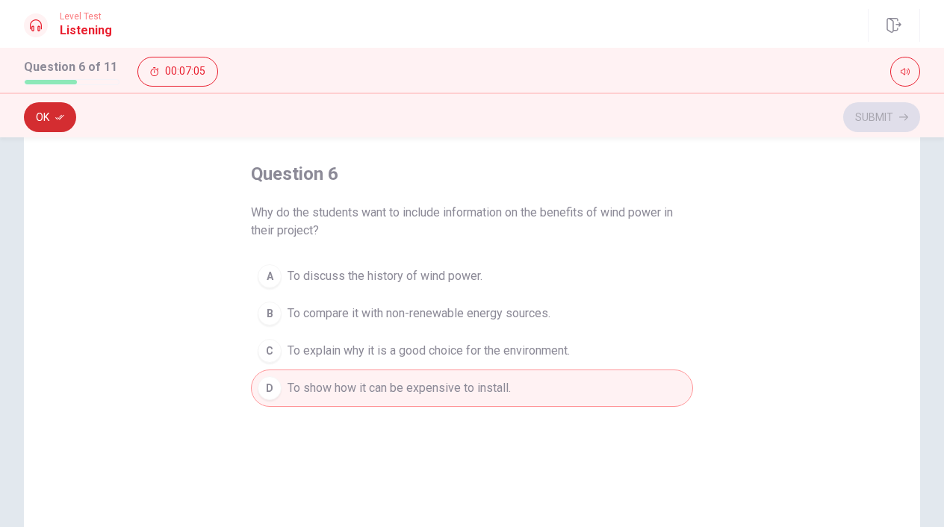
click at [33, 113] on button "Ok" at bounding box center [50, 117] width 52 height 30
click at [862, 124] on button "Submit" at bounding box center [881, 117] width 77 height 30
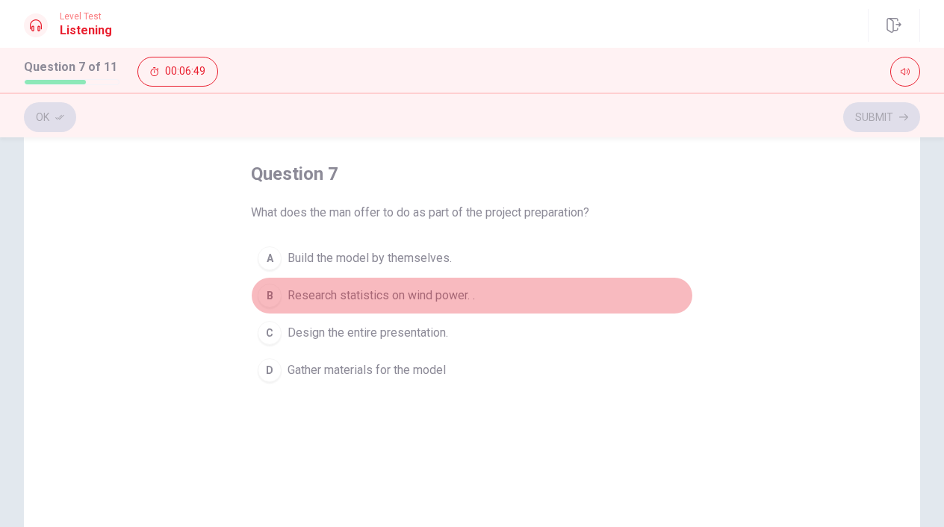
click at [408, 302] on span "Research statistics on wind power. ." at bounding box center [380, 296] width 187 height 18
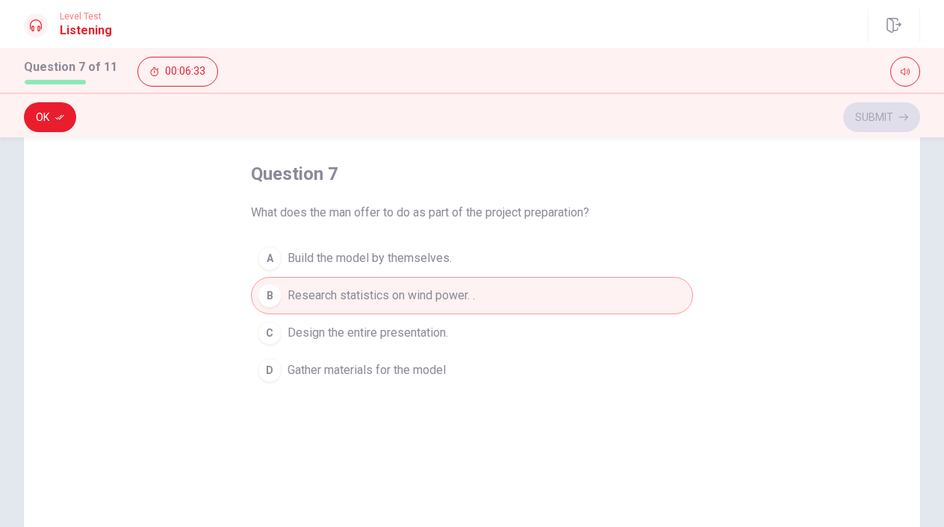
click at [302, 385] on button "D Gather materials for the model" at bounding box center [472, 370] width 442 height 37
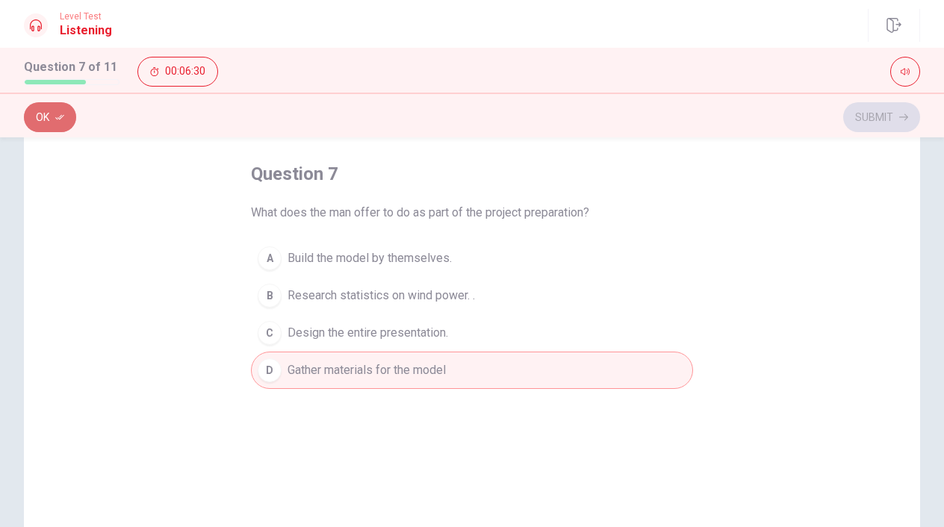
click at [67, 113] on button "Ok" at bounding box center [50, 117] width 52 height 30
click at [873, 117] on button "Submit" at bounding box center [881, 117] width 77 height 30
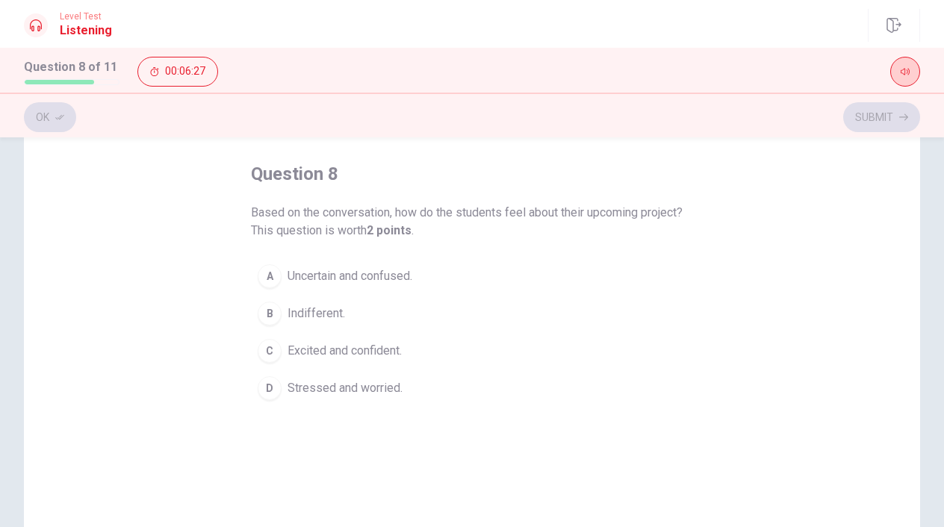
click at [918, 69] on button "button" at bounding box center [905, 72] width 30 height 30
click at [914, 70] on button "button" at bounding box center [905, 72] width 30 height 30
click at [697, 180] on div "question 8 Based on the conversation, how do the students feel about their upco…" at bounding box center [472, 361] width 896 height 519
click at [404, 272] on span "Uncertain and confused." at bounding box center [349, 276] width 125 height 18
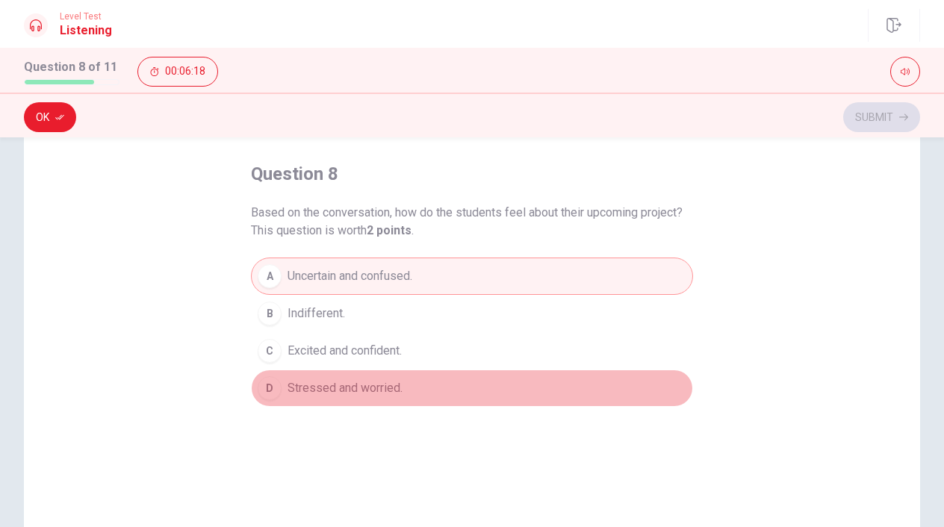
click at [406, 382] on button "D Stressed and worried." at bounding box center [472, 388] width 442 height 37
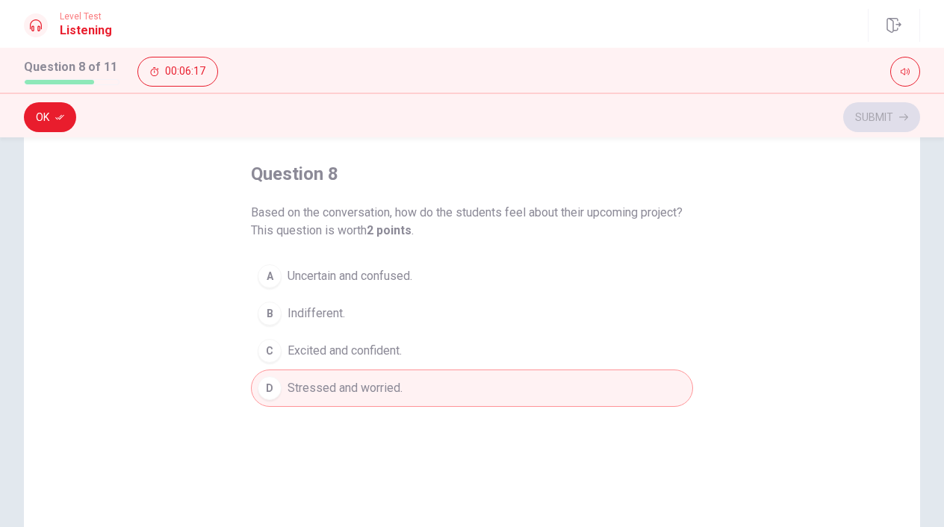
click at [404, 364] on button "C Excited and confident." at bounding box center [472, 350] width 442 height 37
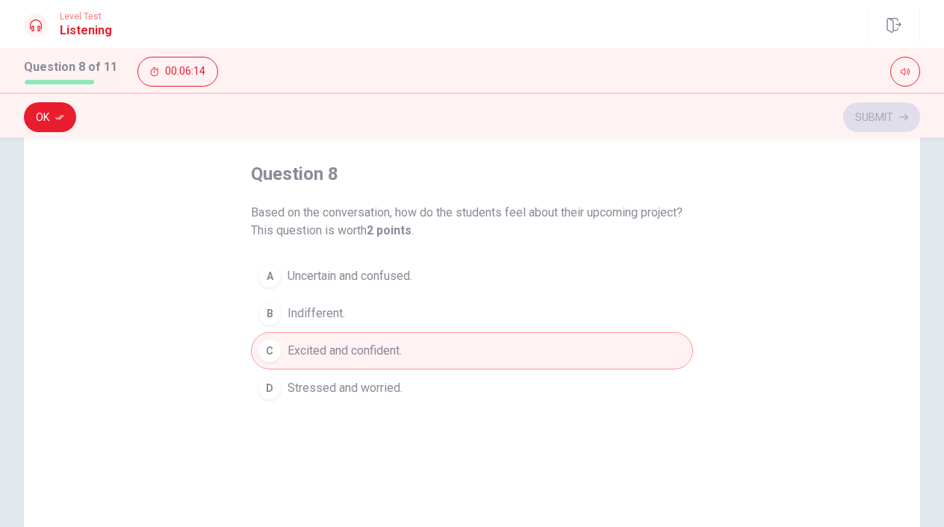
click at [409, 315] on button "B Indifferent." at bounding box center [472, 313] width 442 height 37
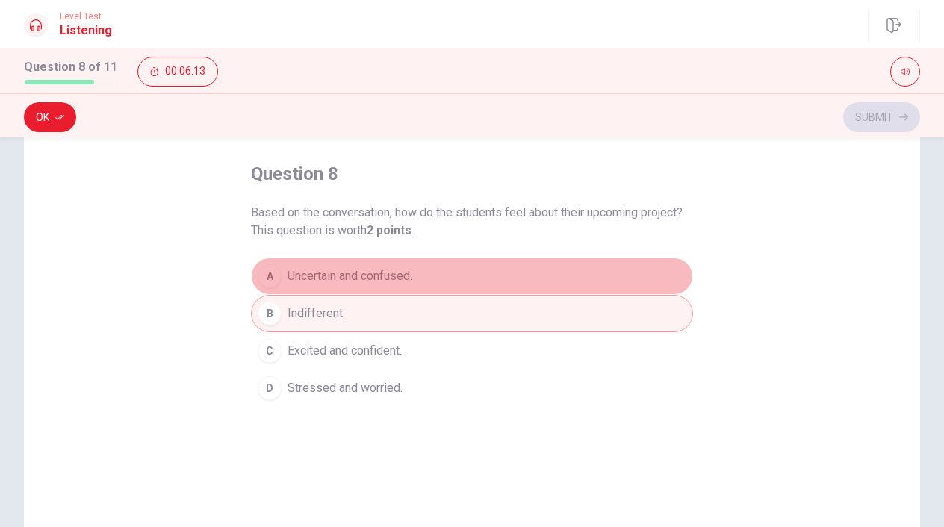
click at [408, 286] on button "A Uncertain and confused." at bounding box center [472, 276] width 442 height 37
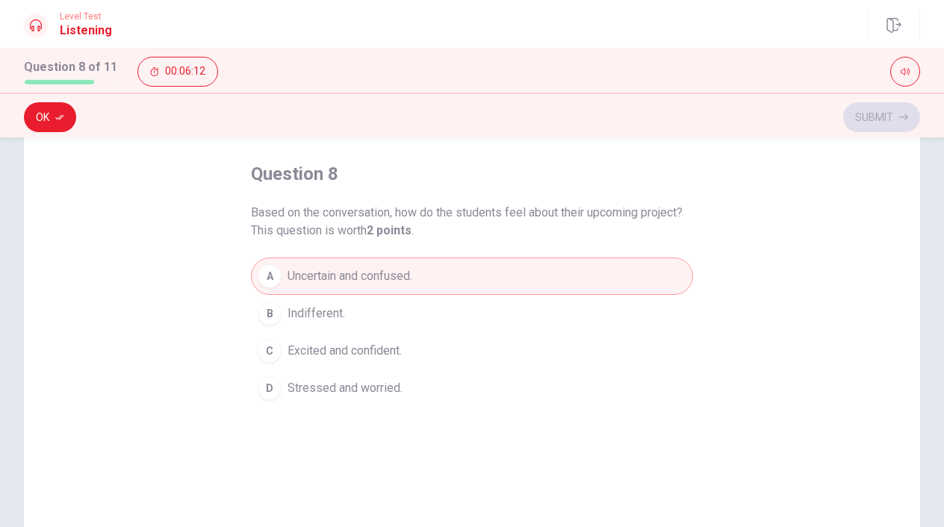
click at [399, 355] on span "Excited and confident." at bounding box center [344, 351] width 114 height 18
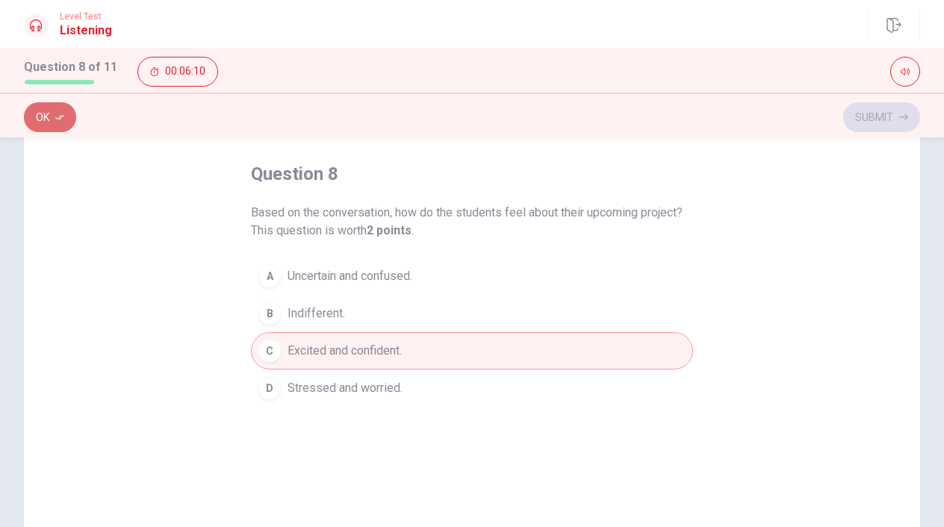
click at [50, 110] on button "Ok" at bounding box center [50, 117] width 52 height 30
click at [875, 104] on button "Submit" at bounding box center [881, 117] width 77 height 30
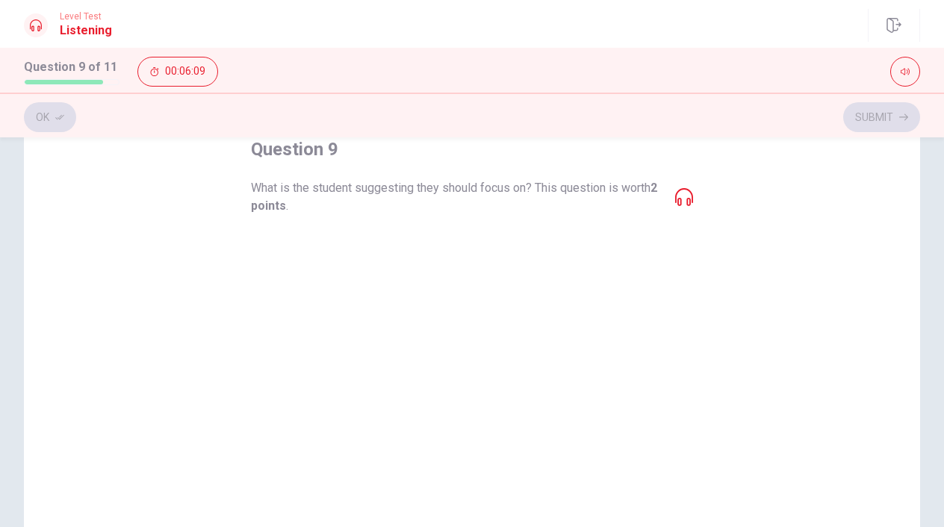
scroll to position [89, 0]
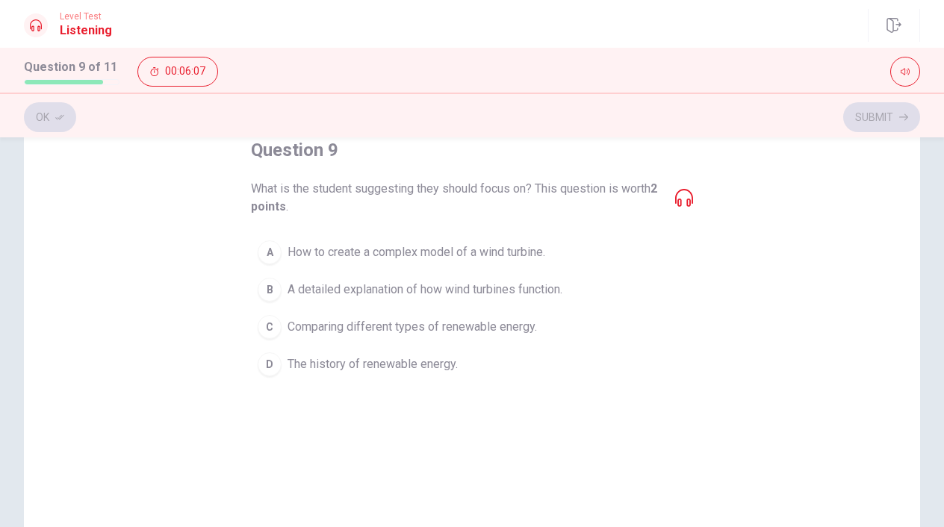
click at [499, 258] on span "How to create a complex model of a wind turbine." at bounding box center [416, 252] width 258 height 18
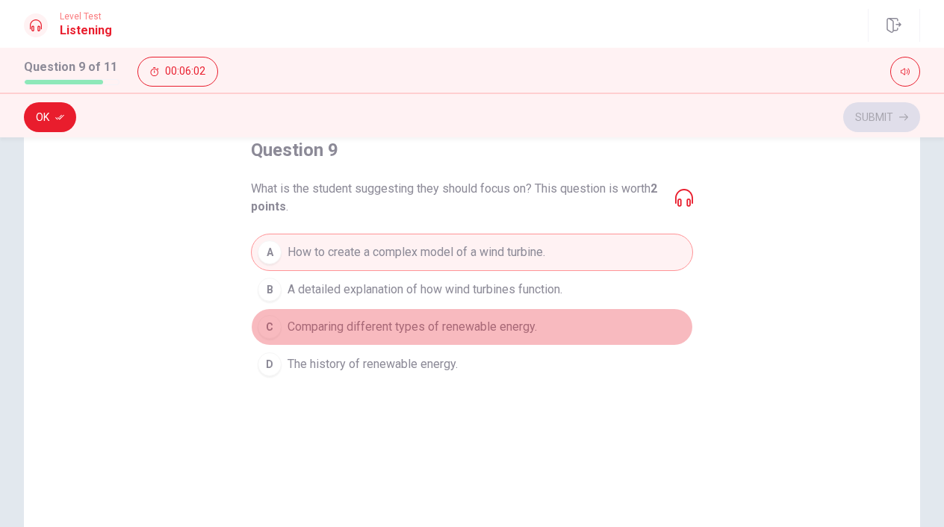
click at [311, 330] on span "Comparing different types of renewable energy." at bounding box center [411, 327] width 249 height 18
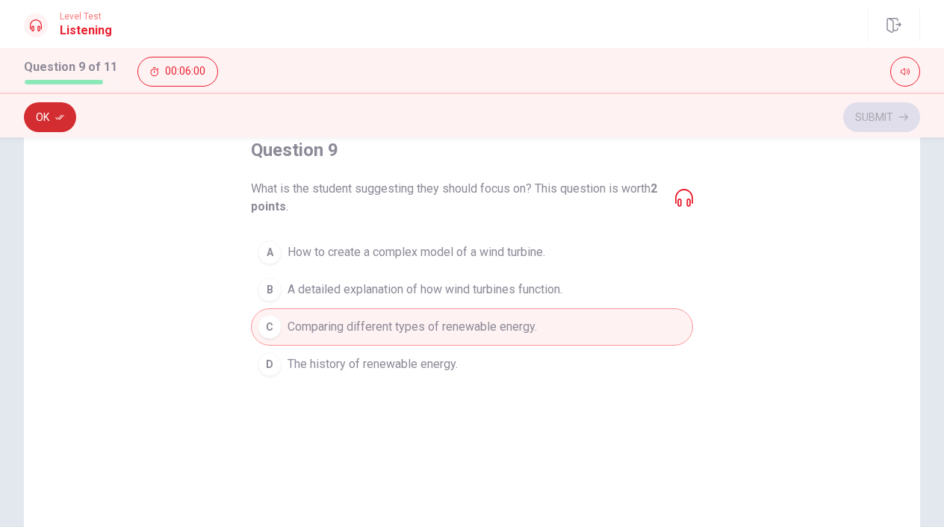
click at [45, 115] on button "Ok" at bounding box center [50, 117] width 52 height 30
click at [889, 111] on button "Submit" at bounding box center [881, 117] width 77 height 30
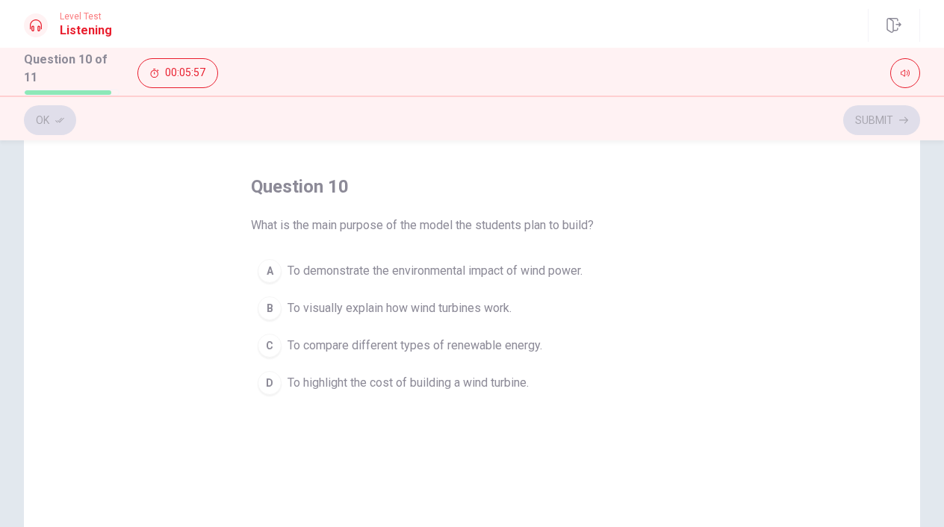
scroll to position [46, 0]
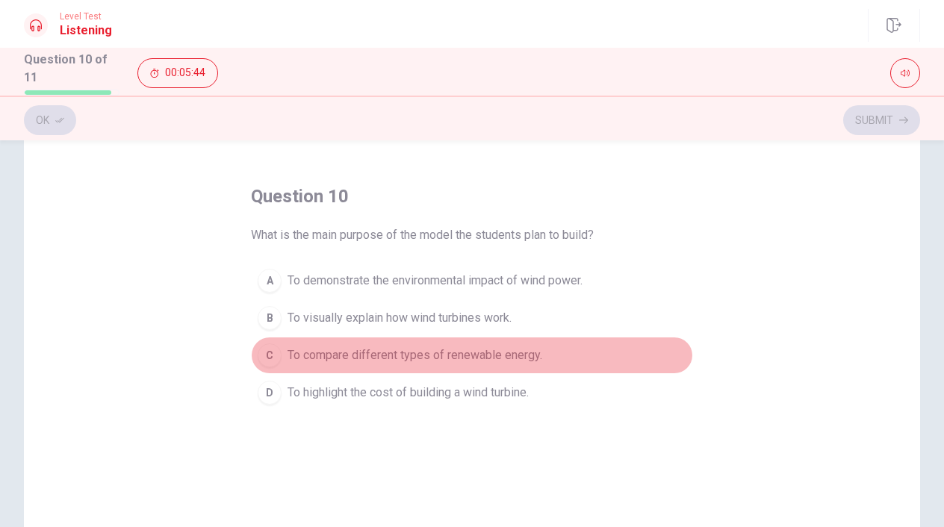
click at [439, 357] on span "To compare different types of renewable energy." at bounding box center [414, 355] width 255 height 18
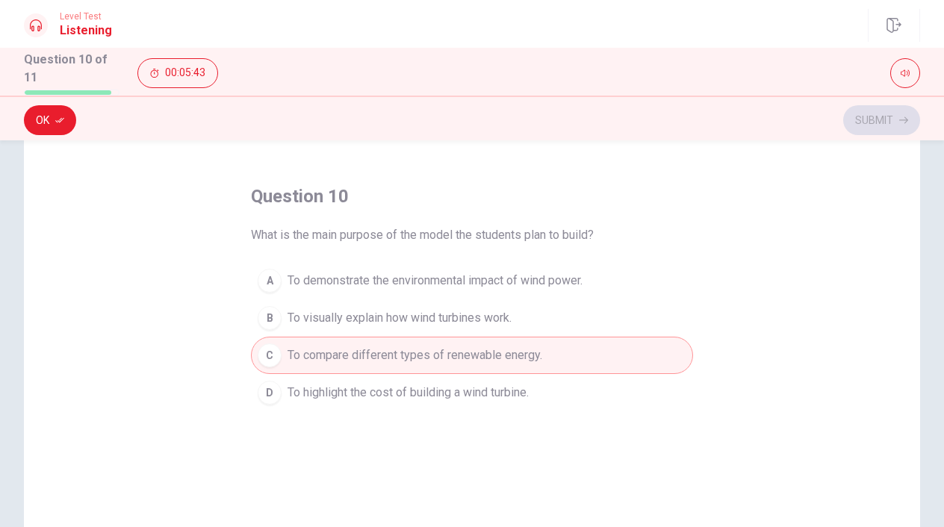
click at [459, 272] on span "To demonstrate the environmental impact of wind power." at bounding box center [434, 281] width 295 height 18
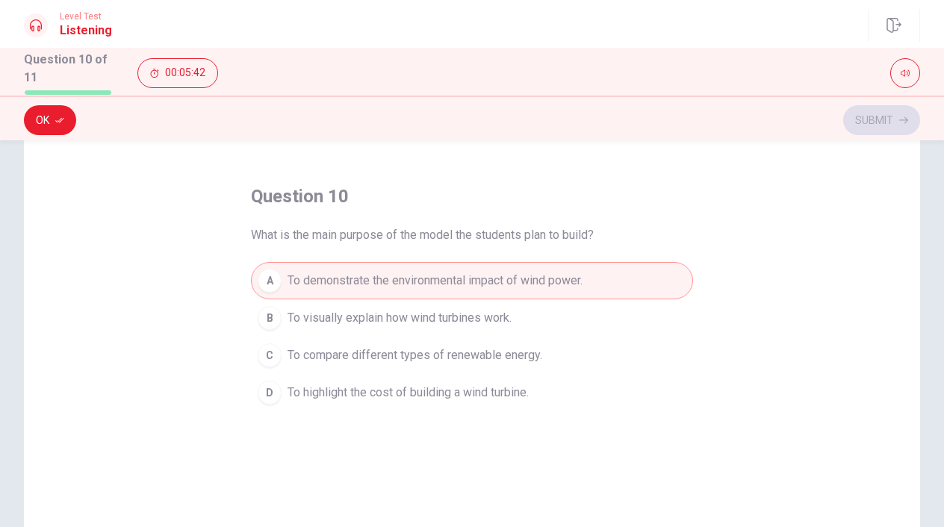
click at [497, 305] on button "B To visually explain how wind turbines work." at bounding box center [472, 317] width 442 height 37
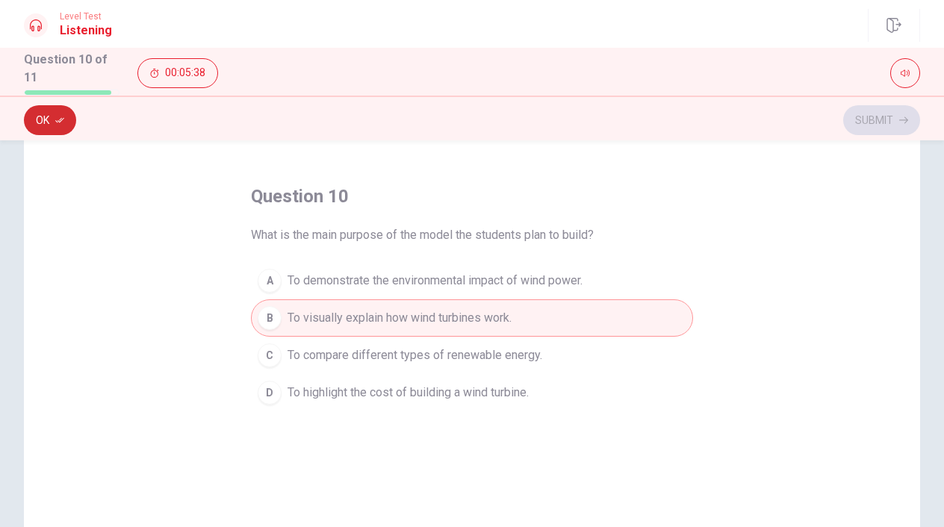
click at [48, 113] on button "Ok" at bounding box center [50, 120] width 52 height 30
click at [891, 122] on button "Submit" at bounding box center [881, 120] width 77 height 30
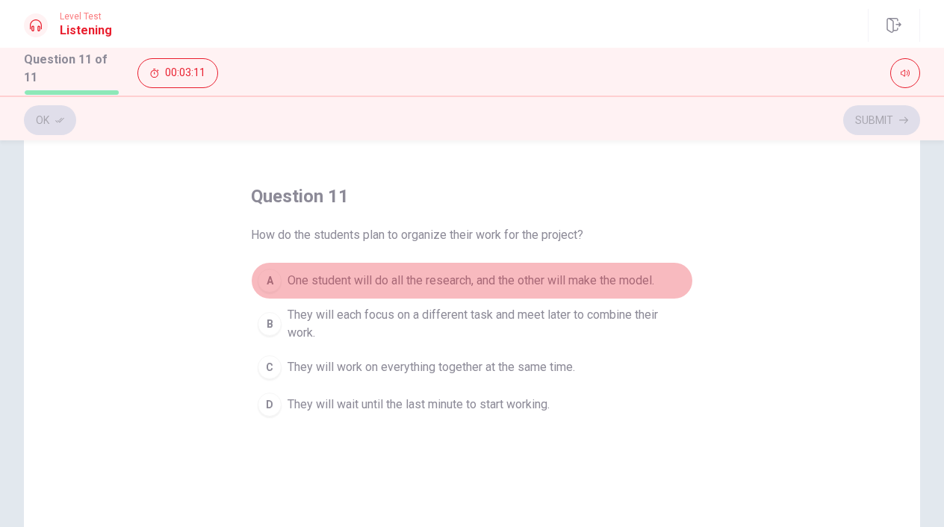
click at [461, 280] on span "One student will do all the research, and the other will make the model." at bounding box center [470, 281] width 367 height 18
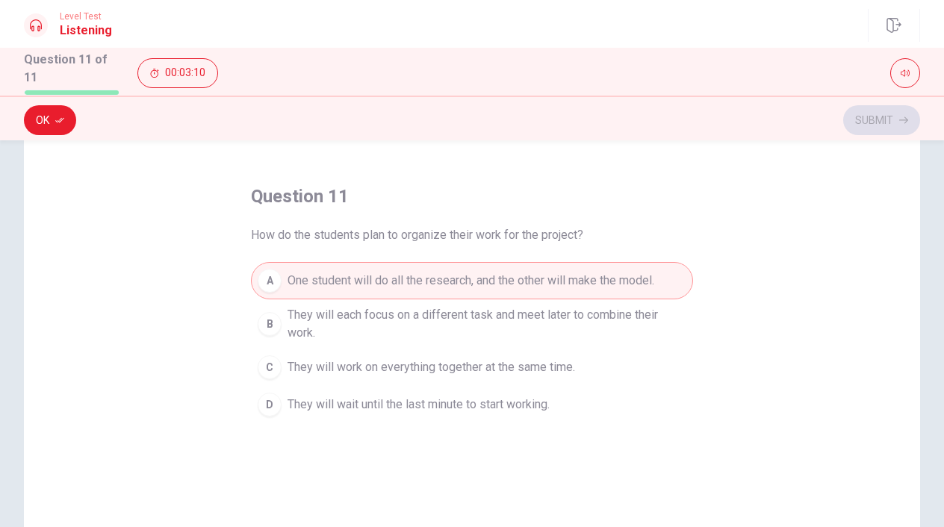
click at [470, 295] on button "A One student will do all the research, and the other will make the model." at bounding box center [472, 280] width 442 height 37
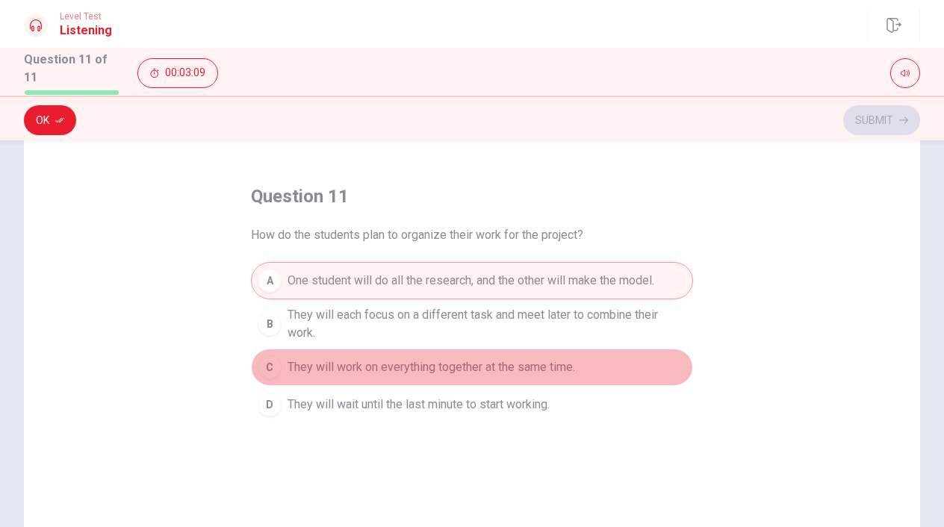
click at [461, 367] on span "They will work on everything together at the same time." at bounding box center [430, 367] width 287 height 18
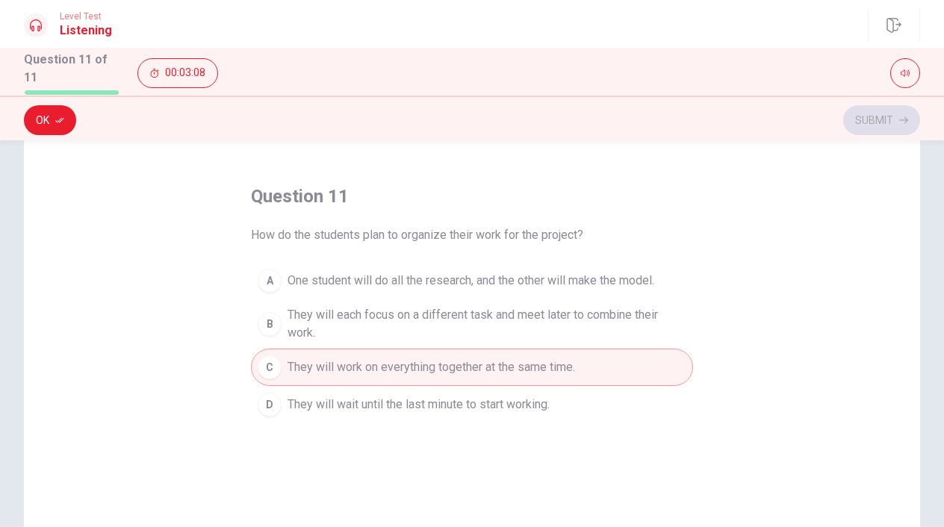
click at [460, 386] on button "D They will wait until the last minute to start working." at bounding box center [472, 404] width 442 height 37
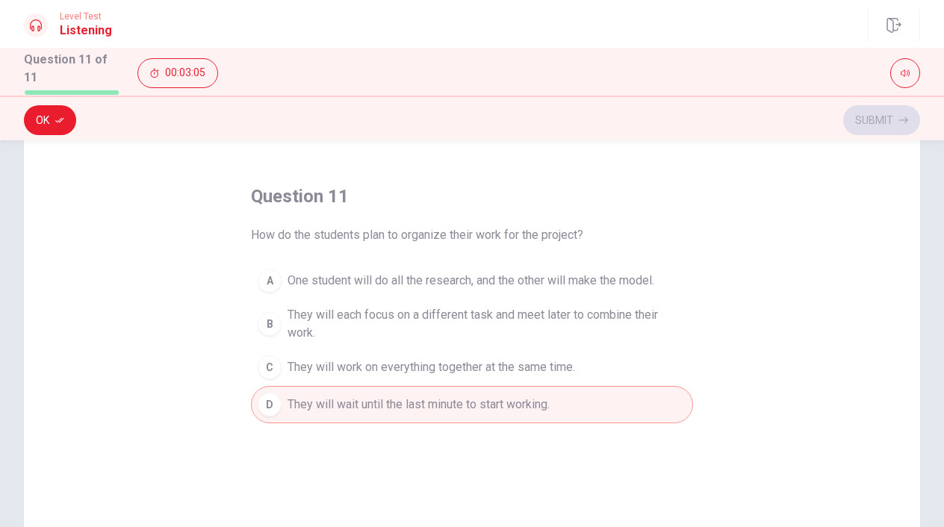
click at [325, 364] on span "They will work on everything together at the same time." at bounding box center [430, 367] width 287 height 18
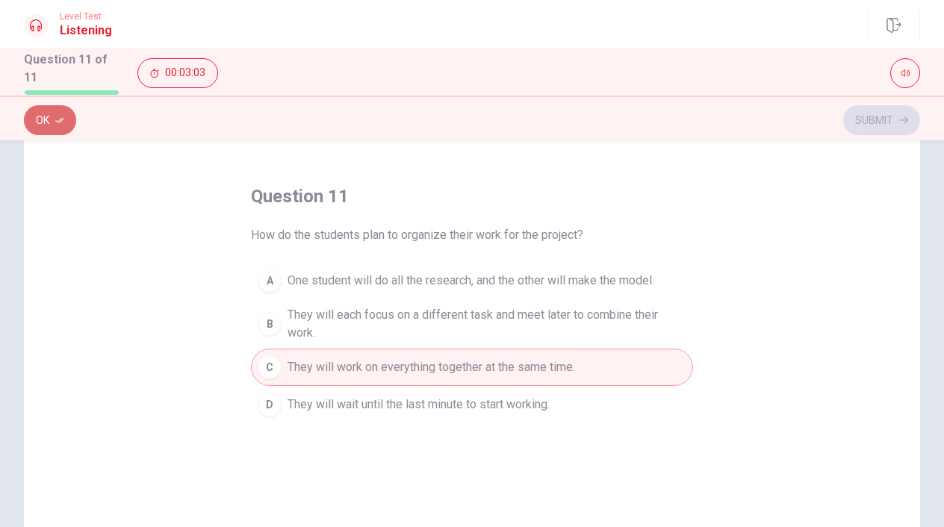
click at [61, 110] on button "Ok" at bounding box center [50, 120] width 52 height 30
click at [865, 108] on button "Submit" at bounding box center [881, 120] width 77 height 30
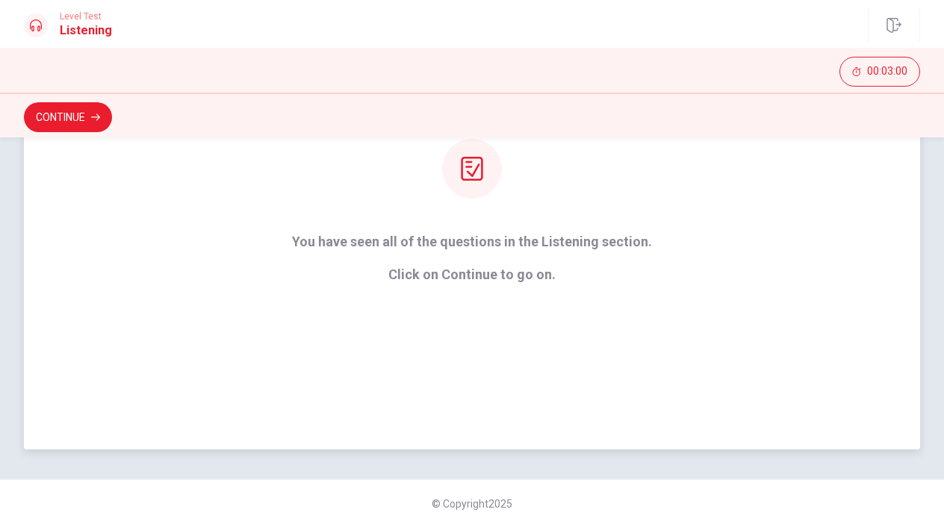
scroll to position [184, 0]
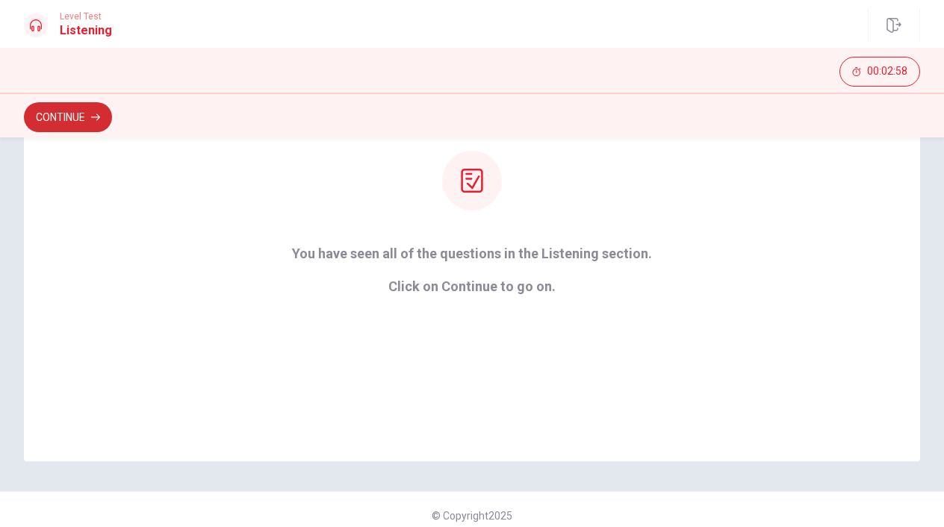
click at [99, 115] on icon "button" at bounding box center [95, 117] width 9 height 7
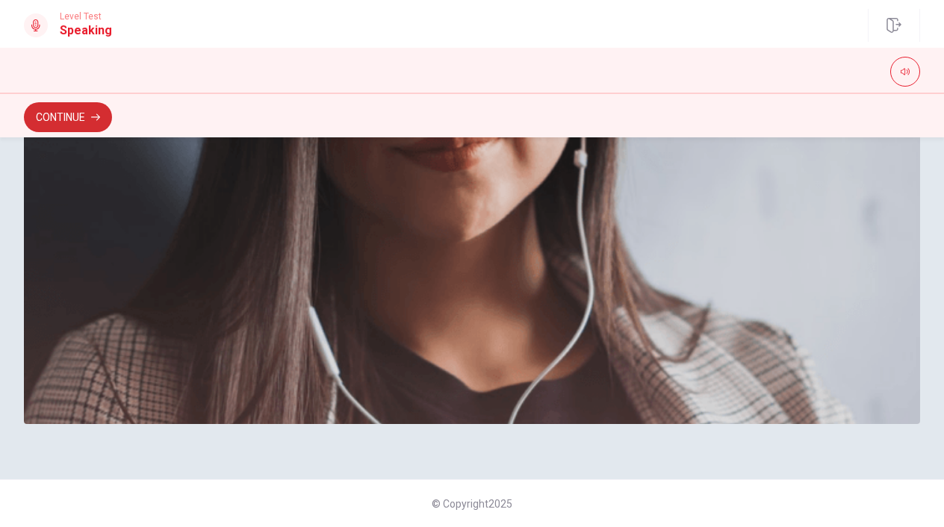
click at [89, 113] on button "Continue" at bounding box center [68, 117] width 88 height 30
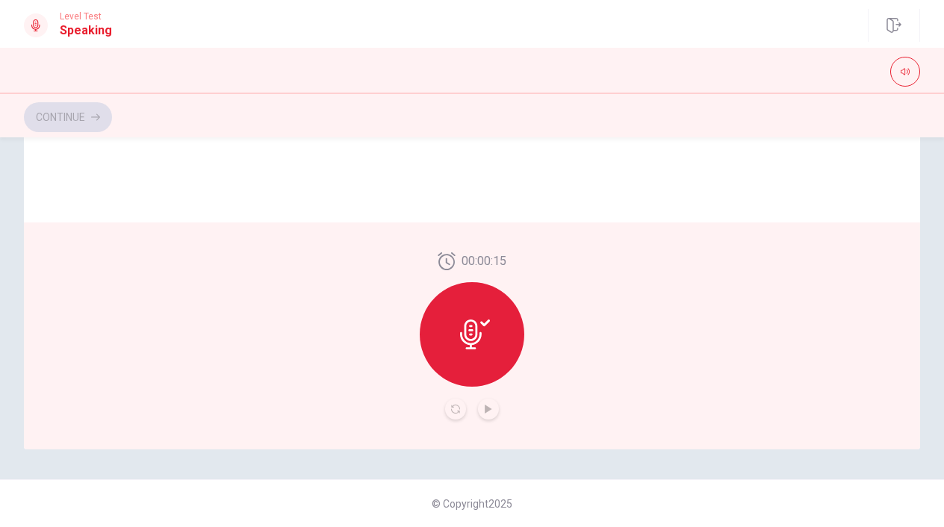
scroll to position [369, 0]
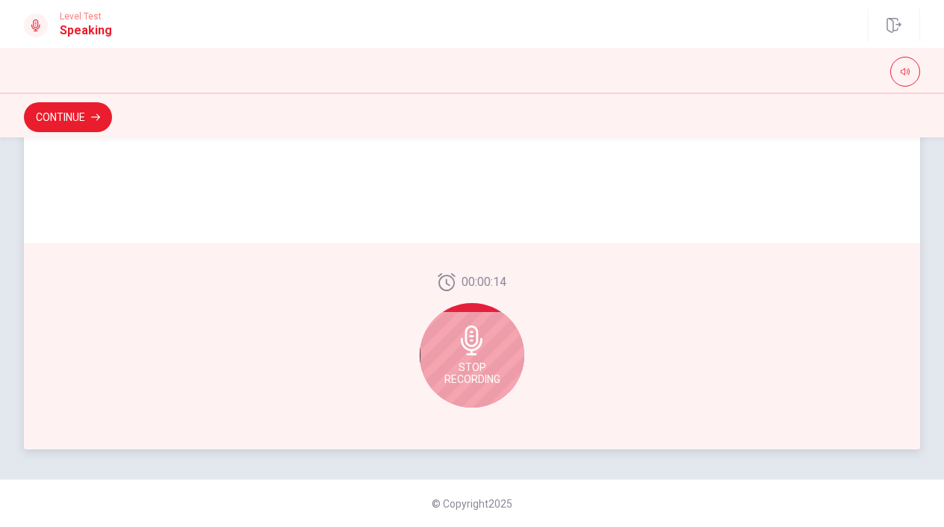
click at [498, 348] on div "Stop Recording" at bounding box center [472, 355] width 105 height 105
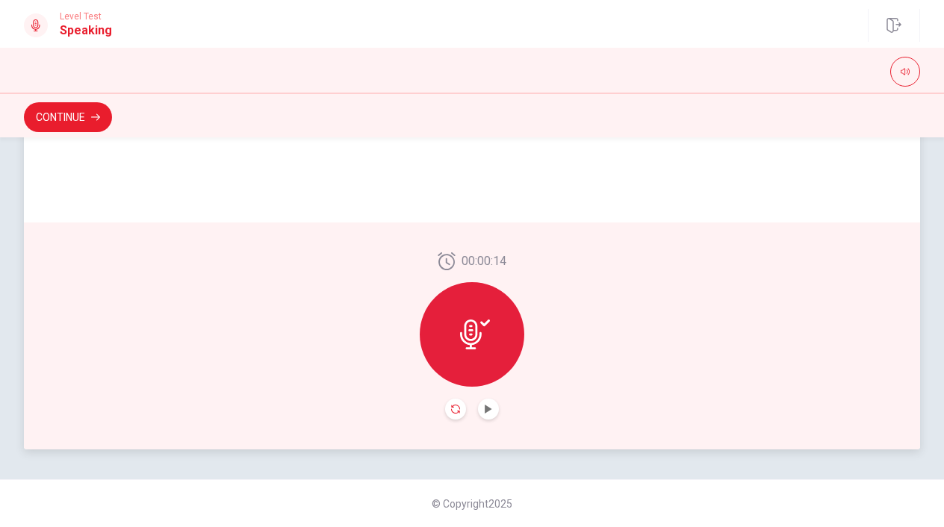
click at [455, 413] on icon "Record Again" at bounding box center [455, 409] width 9 height 9
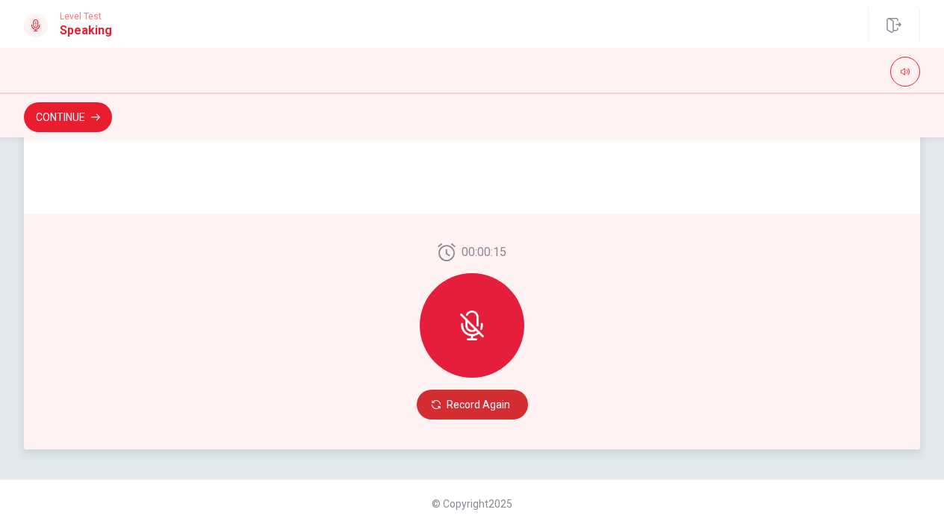
click at [481, 408] on button "Record Again" at bounding box center [472, 405] width 111 height 30
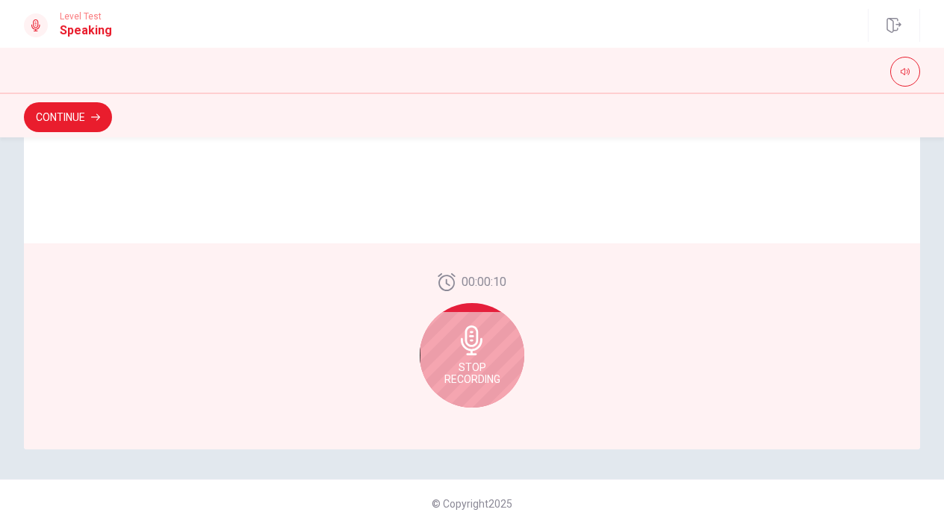
click at [485, 376] on span "Stop Recording" at bounding box center [472, 373] width 56 height 24
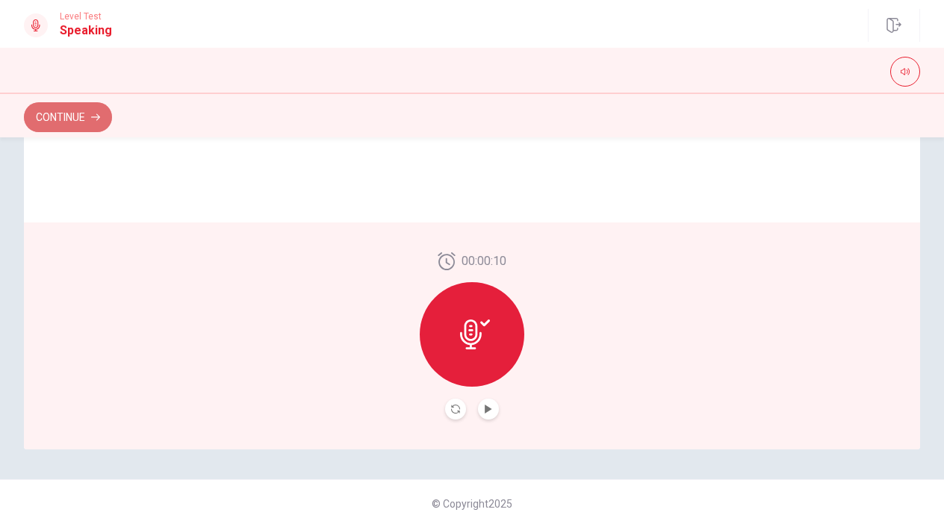
click at [97, 116] on icon "button" at bounding box center [95, 117] width 9 height 9
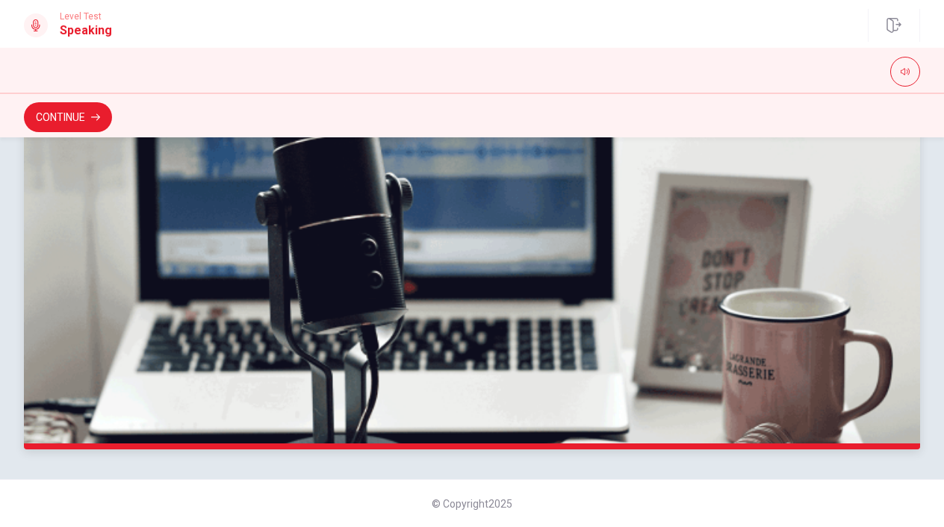
scroll to position [0, 0]
click at [82, 108] on button "Continue" at bounding box center [68, 117] width 88 height 30
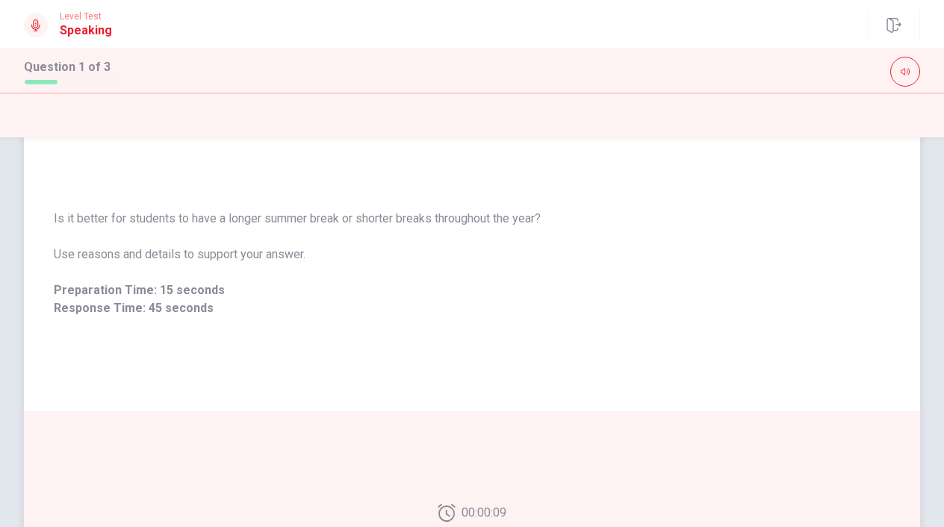
scroll to position [369, 0]
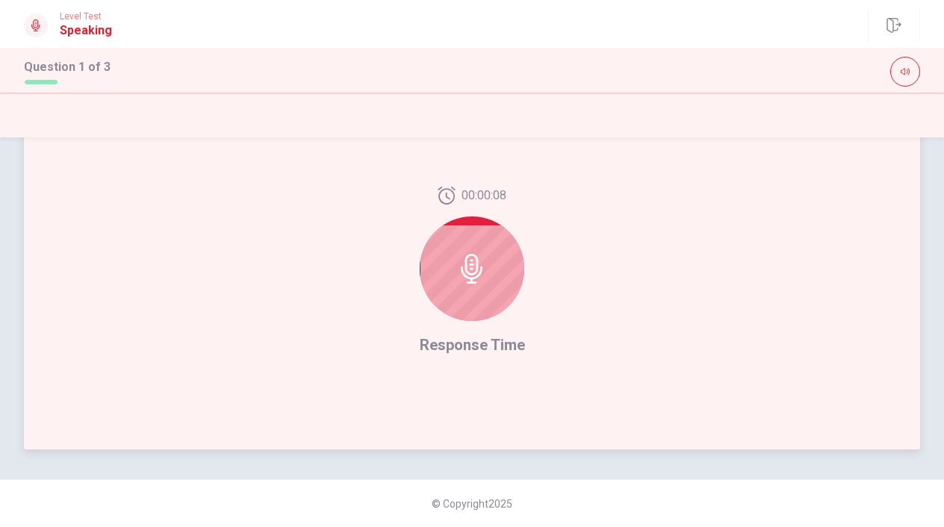
click at [450, 301] on div at bounding box center [472, 269] width 105 height 105
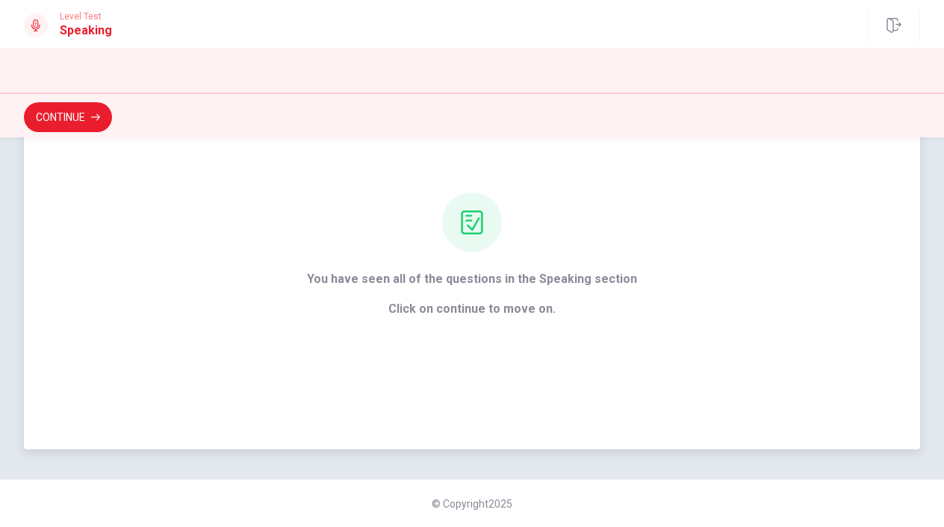
scroll to position [106, 0]
click at [91, 107] on button "Continue" at bounding box center [68, 117] width 88 height 30
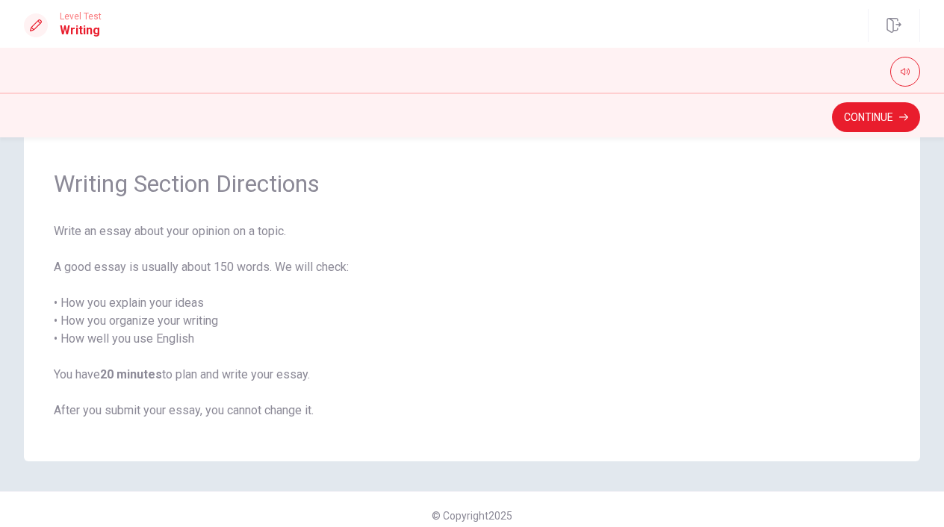
scroll to position [25, 0]
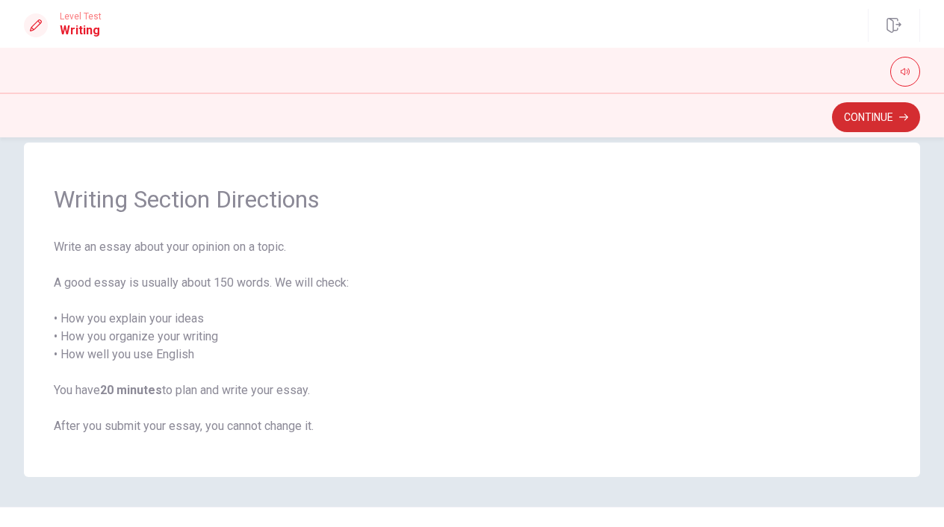
click at [853, 118] on button "Continue" at bounding box center [876, 117] width 88 height 30
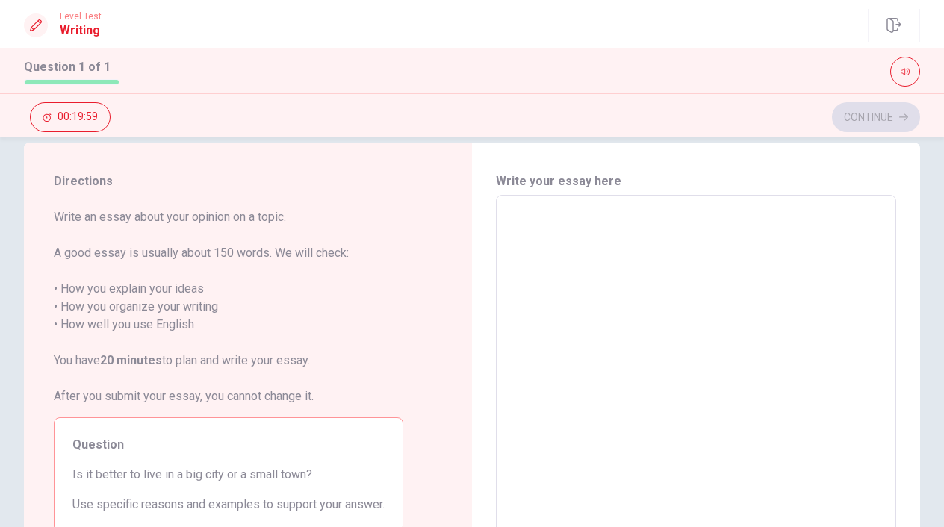
click at [576, 203] on div "x ​" at bounding box center [696, 401] width 400 height 413
click at [547, 227] on textarea at bounding box center [695, 402] width 379 height 388
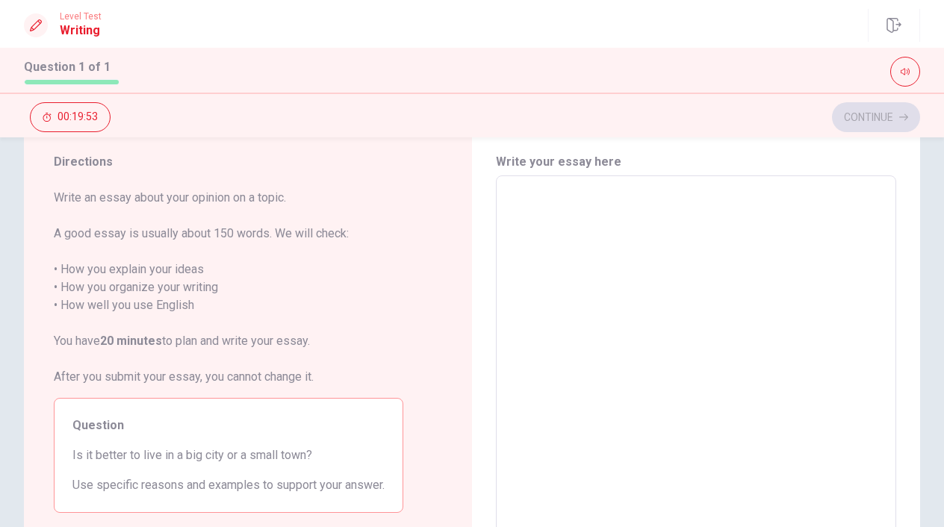
scroll to position [45, 0]
type textarea "I"
type textarea "x"
type textarea "I"
type textarea "x"
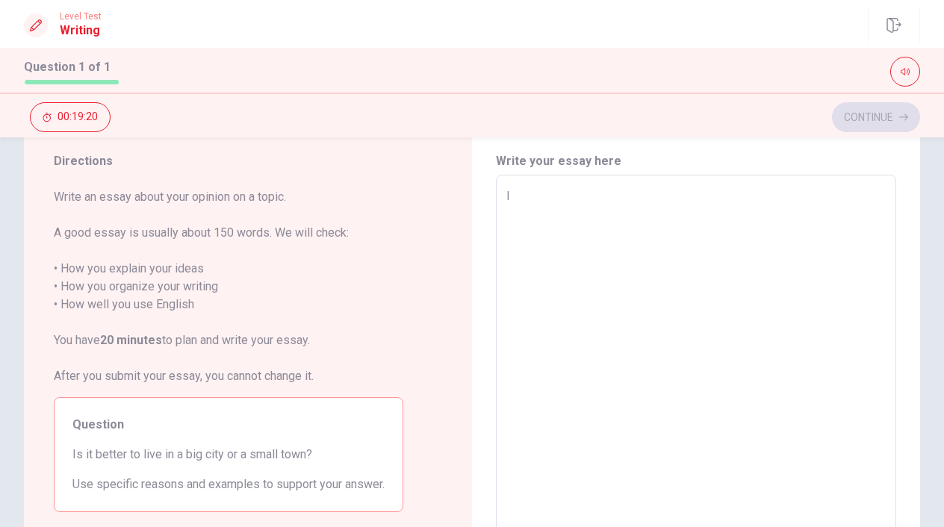
type textarea "I"
type textarea "x"
type textarea "I"
type textarea "x"
type textarea "I t"
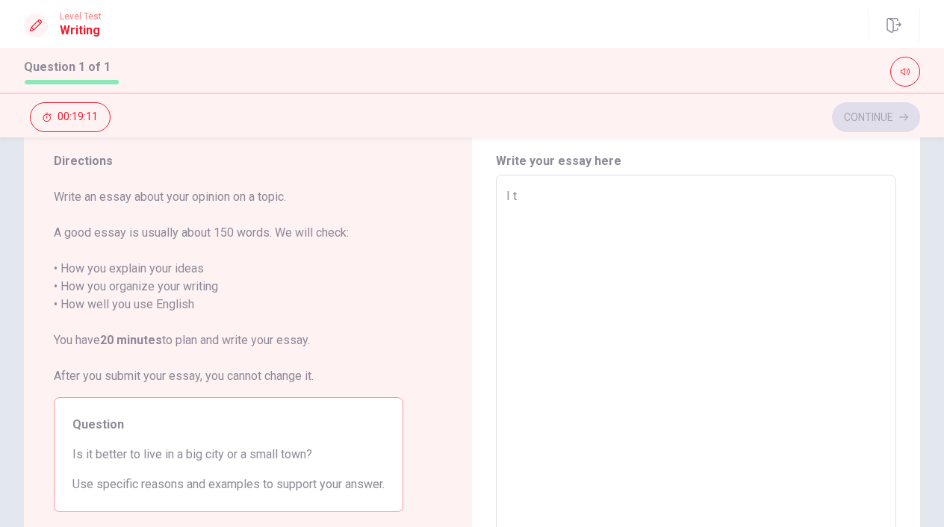
type textarea "x"
type textarea "I th"
type textarea "x"
type textarea "I thi"
type textarea "x"
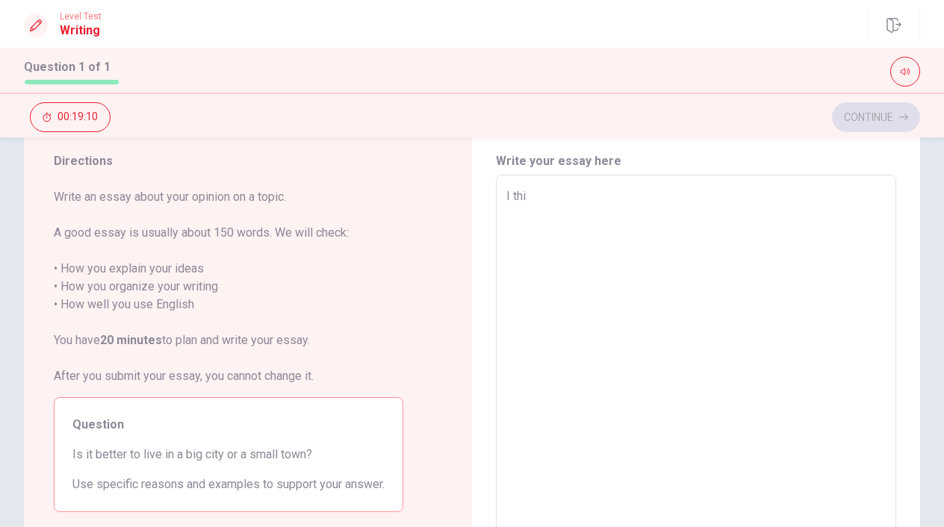
type textarea "I thin"
type textarea "x"
type textarea "I think"
type textarea "x"
type textarea "I think"
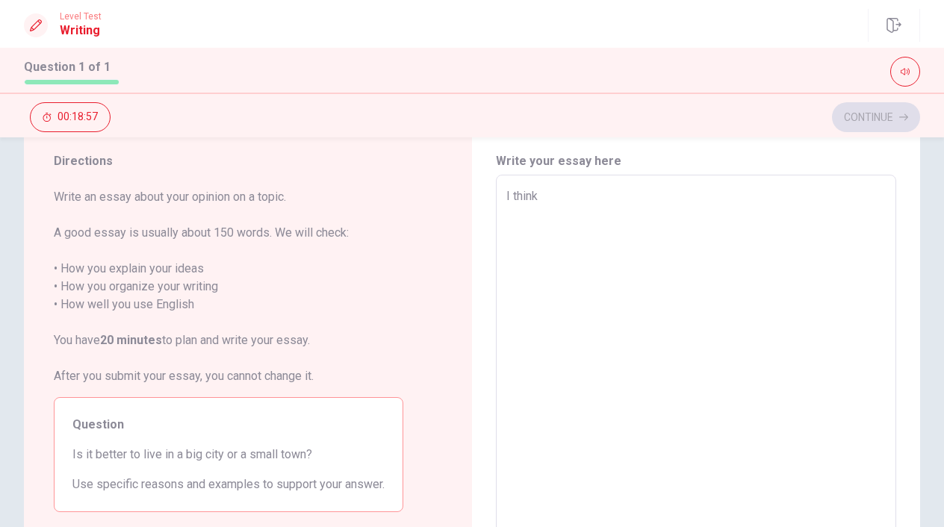
type textarea "x"
type textarea "I think i"
type textarea "x"
type textarea "I think it"
type textarea "x"
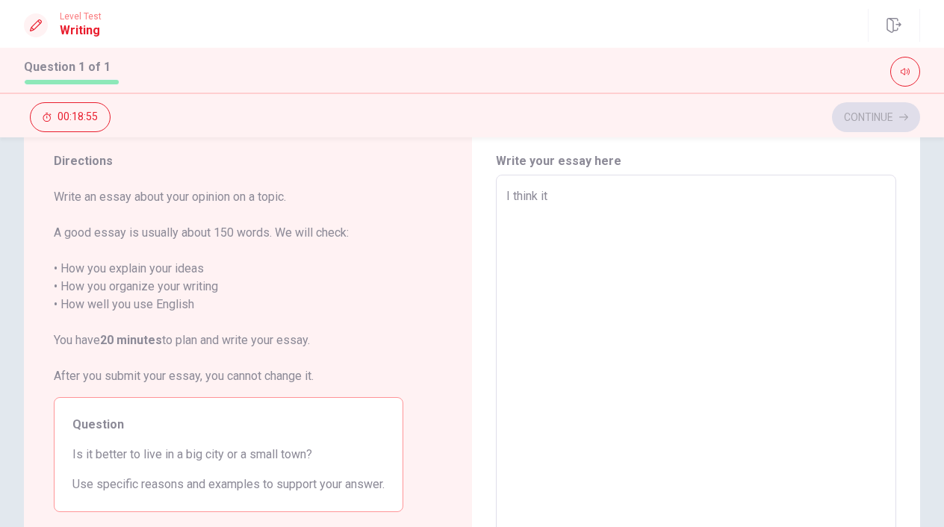
type textarea "I think it"
type textarea "x"
type textarea "I think it i"
type textarea "x"
type textarea "I think it ia"
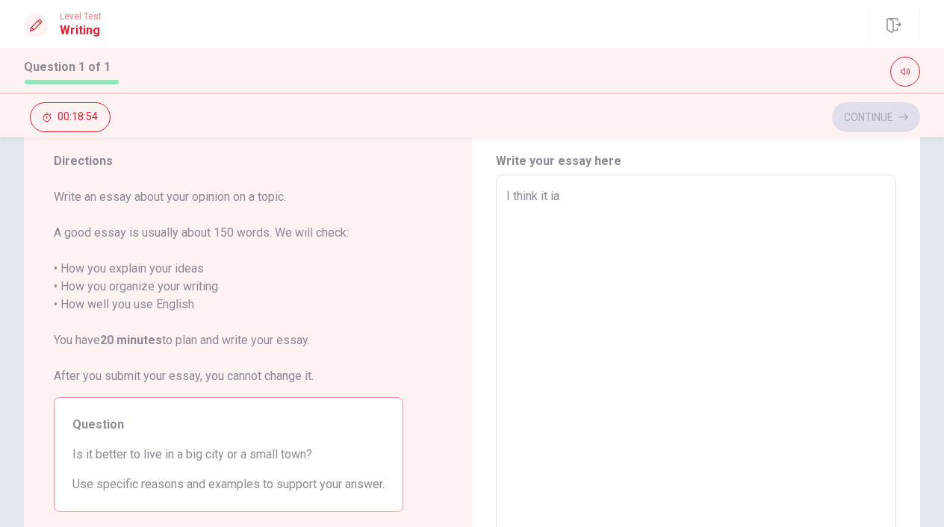
type textarea "x"
type textarea "I think it ia"
type textarea "x"
type textarea "I think it ia"
type textarea "x"
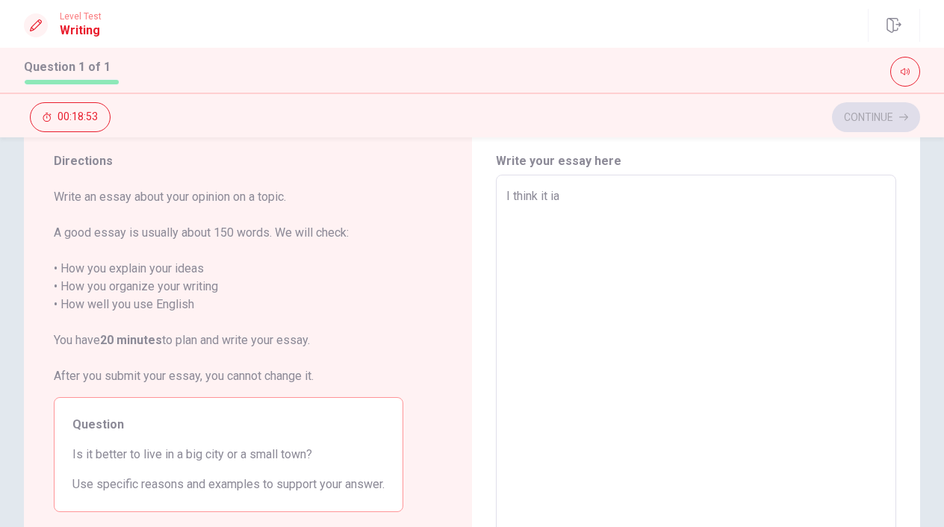
type textarea "I think it i"
type textarea "x"
type textarea "I think it is"
type textarea "x"
type textarea "I think it is"
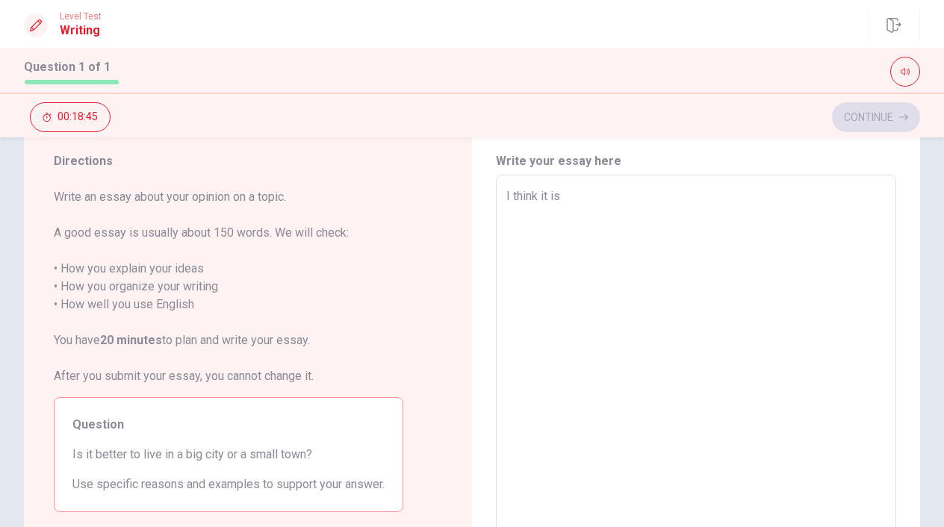
type textarea "x"
type textarea "I think it is b"
type textarea "x"
type textarea "I think it is be"
type textarea "x"
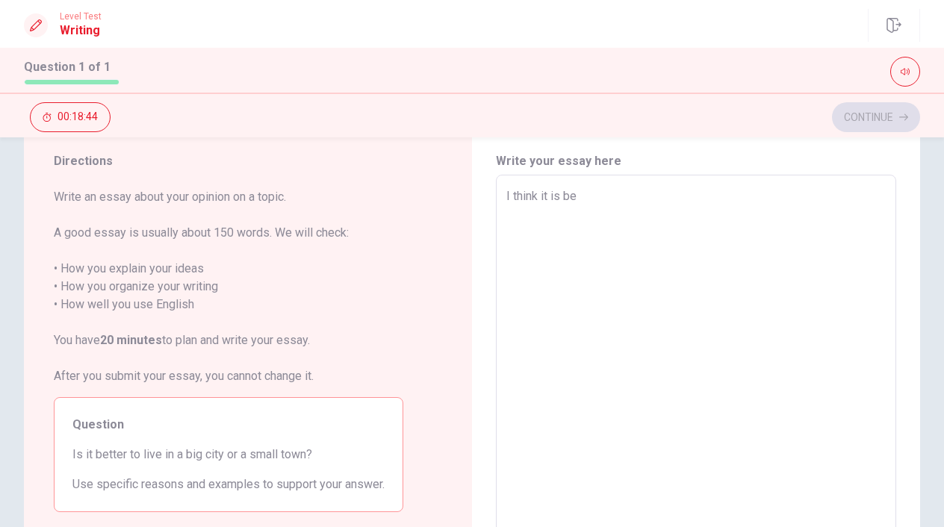
type textarea "I think it is bet"
type textarea "x"
type textarea "I think it is bett"
type textarea "x"
type textarea "I think it is [PERSON_NAME]"
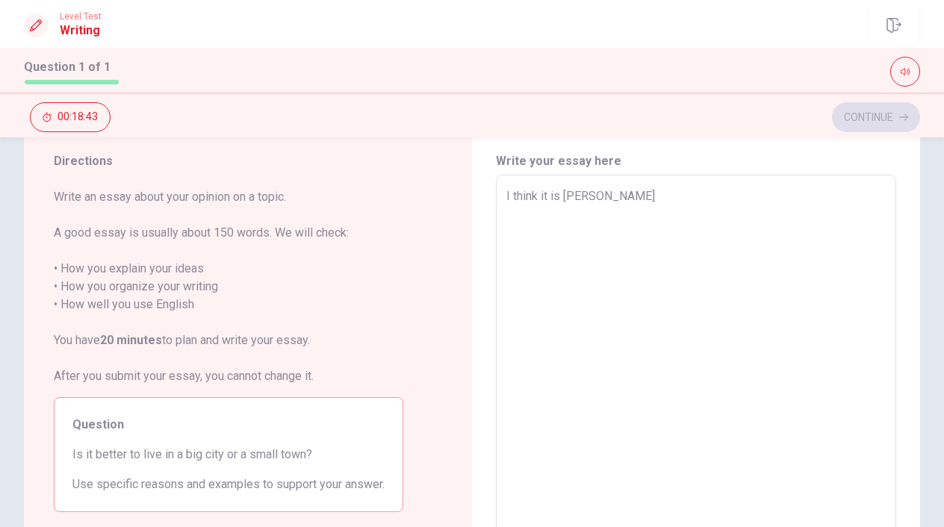
type textarea "x"
type textarea "I think it is better"
type textarea "x"
type textarea "I think it is better"
type textarea "x"
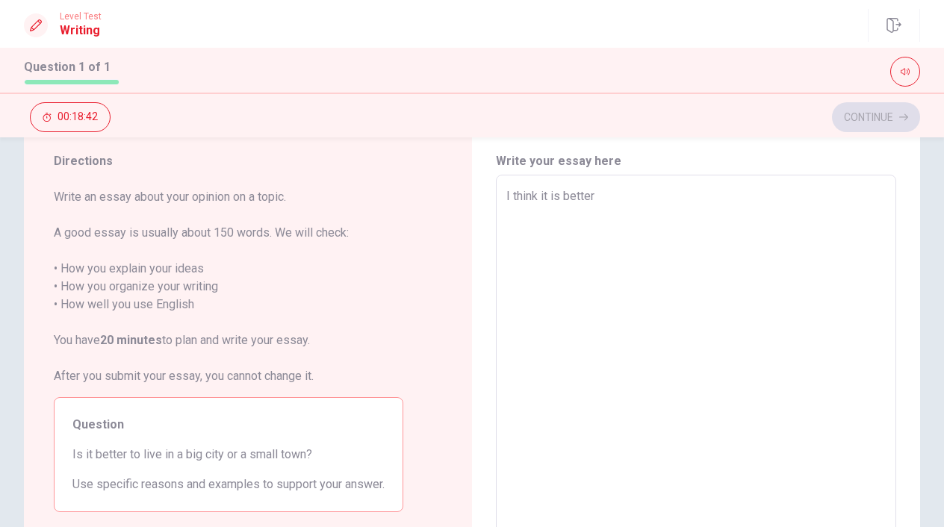
type textarea "I think it is better t"
type textarea "x"
type textarea "I think it is better to"
type textarea "x"
type textarea "I think it is better to"
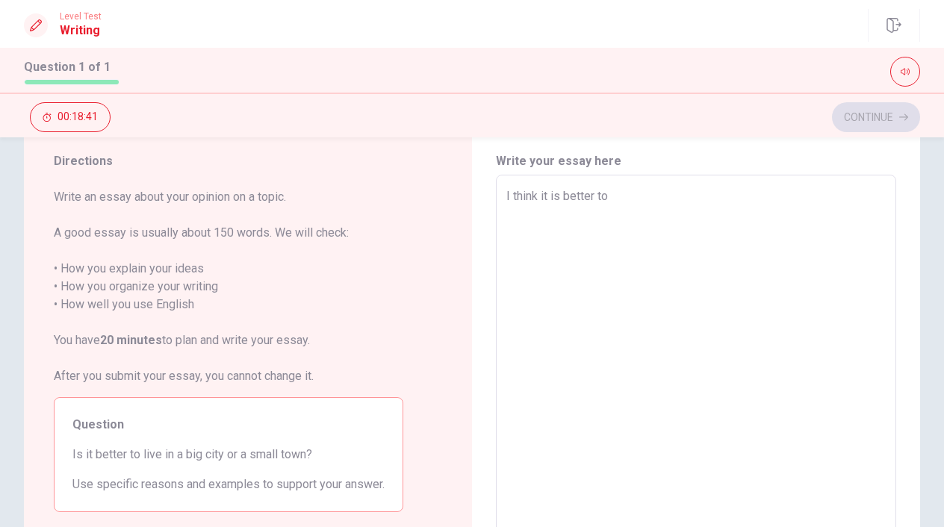
type textarea "x"
type textarea "I think it is better to l"
type textarea "x"
type textarea "I think it is better to li"
type textarea "x"
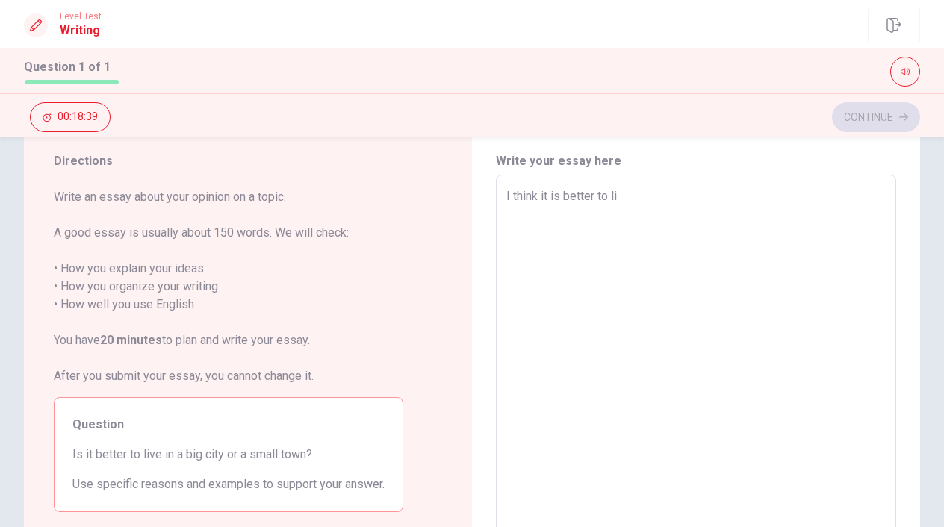
type textarea "I think it is better to liv"
type textarea "x"
type textarea "I think it is better to live"
type textarea "x"
type textarea "I think it is better to live"
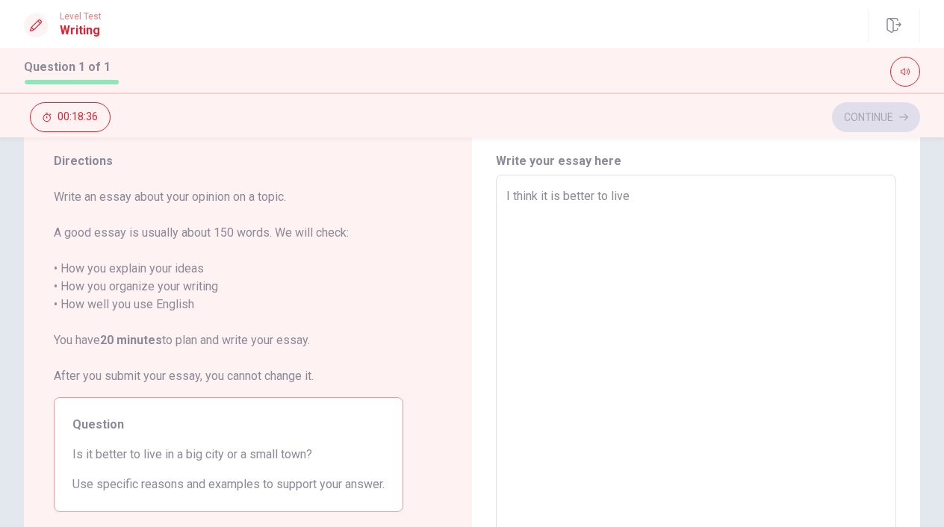
type textarea "x"
type textarea "I think it is better to live i"
type textarea "x"
type textarea "I think it is better to live in"
type textarea "x"
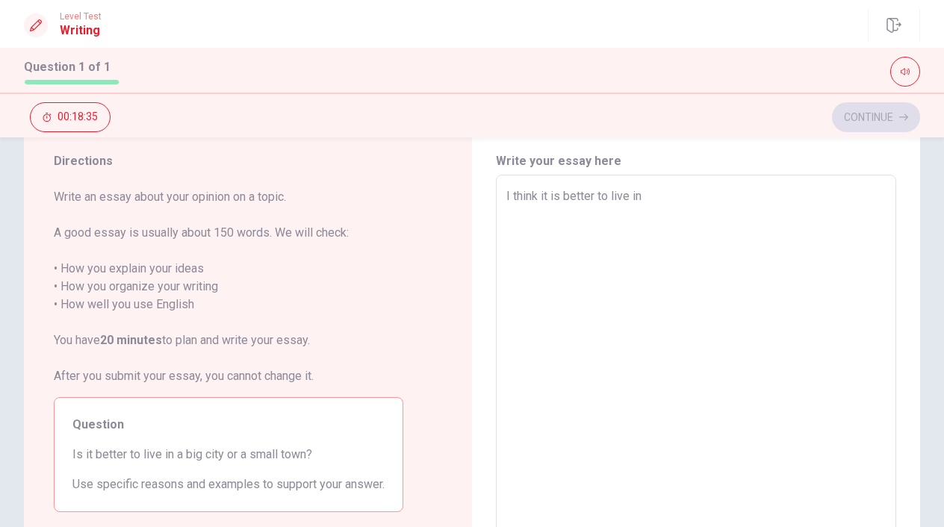
type textarea "I think it is better to live in"
type textarea "x"
type textarea "I think it is better to live in"
type textarea "x"
type textarea "I think it is better to live in"
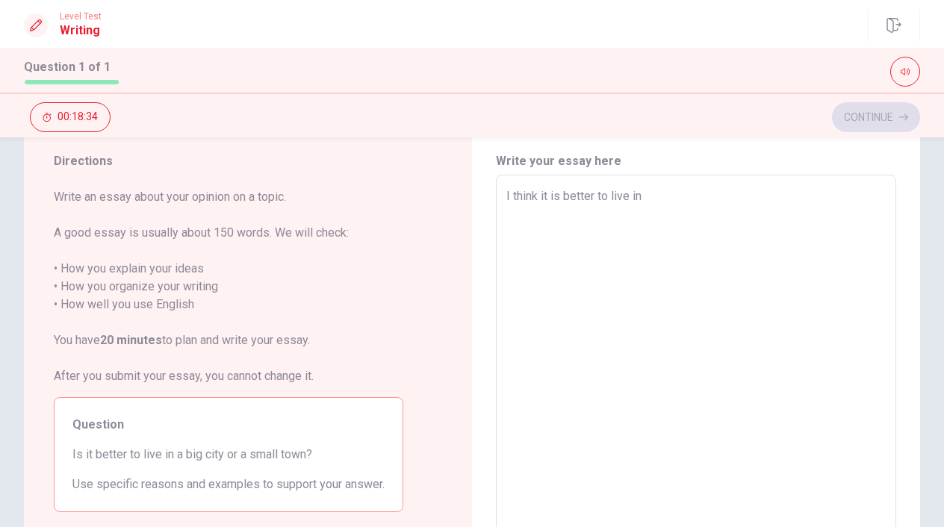
type textarea "x"
type textarea "I think it is better to live in a"
type textarea "x"
type textarea "I think it is better to live in a"
type textarea "x"
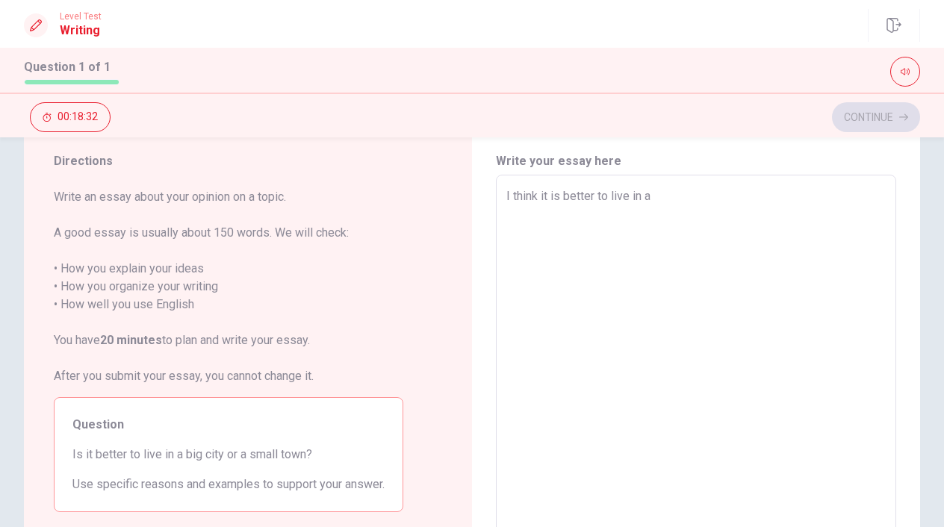
type textarea "I think it is better to live in a b"
type textarea "x"
type textarea "I think it is better to live in a bi"
type textarea "x"
type textarea "I think it is better to live in a big"
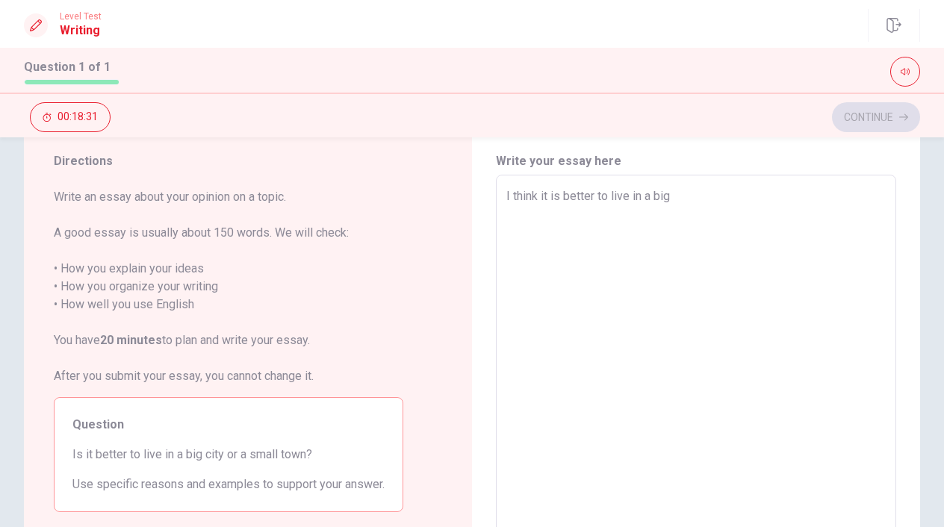
type textarea "x"
type textarea "I think it is better to live in a big"
type textarea "x"
type textarea "I think it is better to live in a big c"
type textarea "x"
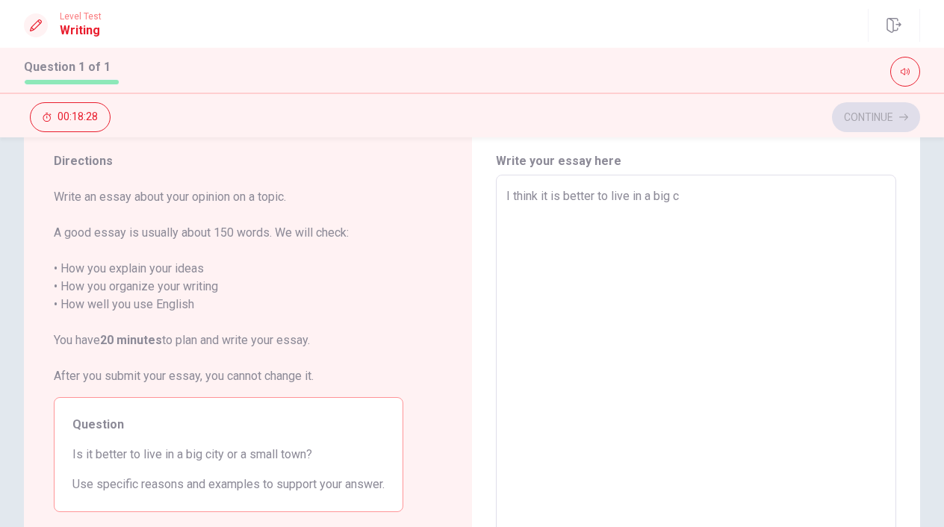
type textarea "I think it is better to live in a big ci"
type textarea "x"
type textarea "I think it is better to live in a big cit"
type textarea "x"
type textarea "I think it is better to live in a big city"
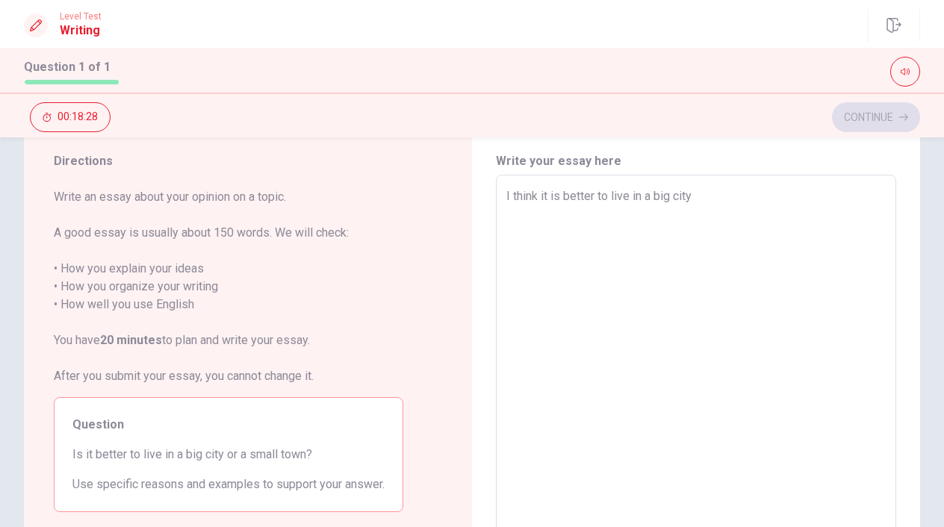
type textarea "x"
type textarea "I think it is better to live in a big city."
type textarea "x"
type textarea "I think it is better to live in a big city."
type textarea "x"
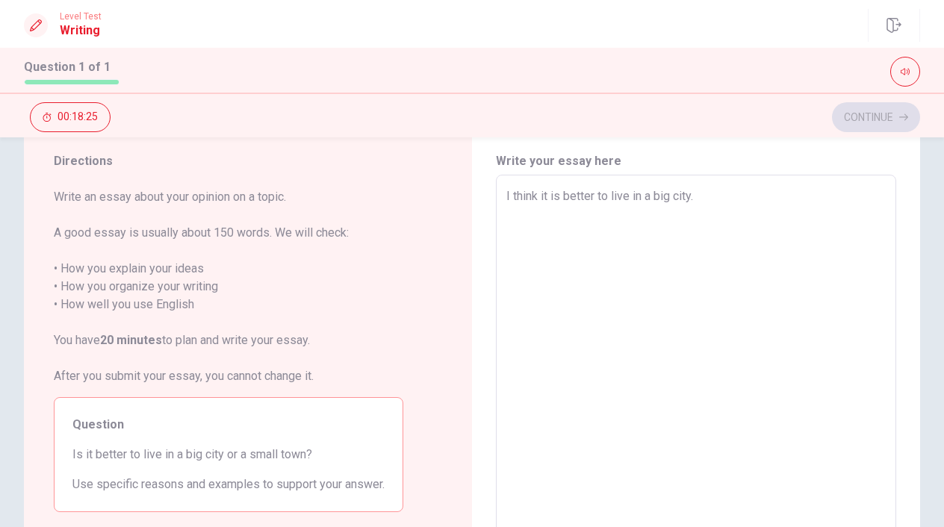
type textarea "I think it is better to live in a big city. b"
type textarea "x"
type textarea "I think it is better to live in a big city."
type textarea "x"
type textarea "I think it is better to live in a big city. t"
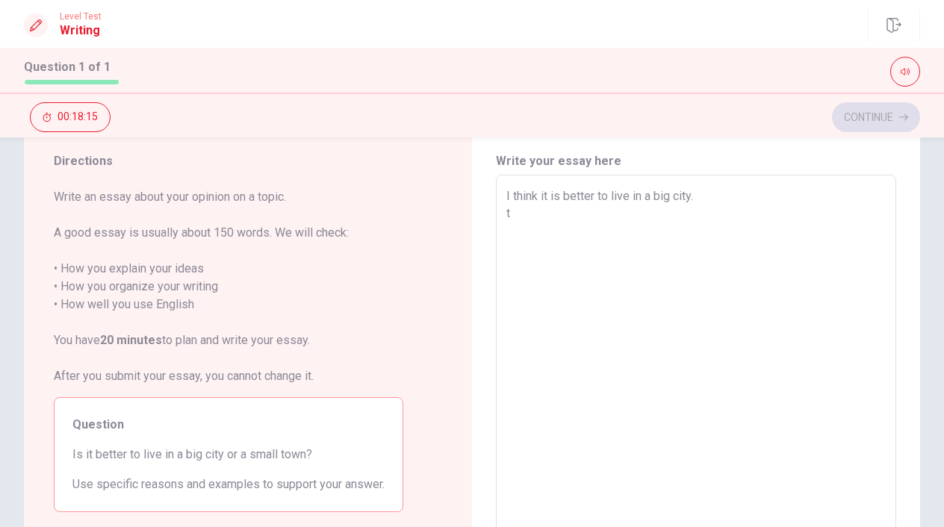
type textarea "x"
type textarea "I think it is better to live in a big city. th"
type textarea "x"
type textarea "I think it is better to live in a big city. the"
type textarea "x"
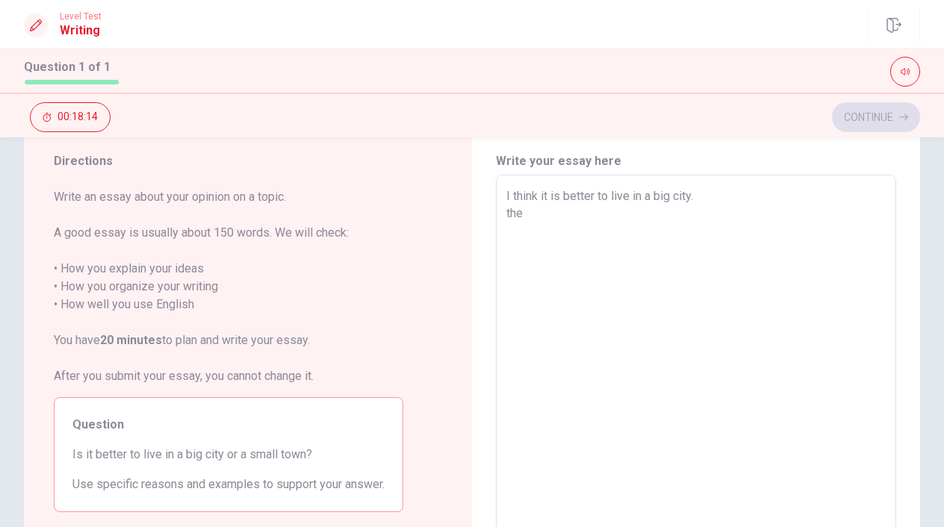
type textarea "I think it is better to live in a big city. ther"
type textarea "x"
type textarea "I think it is better to live in a big city. the"
type textarea "x"
type textarea "I think it is better to live in a big city. th"
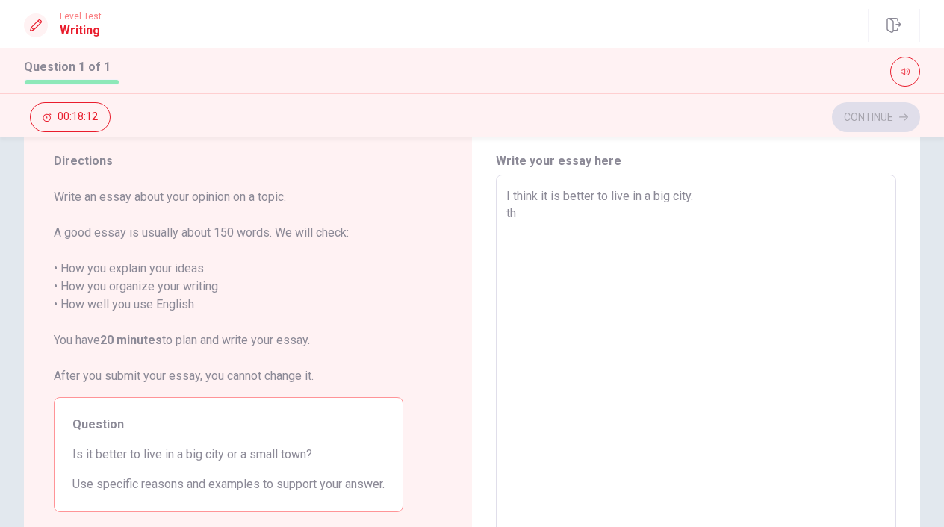
type textarea "x"
type textarea "I think it is better to live in a big city. t"
type textarea "x"
type textarea "I think it is better to live in a big city."
type textarea "x"
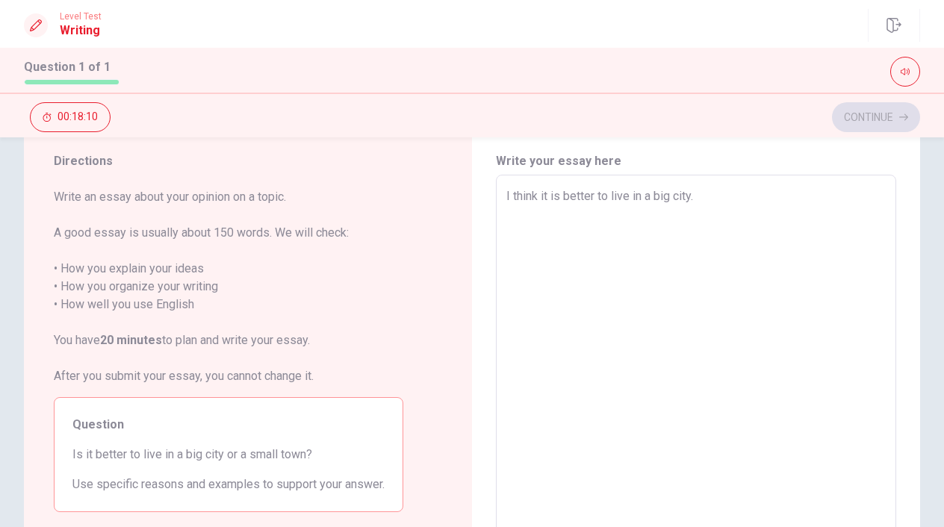
type textarea "I think it is better to live in a big city. T"
type textarea "x"
type textarea "I think it is better to live in a big city. Te"
type textarea "x"
type textarea "I think it is better to live in a big city. Ter"
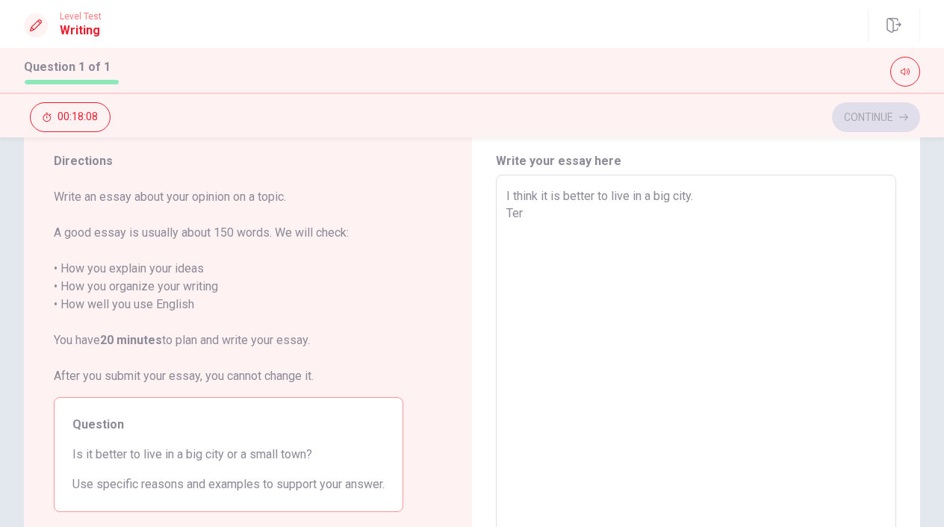
type textarea "x"
type textarea "I think it is better to live in a big city. Terw"
type textarea "x"
type textarea "I think it is better to live in a big city. Ter"
type textarea "x"
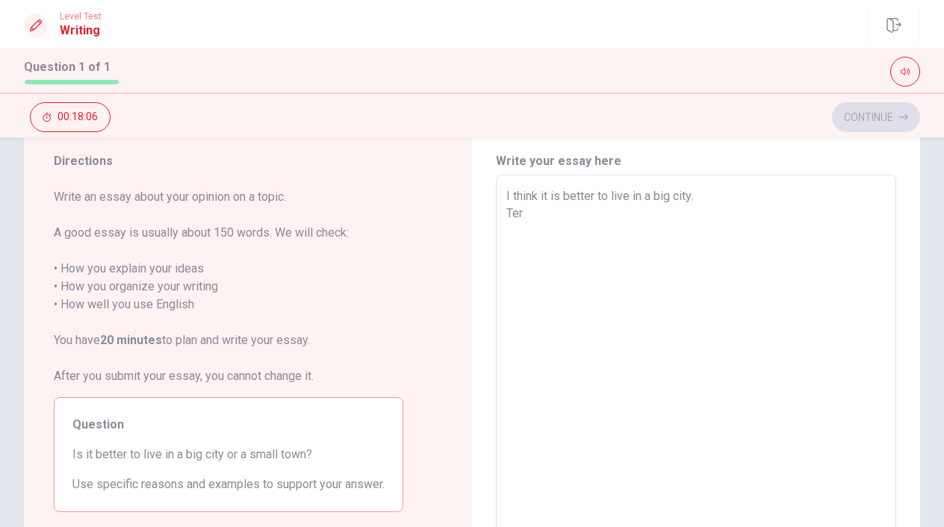
type textarea "I think it is better to live in a big city. Te"
type textarea "x"
type textarea "I think it is better to live in a big city. T"
type textarea "x"
type textarea "I think it is better to live in a big city. Te"
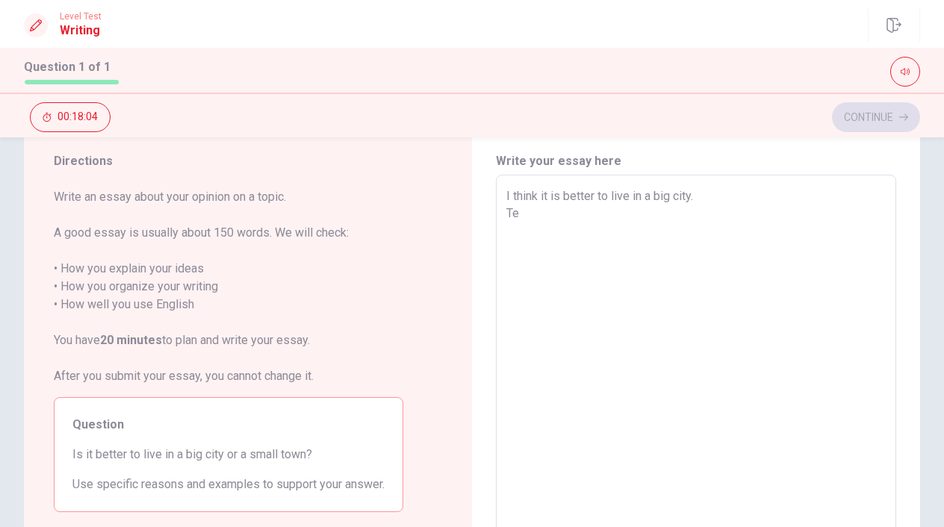
type textarea "x"
type textarea "I think it is better to live in a big city. Ter"
type textarea "x"
type textarea "I think it is better to live in a big city. Tere"
type textarea "x"
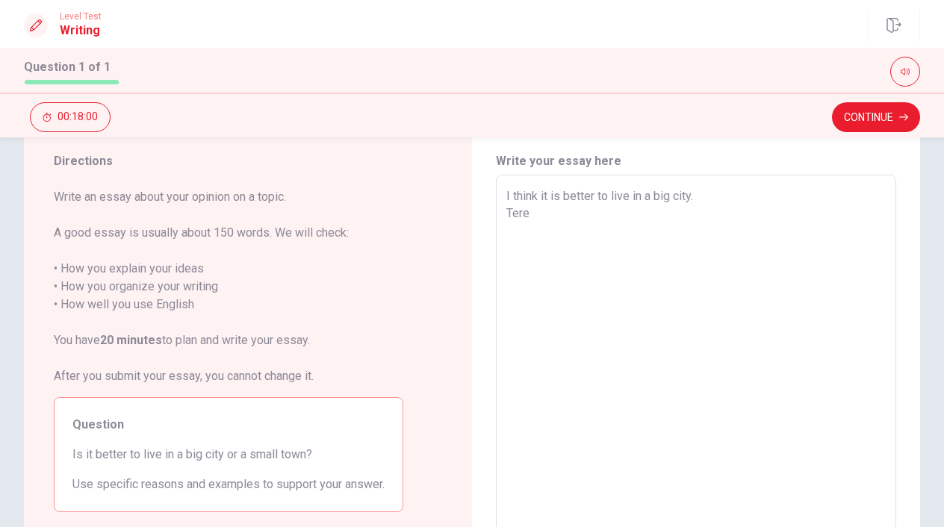
type textarea "I think it is better to live in a big city. Ter"
type textarea "x"
type textarea "I think it is better to live in a big city. Te"
type textarea "x"
type textarea "I think it is better to live in a big city. T"
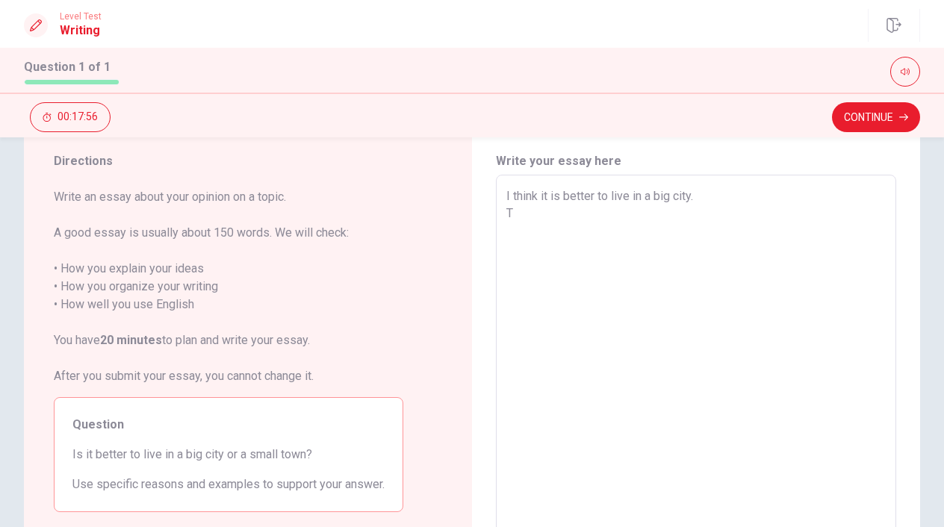
type textarea "x"
type textarea "I think it is better to live in a big city. Th"
type textarea "x"
type textarea "I think it is better to live in a big city. The"
type textarea "x"
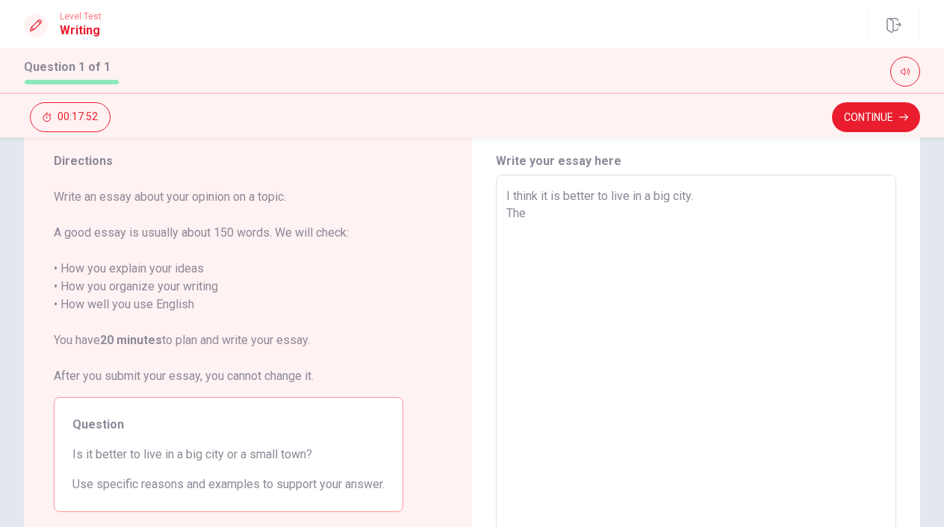
type textarea "I think it is better to live in a big city. Ther"
type textarea "x"
type textarea "I think it is better to live in a big city. There"
type textarea "x"
type textarea "I think it is better to live in a big city. There"
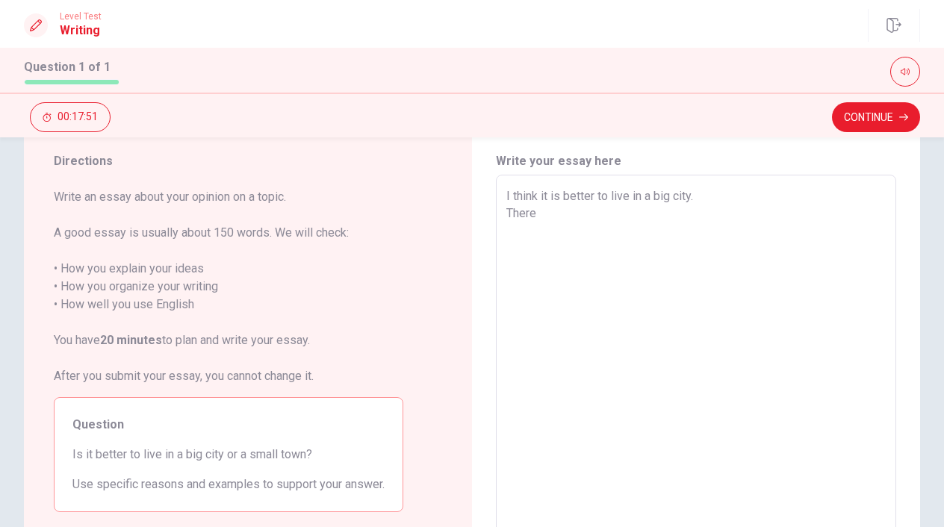
type textarea "x"
type textarea "I think it is better to live in a big city. There a"
type textarea "x"
type textarea "I think it is better to live in a big city. There ar"
type textarea "x"
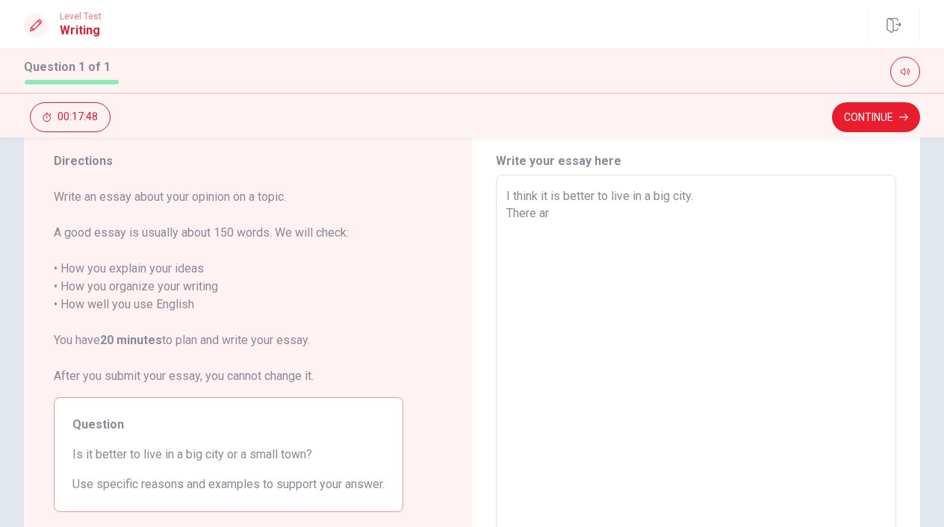
type textarea "I think it is better to live in a big city. There are"
type textarea "x"
type textarea "I think it is better to live in a big city. There are"
type textarea "x"
type textarea "I think it is better to live in a big city. There are 2"
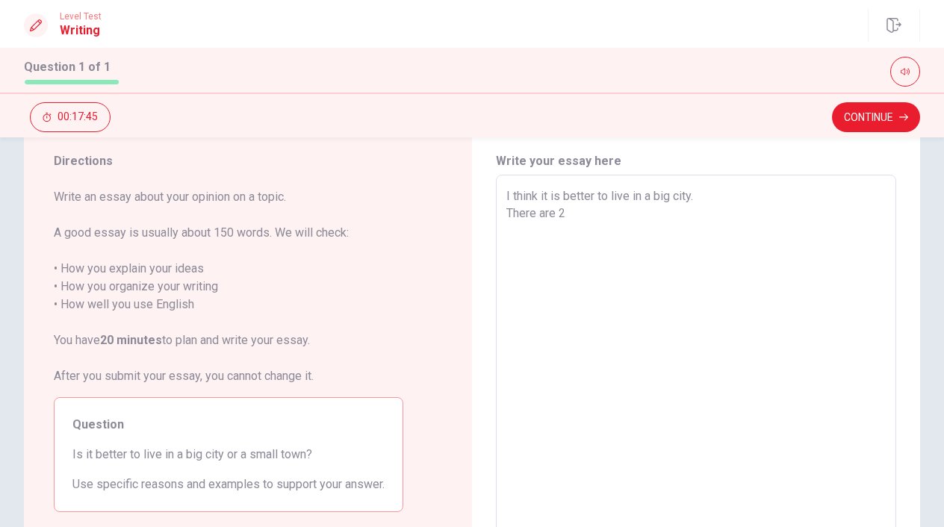
type textarea "x"
type textarea "I think it is better to live in a big city. There are 2"
type textarea "x"
type textarea "I think it is better to live in a big city. There are 2 r"
type textarea "x"
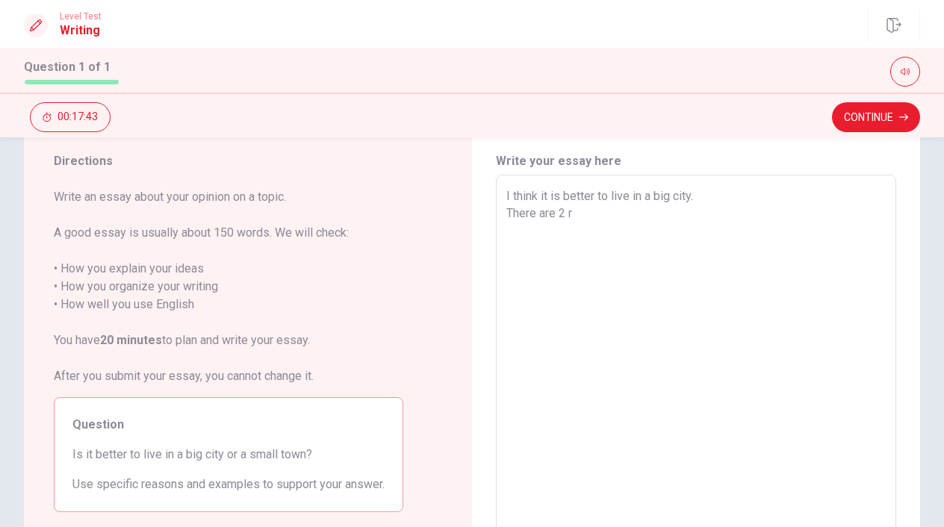
type textarea "I think it is better to live in a big city. There are 2 re"
type textarea "x"
type textarea "I think it is better to live in a big city. There are 2 rea"
type textarea "x"
type textarea "I think it is better to live in a big city. There are 2 reas"
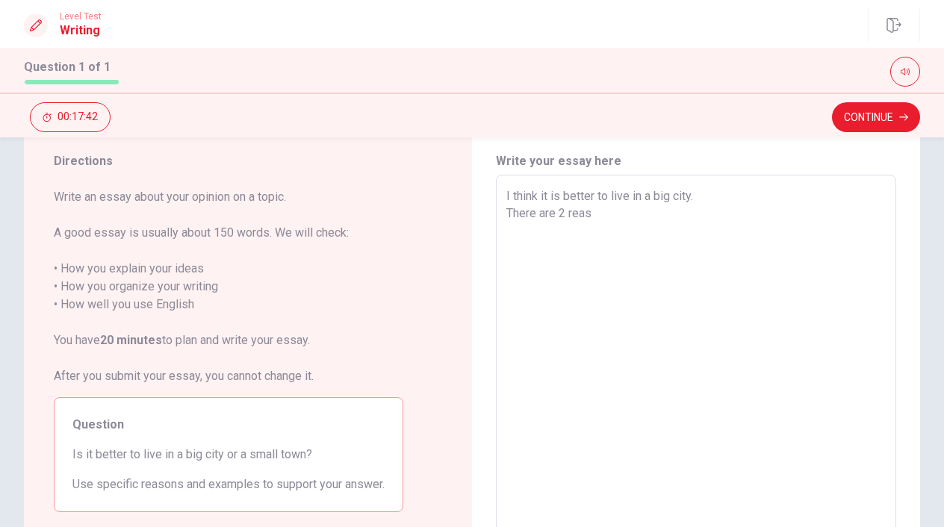
type textarea "x"
type textarea "I think it is better to live in a big city. There are 2 reaso"
type textarea "x"
type textarea "I think it is better to live in a big city. There are 2 reason"
type textarea "x"
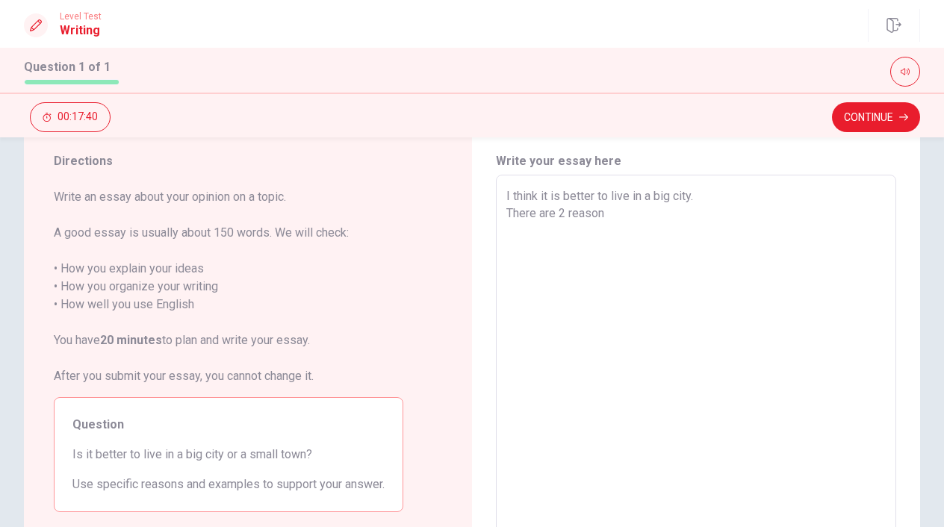
type textarea "I think it is better to live in a big city. There are 2 reason."
type textarea "x"
type textarea "I think it is better to live in a big city. There are 2 reason."
type textarea "x"
type textarea "I think it is better to live in a big city. There are 2 reason. F"
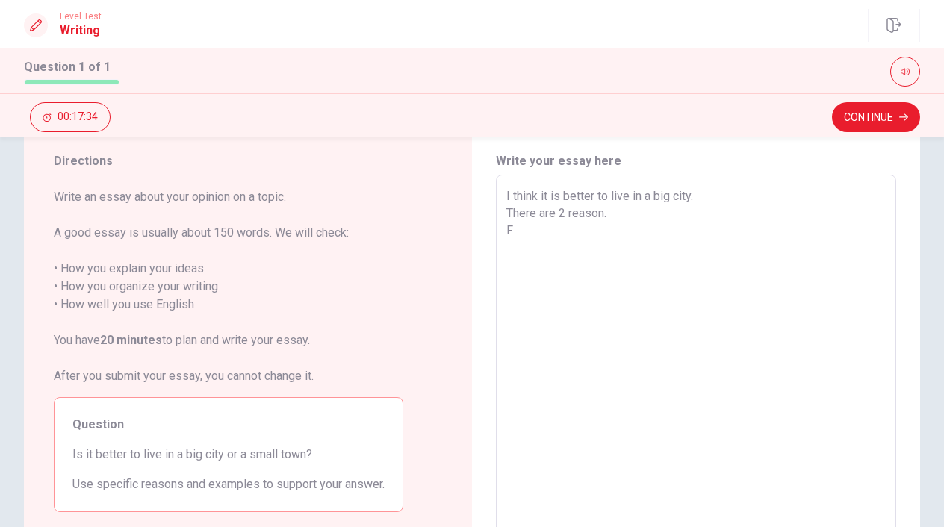
type textarea "x"
type textarea "I think it is better to live in a big city. There are 2 reason. Fi"
type textarea "x"
type textarea "I think it is better to live in a big city. There are 2 reason. Fir"
type textarea "x"
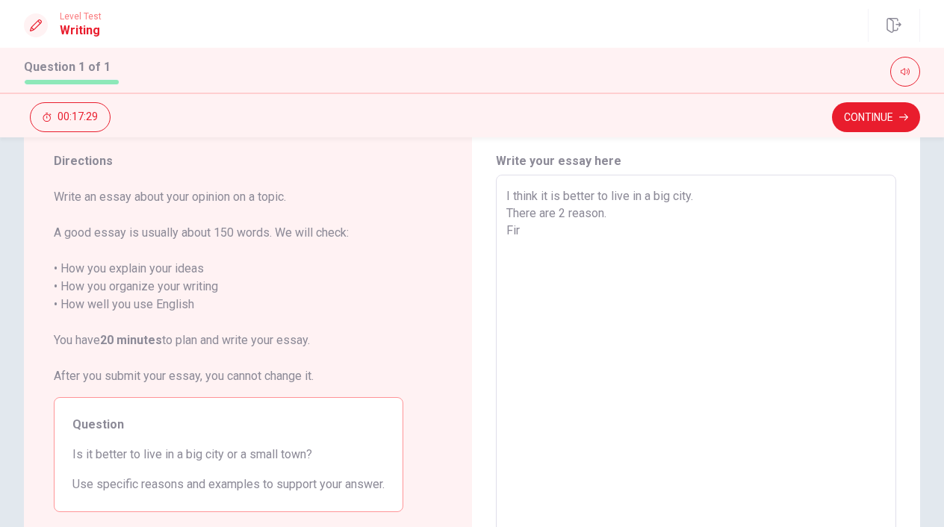
type textarea "I think it is better to live in a big city. There are 2 reason. Firs"
type textarea "x"
type textarea "I think it is better to live in a big city. There are 2 reason. First"
type textarea "x"
type textarea "I think it is better to live in a big city. There are 2 reason. First,"
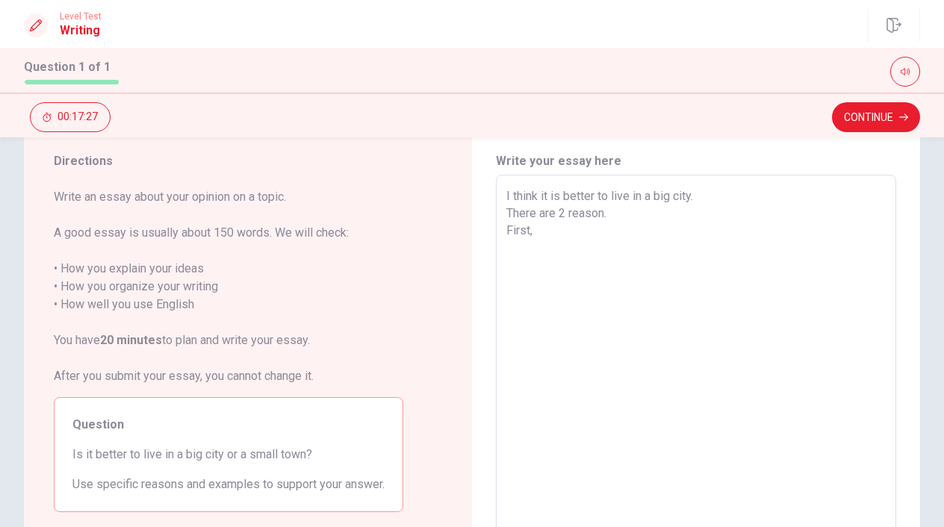
type textarea "x"
click at [671, 234] on textarea "I think it is better to live in a big city. There are 2 reason. First, There ar…" at bounding box center [695, 381] width 379 height 388
click at [670, 237] on textarea "I think it is better to live in a big city. There are 2 reason. First, There ar…" at bounding box center [695, 381] width 379 height 388
click at [665, 238] on textarea "I think it is better to live in a big city. There are 2 reason. First, There ar…" at bounding box center [695, 381] width 379 height 388
click at [667, 236] on textarea "I think it is better to live in a big city. There are 2 reason. First, There ar…" at bounding box center [695, 381] width 379 height 388
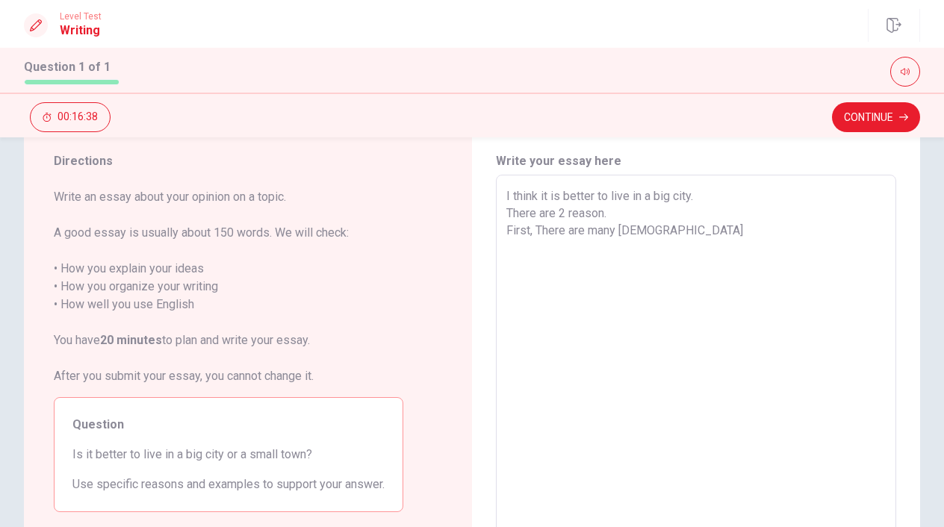
click at [730, 220] on textarea "I think it is better to live in a big city. There are 2 reason. First, There ar…" at bounding box center [695, 381] width 379 height 388
click at [722, 227] on textarea "I think it is better to live in a big city. There are 2 reason. First, There ar…" at bounding box center [695, 381] width 379 height 388
click at [534, 228] on textarea "I think it is better to live in a big city. There are 2 reason. First, There ar…" at bounding box center [695, 381] width 379 height 388
click at [708, 235] on textarea "I think it is better to live in a big city. There are 2 reason. First, There ar…" at bounding box center [695, 381] width 379 height 388
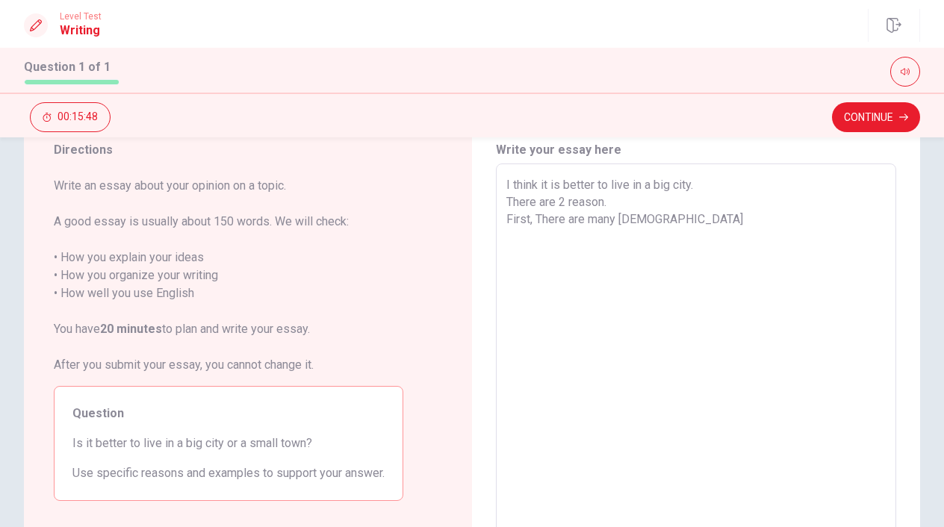
click at [538, 218] on textarea "I think it is better to live in a big city. There are 2 reason. First, There ar…" at bounding box center [695, 370] width 379 height 388
click at [660, 228] on textarea "I think it is better to live in a big city. There are 2 reason. First, I want t…" at bounding box center [695, 370] width 379 height 388
click at [738, 215] on textarea "I think it is better to live in a big city. There are 2 reason. First, I want t…" at bounding box center [695, 370] width 379 height 388
click at [761, 228] on textarea "I think it is better to live in a big city. There are 2 reason. First, I want t…" at bounding box center [695, 370] width 379 height 388
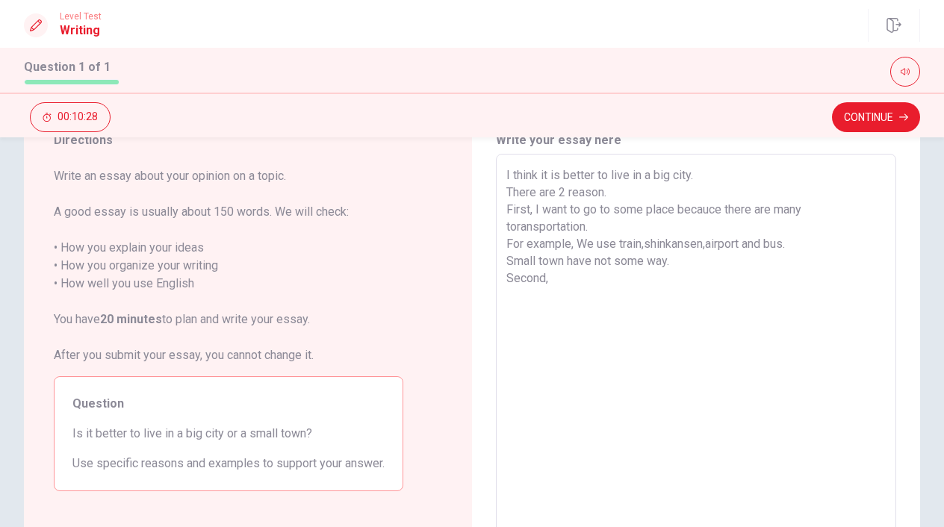
scroll to position [70, 0]
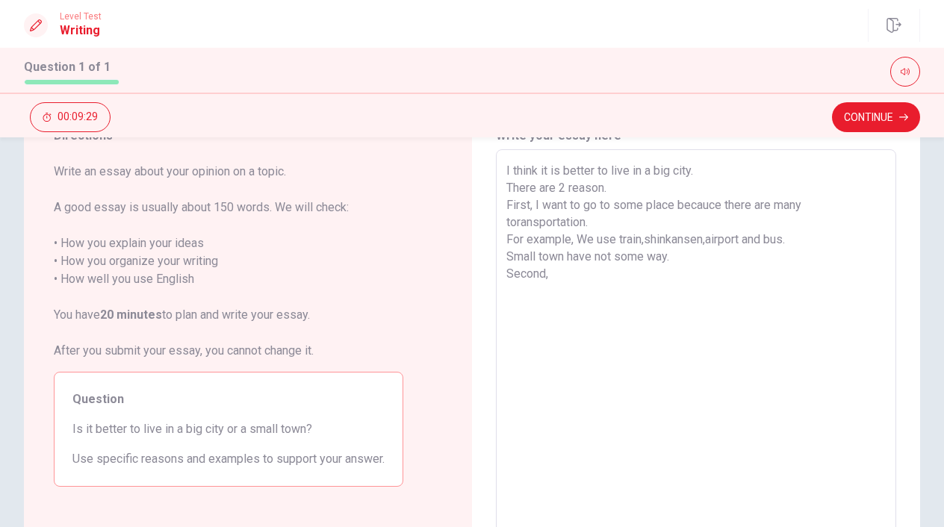
click at [506, 208] on textarea "I think it is better to live in a big city. There are 2 reason. First, I want t…" at bounding box center [695, 356] width 379 height 388
click at [558, 273] on textarea "I think it is better to live in a big city. There are 2 reason. First, I want t…" at bounding box center [695, 356] width 379 height 388
click at [559, 296] on textarea "I think it is better to live in a big city. There are 2 reason. First, I want t…" at bounding box center [695, 356] width 379 height 388
click at [513, 288] on textarea "I think it is better to live in a big city. There are 2 reason. First, I want t…" at bounding box center [695, 356] width 379 height 388
